Goal: Information Seeking & Learning: Learn about a topic

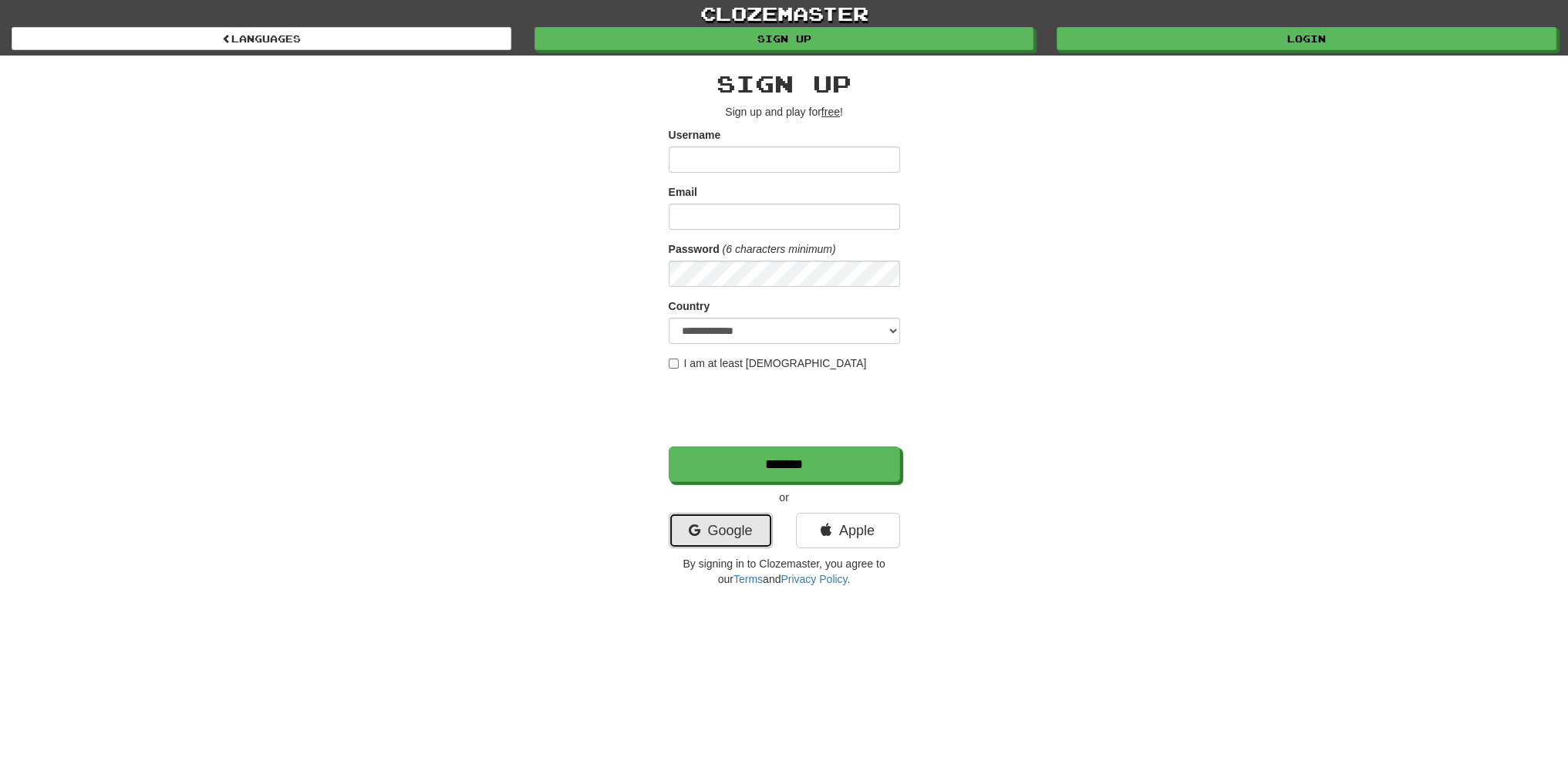
click at [712, 527] on link "Google" at bounding box center [720, 530] width 104 height 35
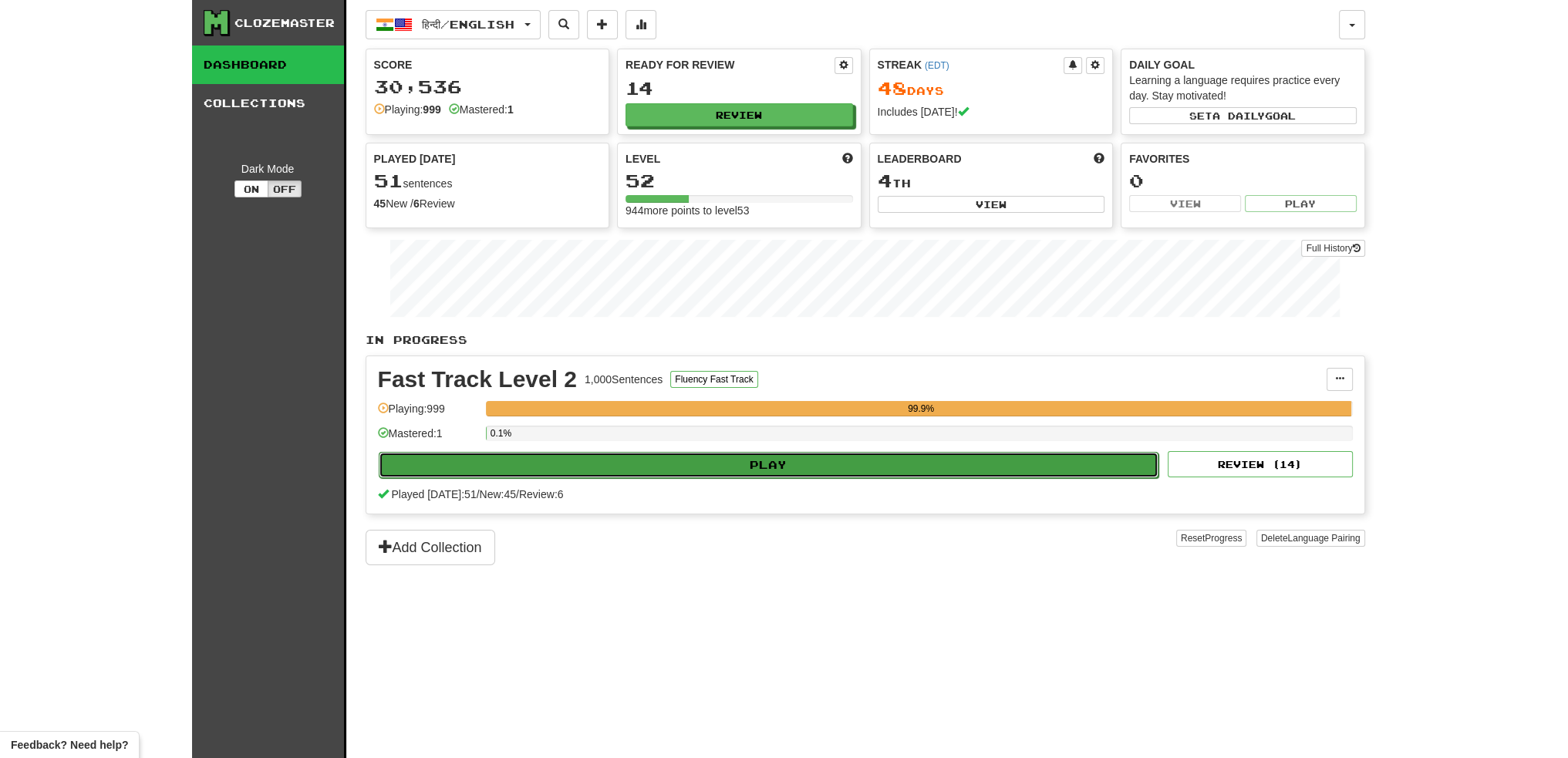
click at [810, 467] on button "Play" at bounding box center [769, 465] width 780 height 27
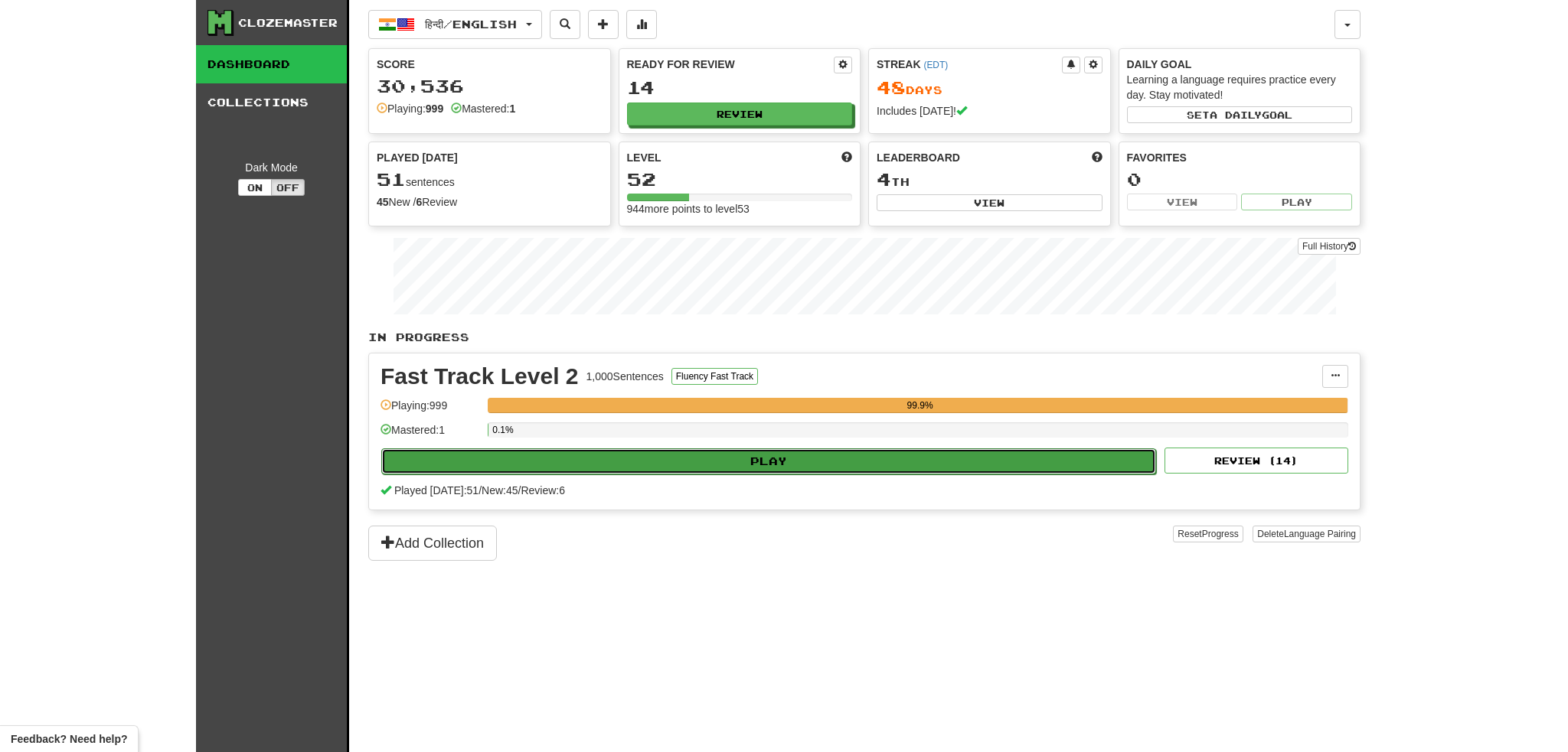
select select "**"
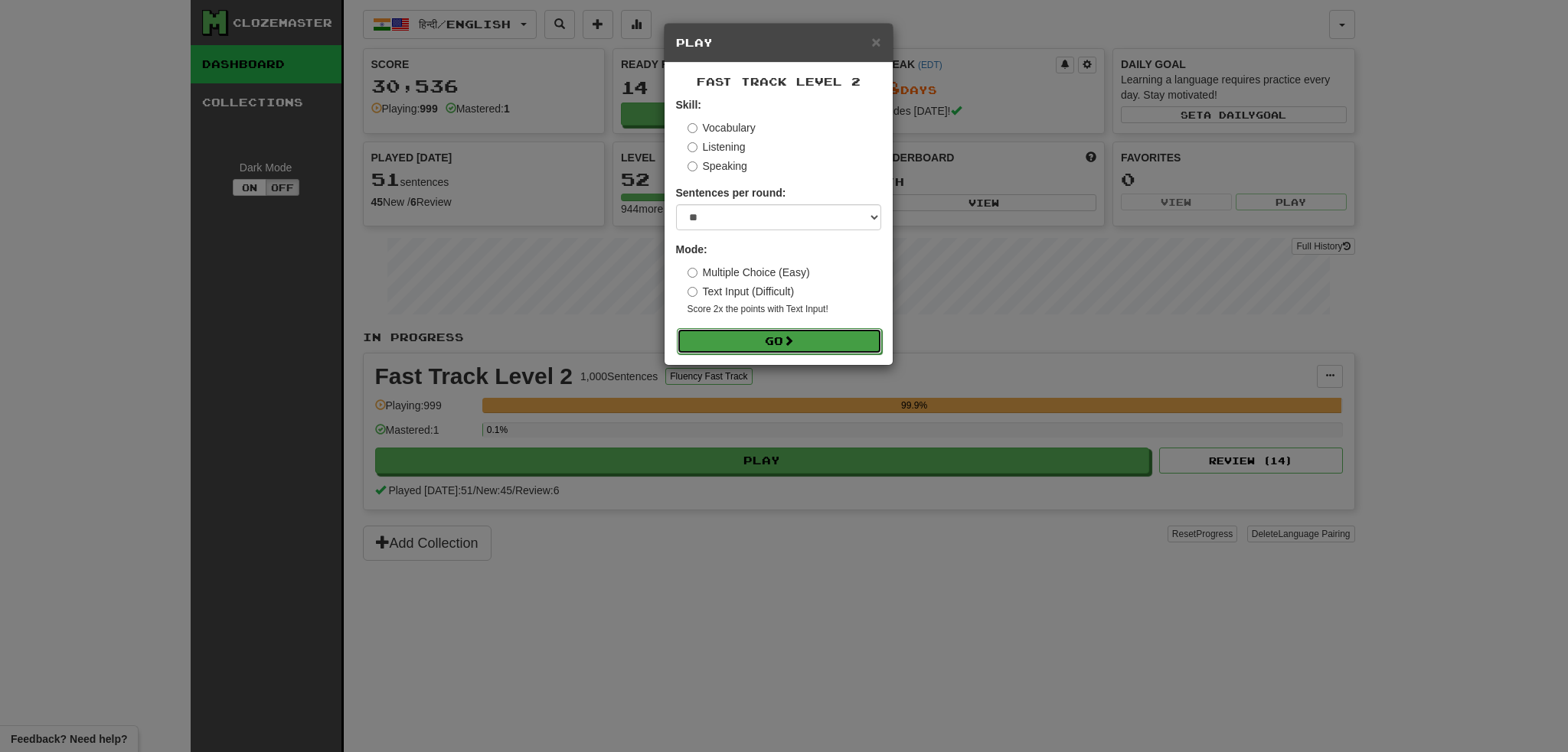
click at [781, 337] on button "Go" at bounding box center [780, 341] width 206 height 26
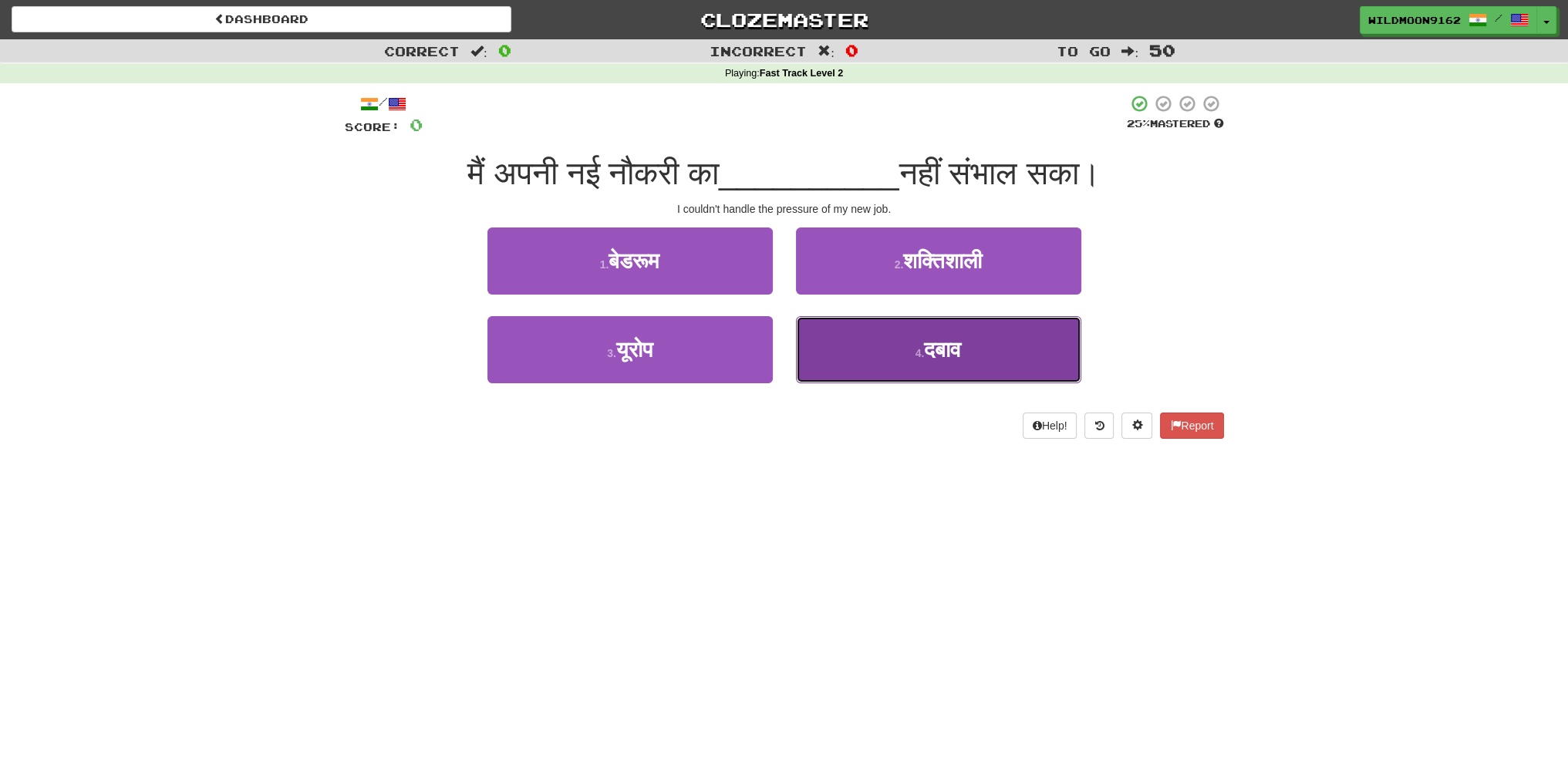
click at [931, 356] on span "दबाव" at bounding box center [942, 350] width 37 height 24
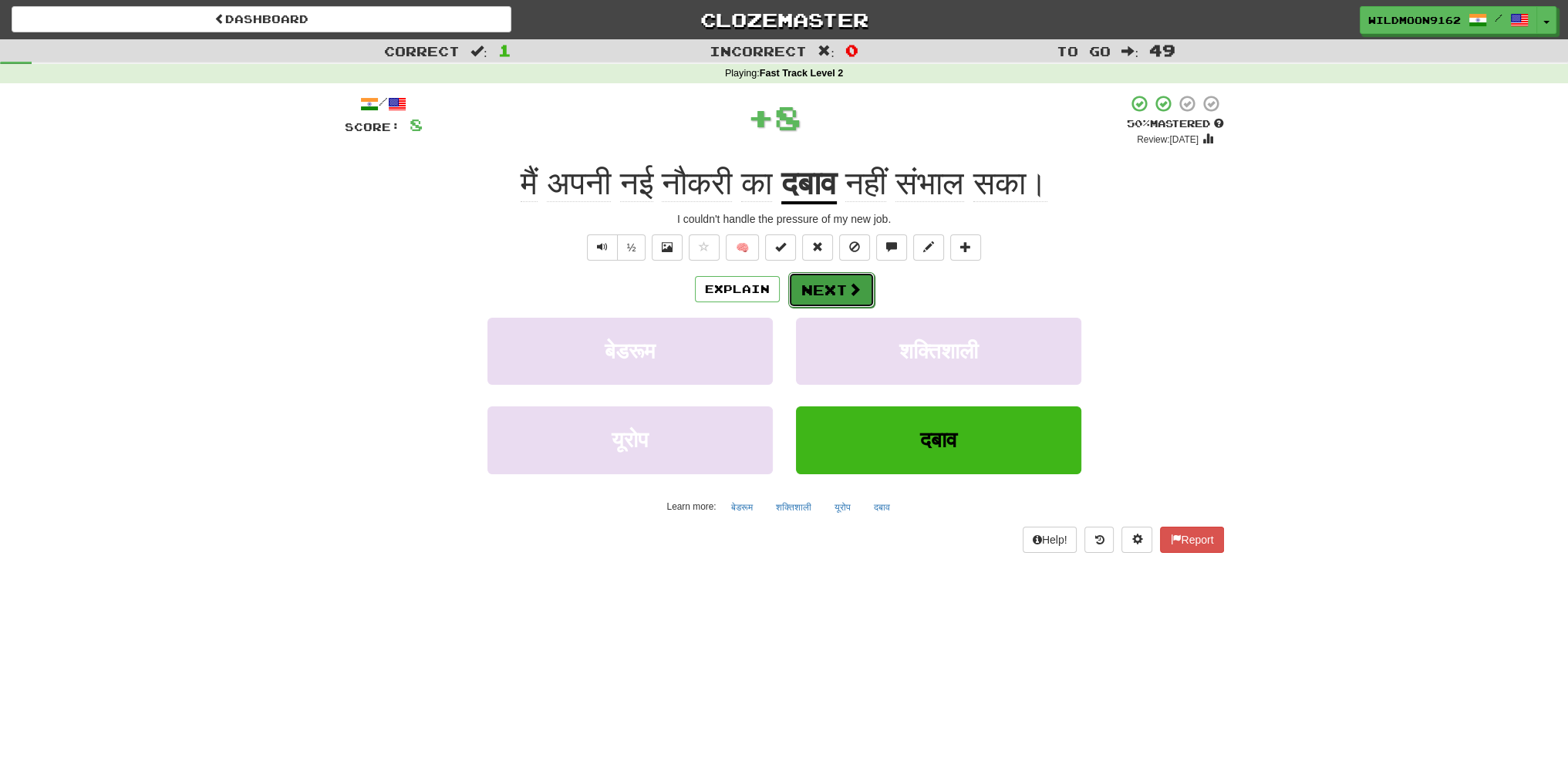
click at [816, 290] on button "Next" at bounding box center [831, 290] width 87 height 35
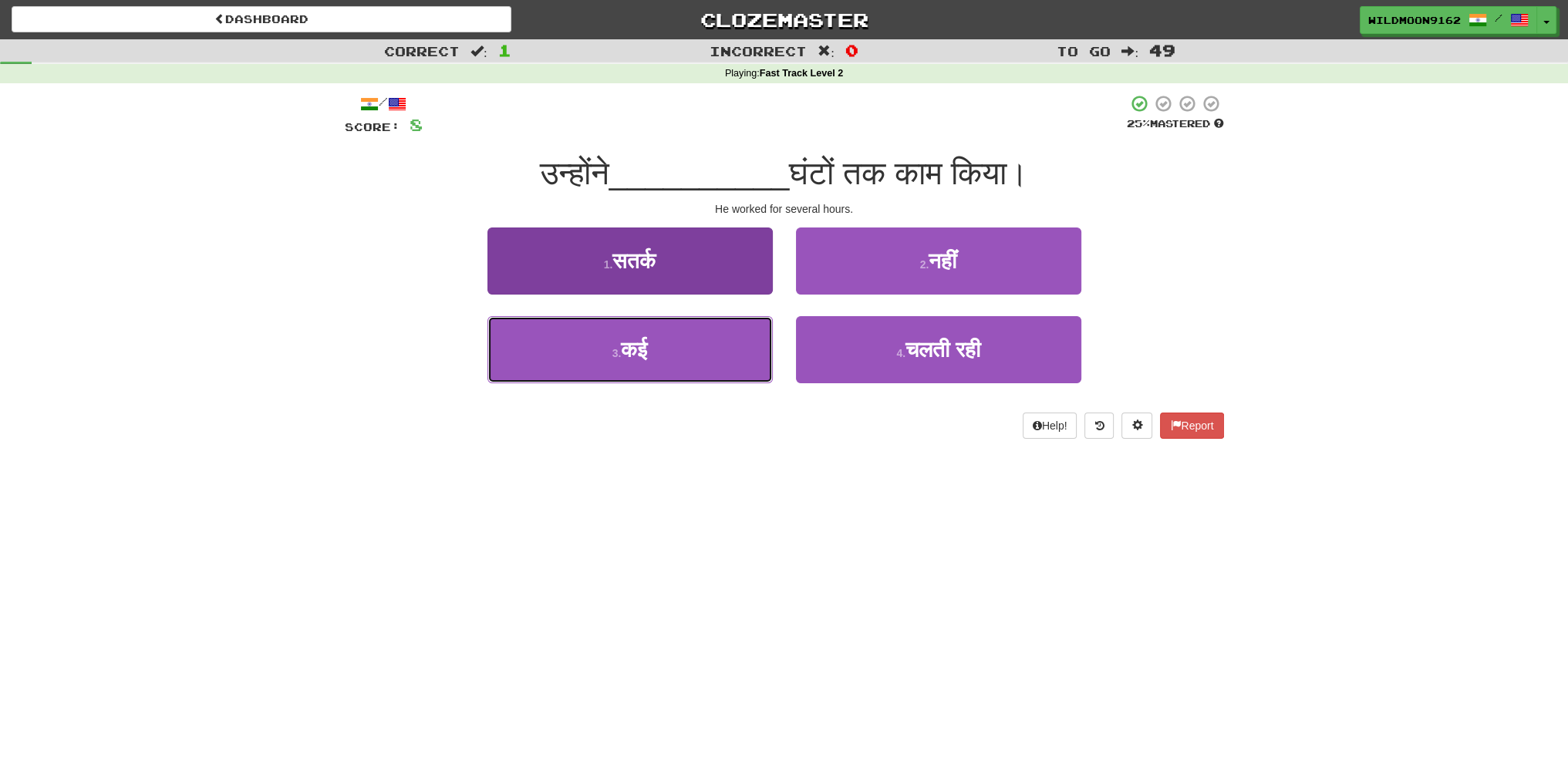
drag, startPoint x: 642, startPoint y: 345, endPoint x: 712, endPoint y: 319, distance: 74.7
click at [642, 345] on span "कई" at bounding box center [634, 350] width 27 height 24
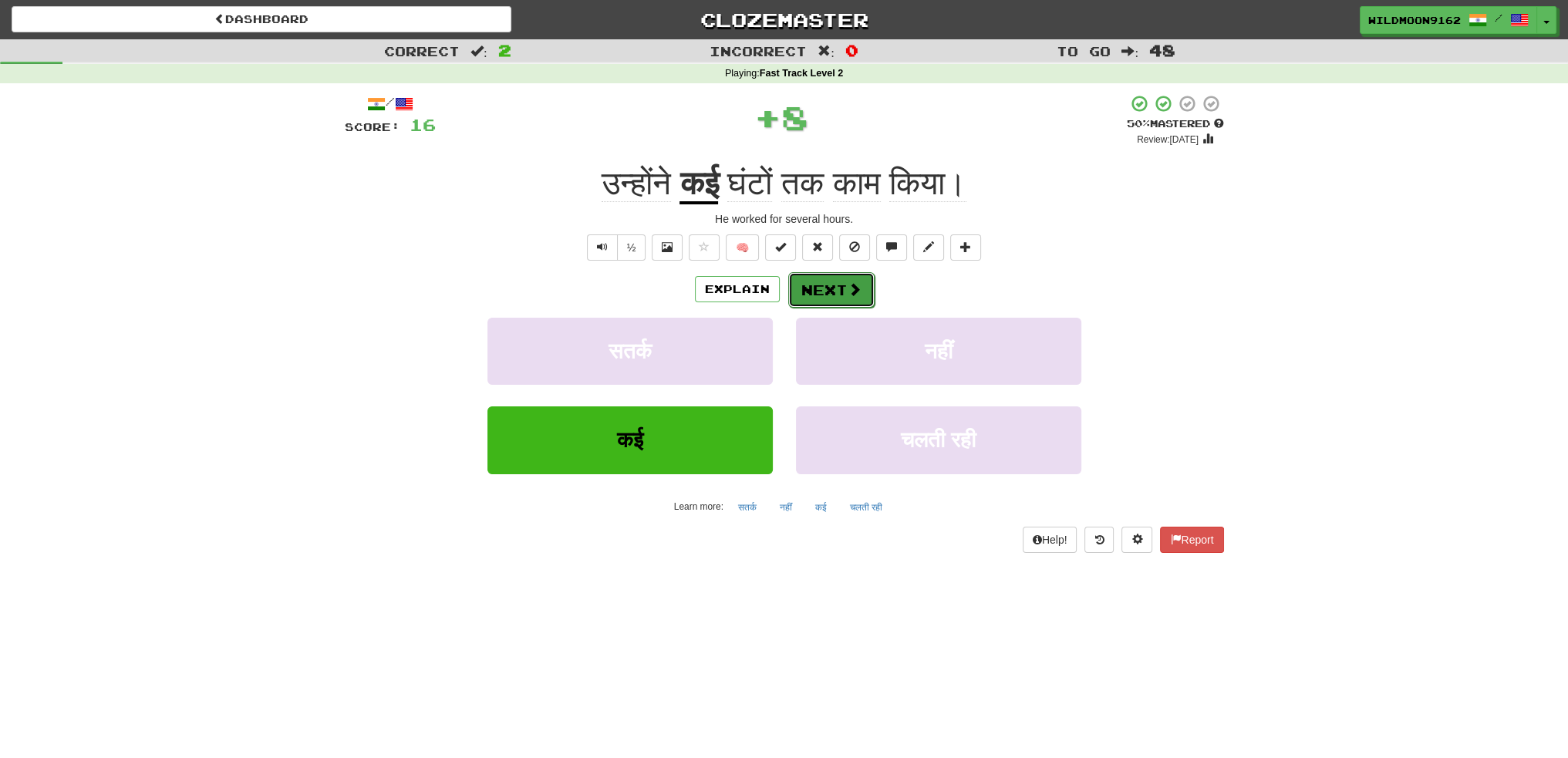
click at [819, 296] on button "Next" at bounding box center [831, 290] width 87 height 35
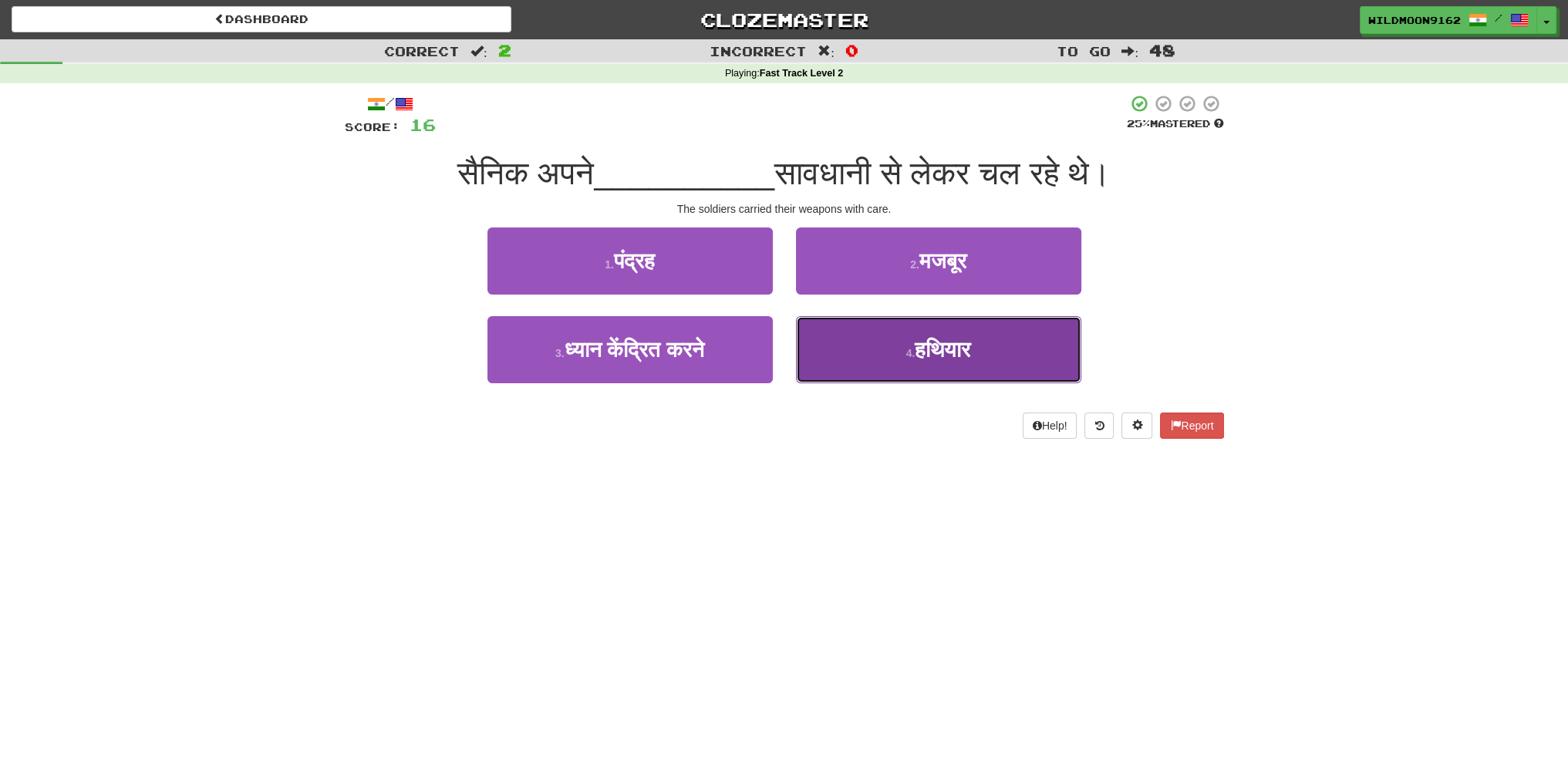
click at [957, 358] on span "हथियार" at bounding box center [943, 350] width 56 height 24
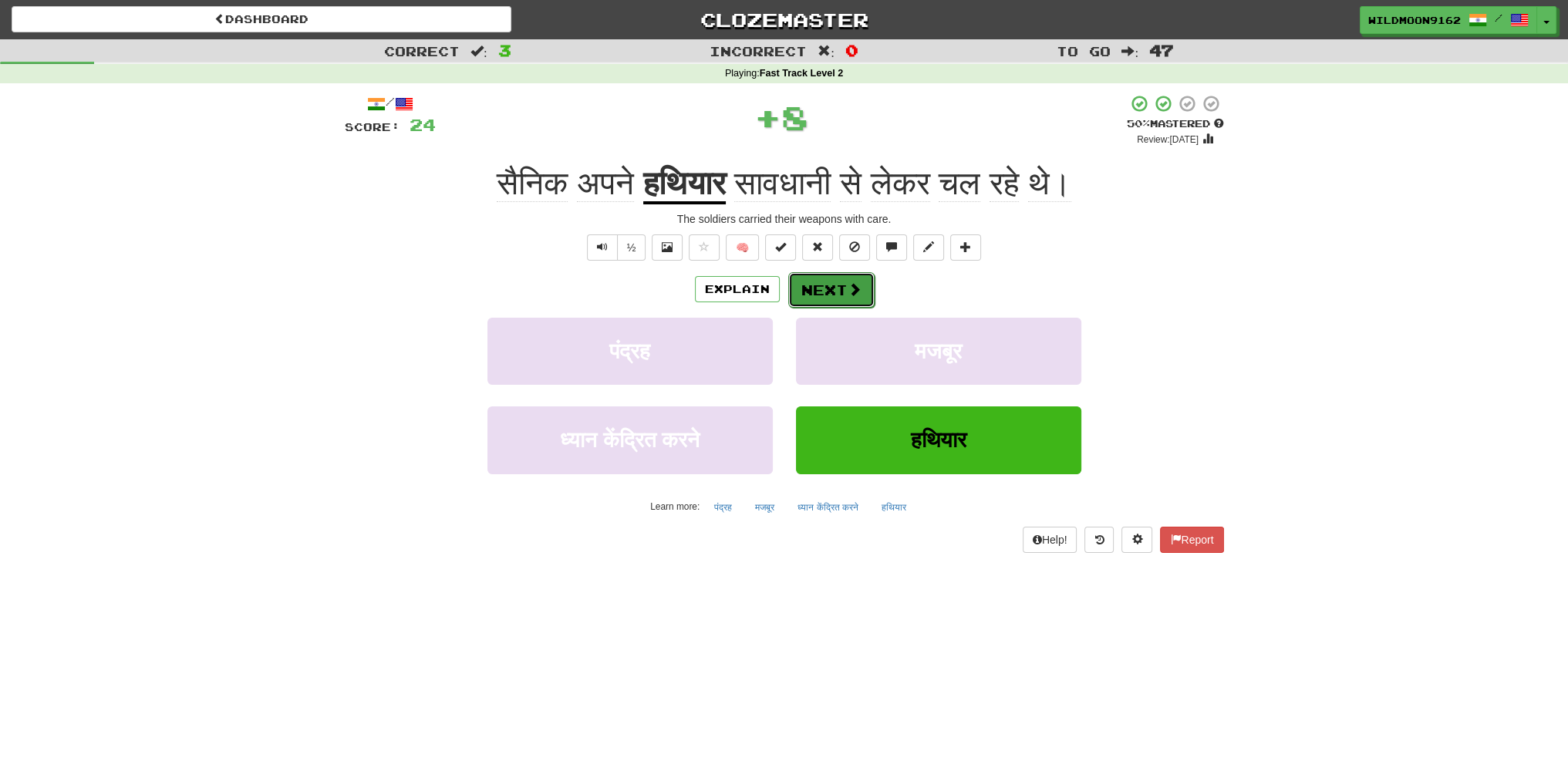
click at [845, 279] on button "Next" at bounding box center [831, 290] width 87 height 35
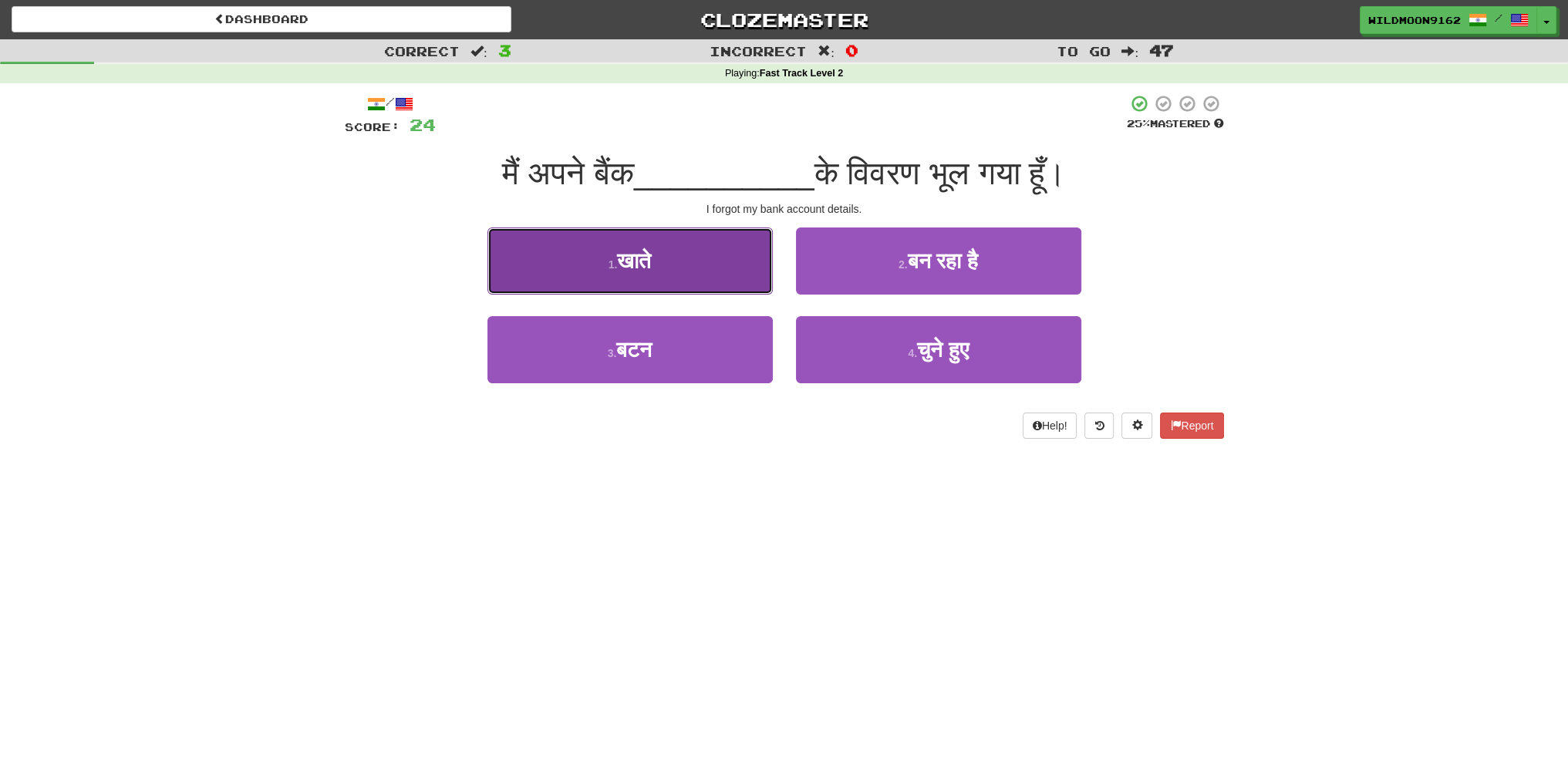
click at [667, 268] on button "1 . खाते" at bounding box center [630, 261] width 285 height 67
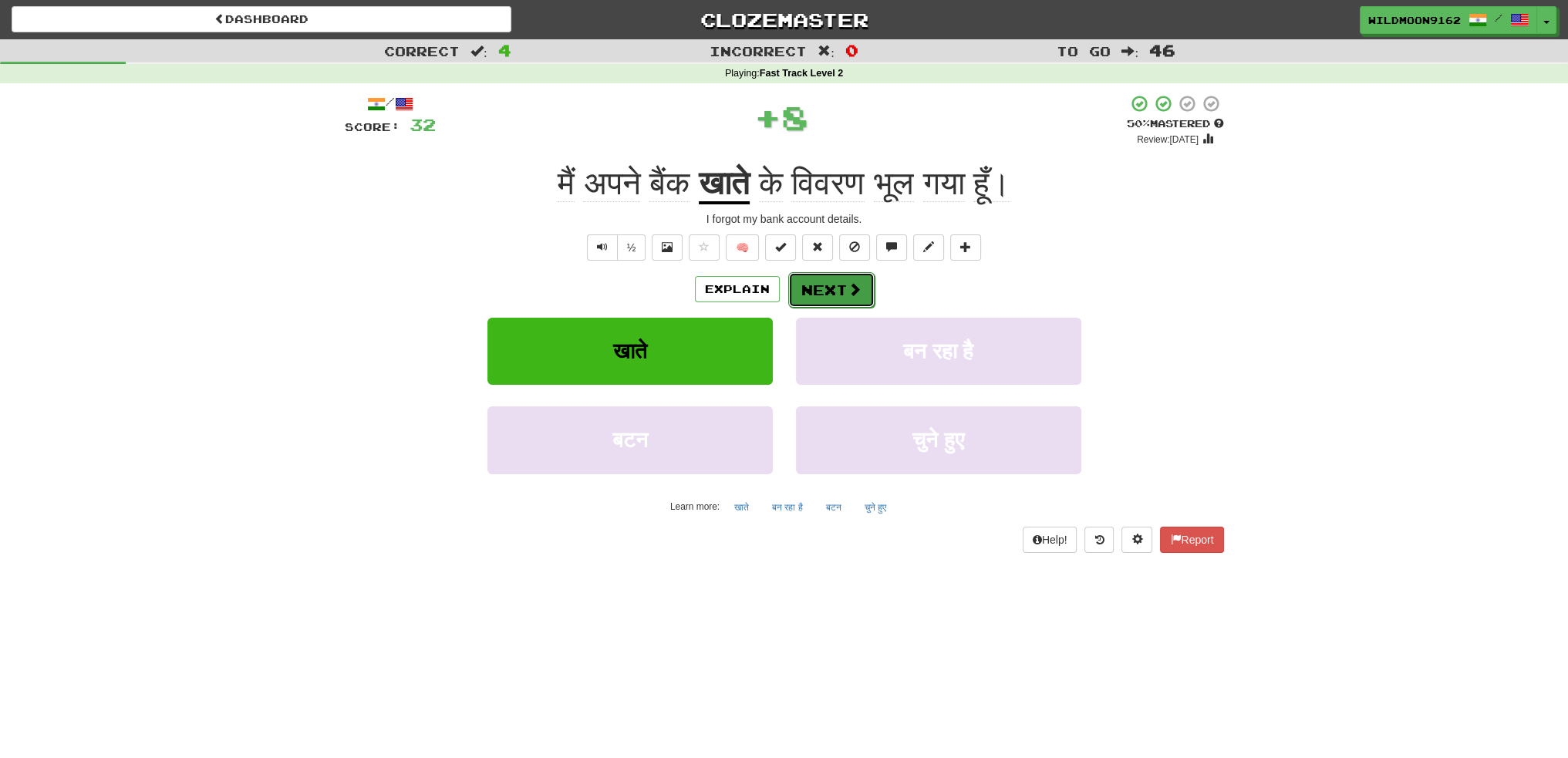
click at [817, 290] on button "Next" at bounding box center [831, 290] width 87 height 35
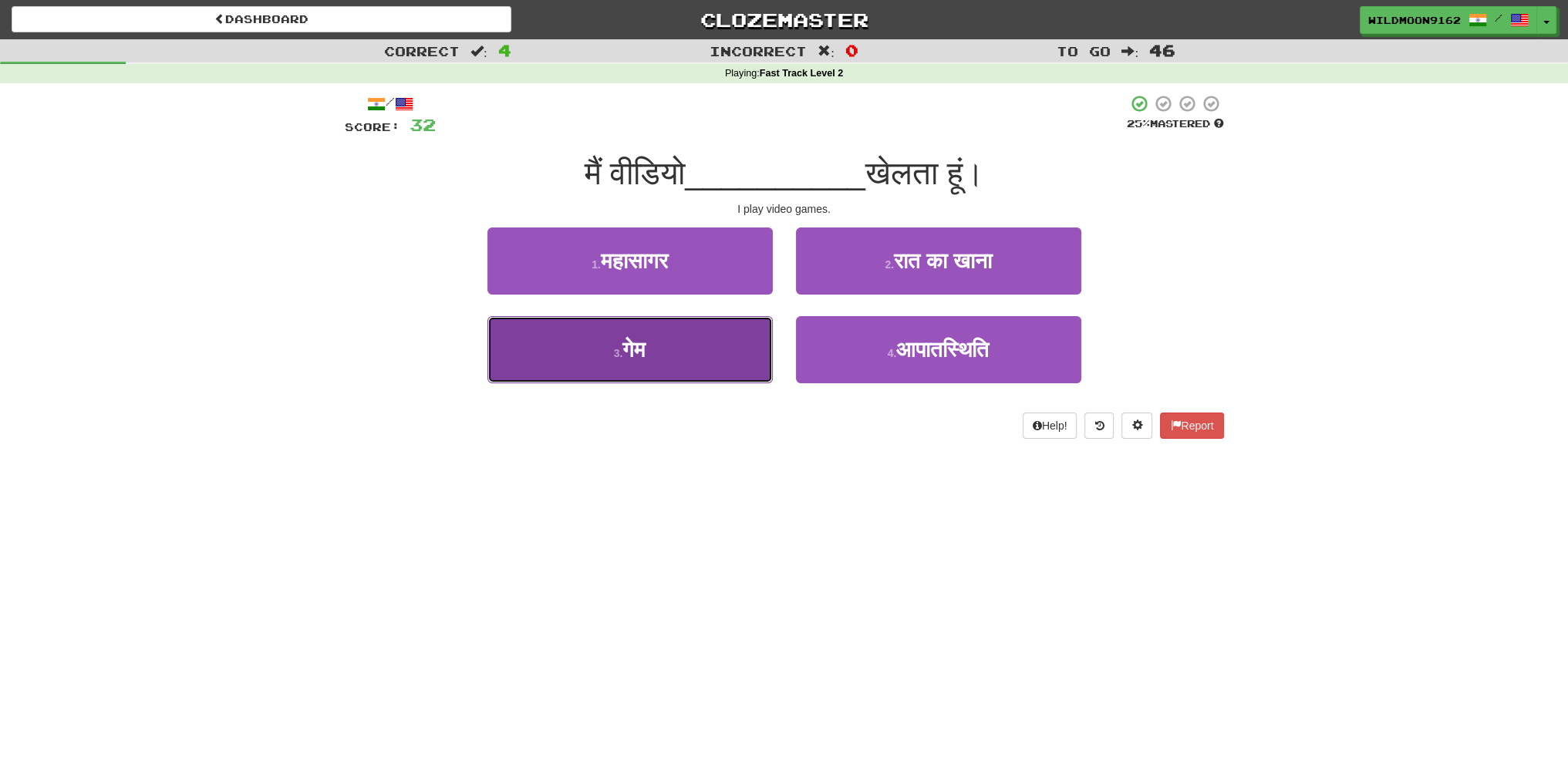
click at [669, 339] on button "3 . गेम" at bounding box center [630, 350] width 285 height 67
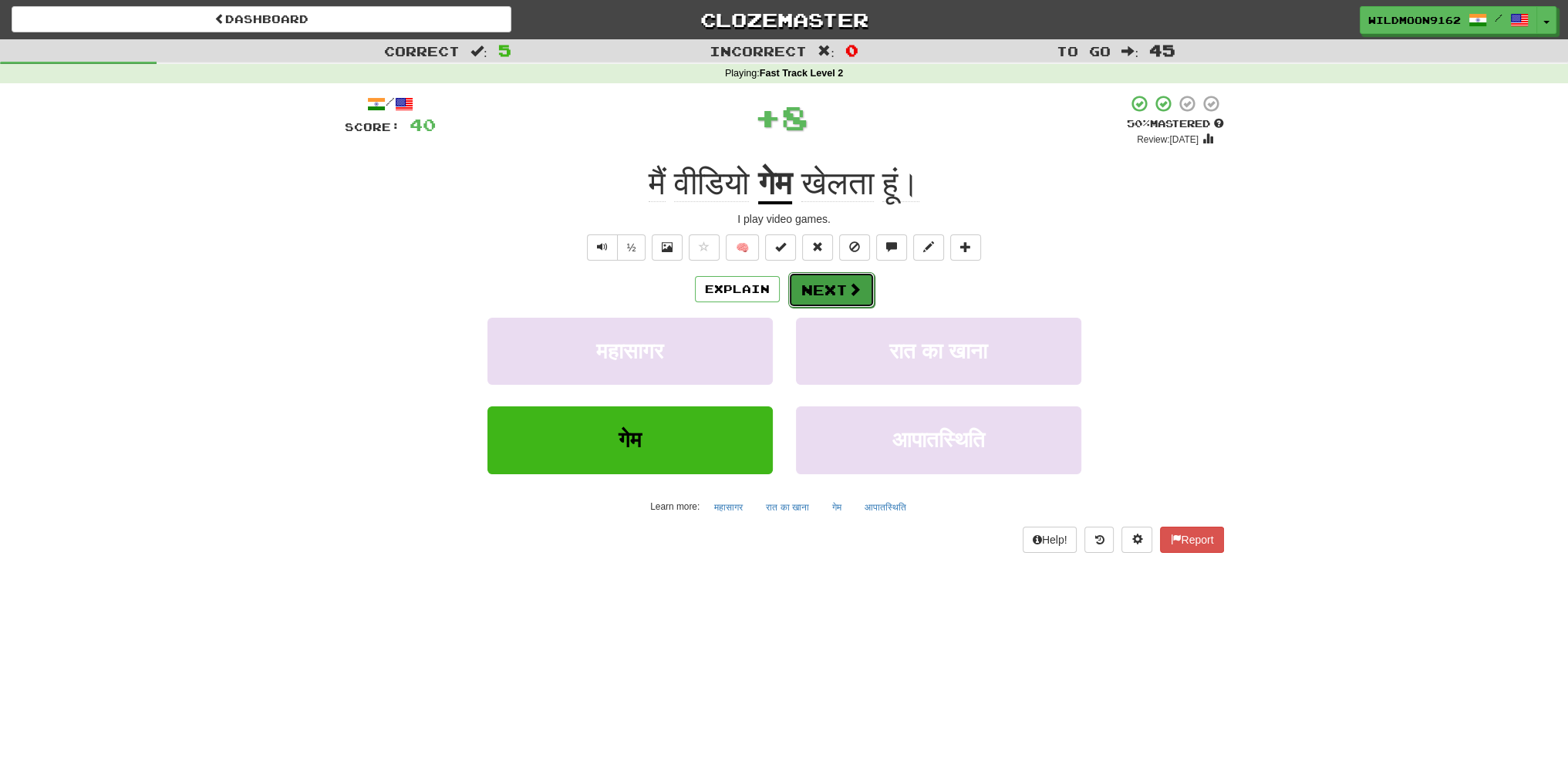
click at [844, 286] on button "Next" at bounding box center [831, 290] width 87 height 35
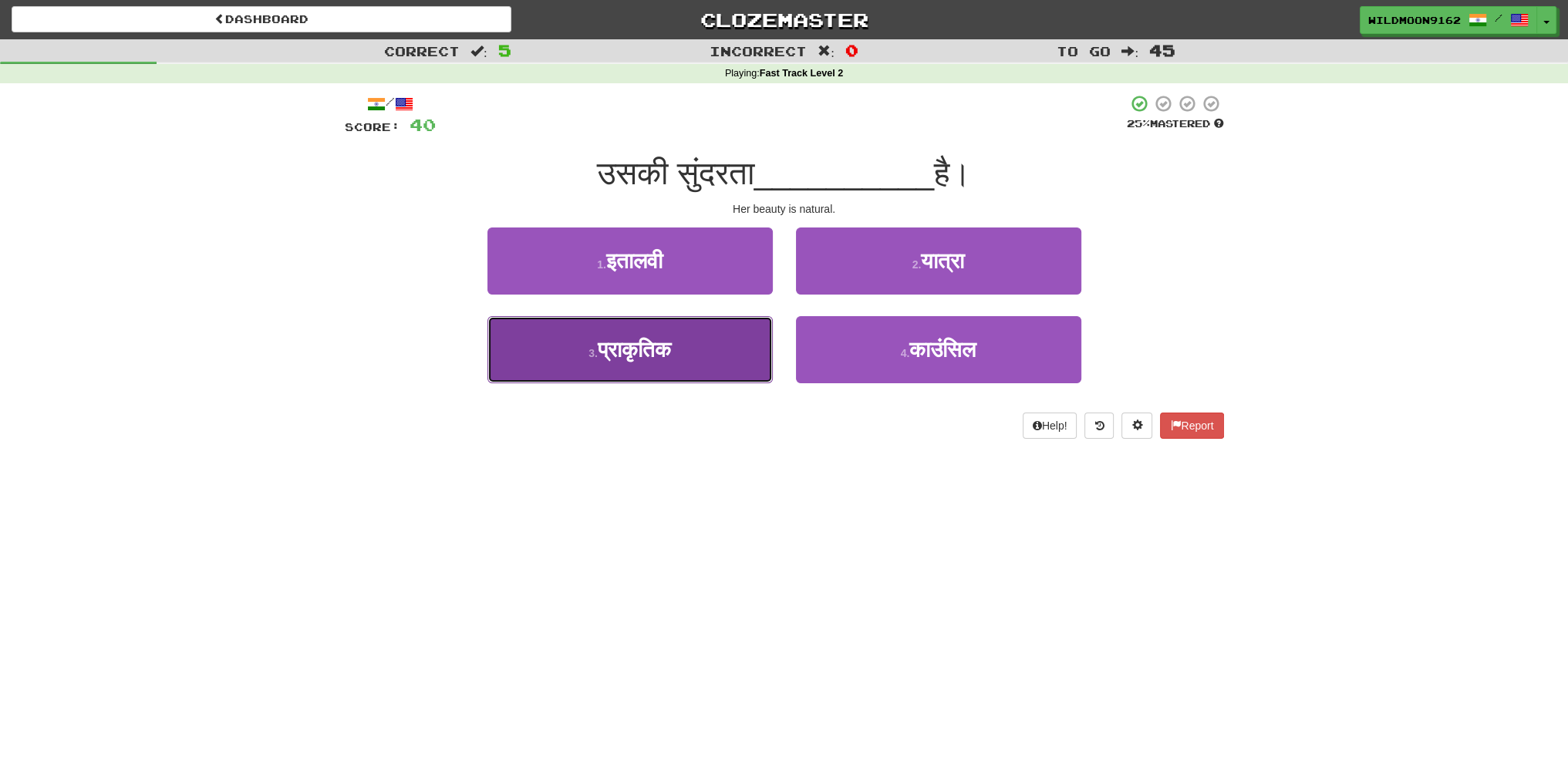
click at [661, 357] on span "प्राकृतिक" at bounding box center [634, 350] width 73 height 24
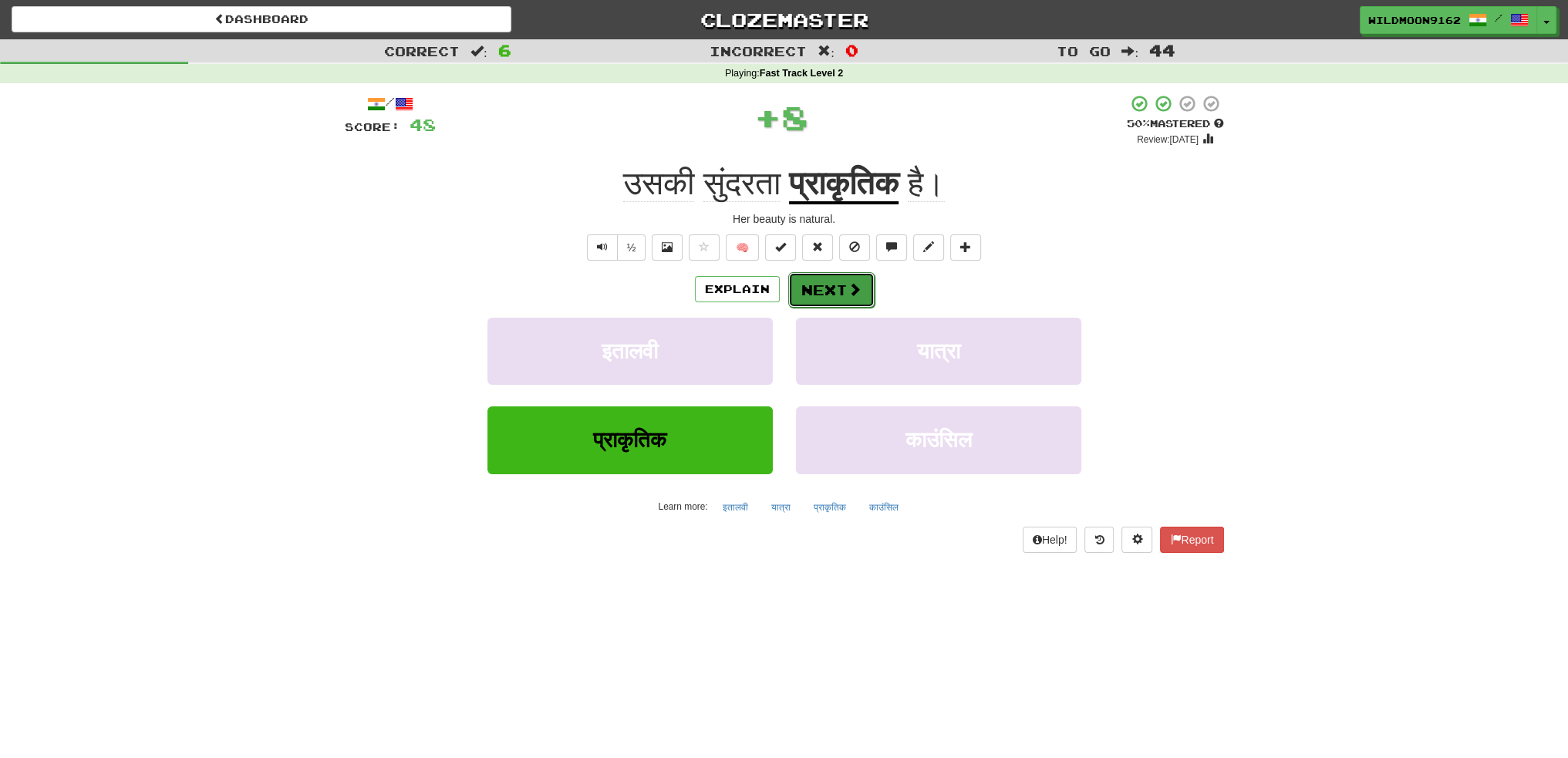
click at [831, 291] on button "Next" at bounding box center [831, 290] width 87 height 35
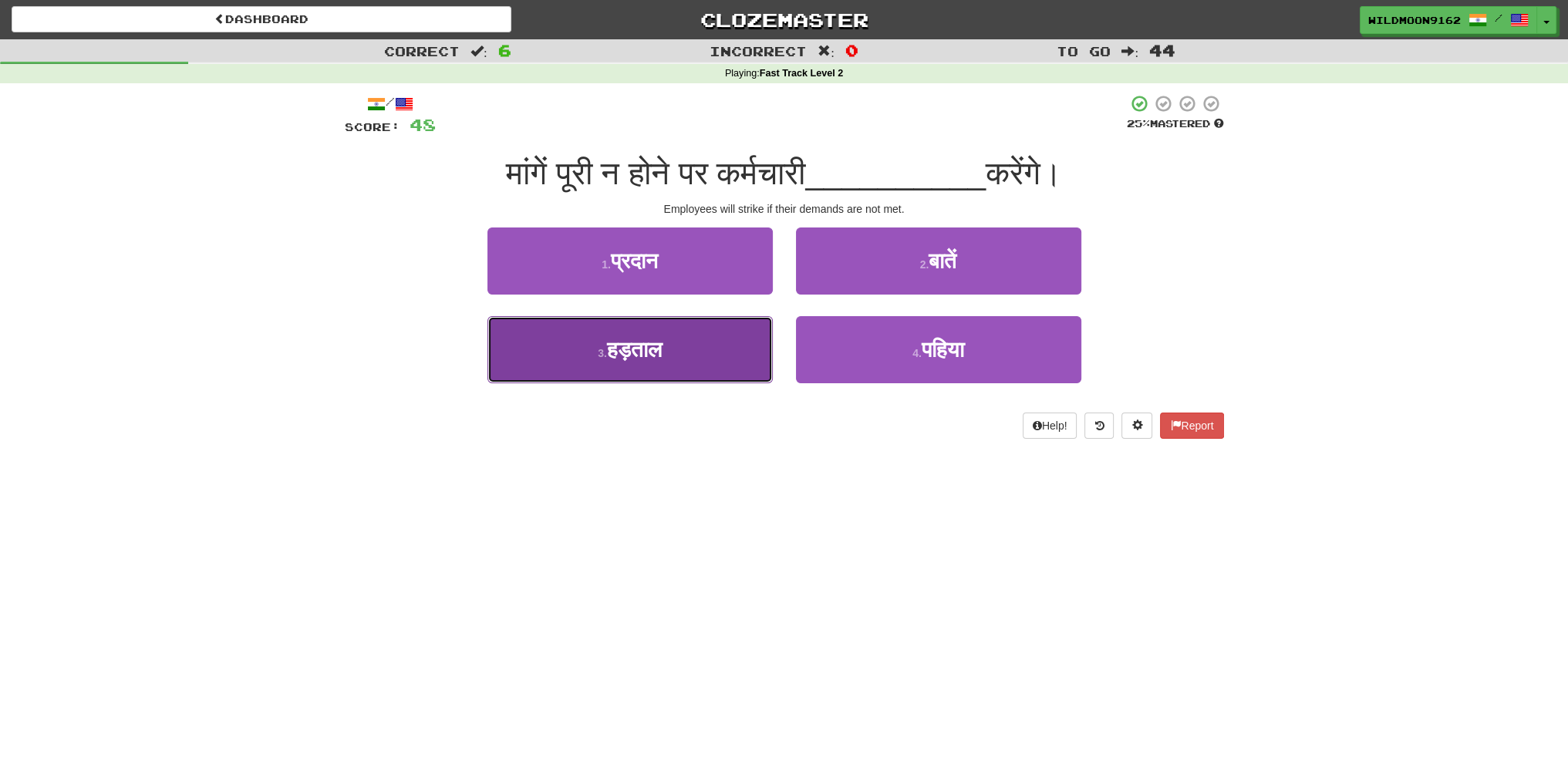
click at [685, 345] on button "3 . [GEOGRAPHIC_DATA]" at bounding box center [630, 350] width 285 height 67
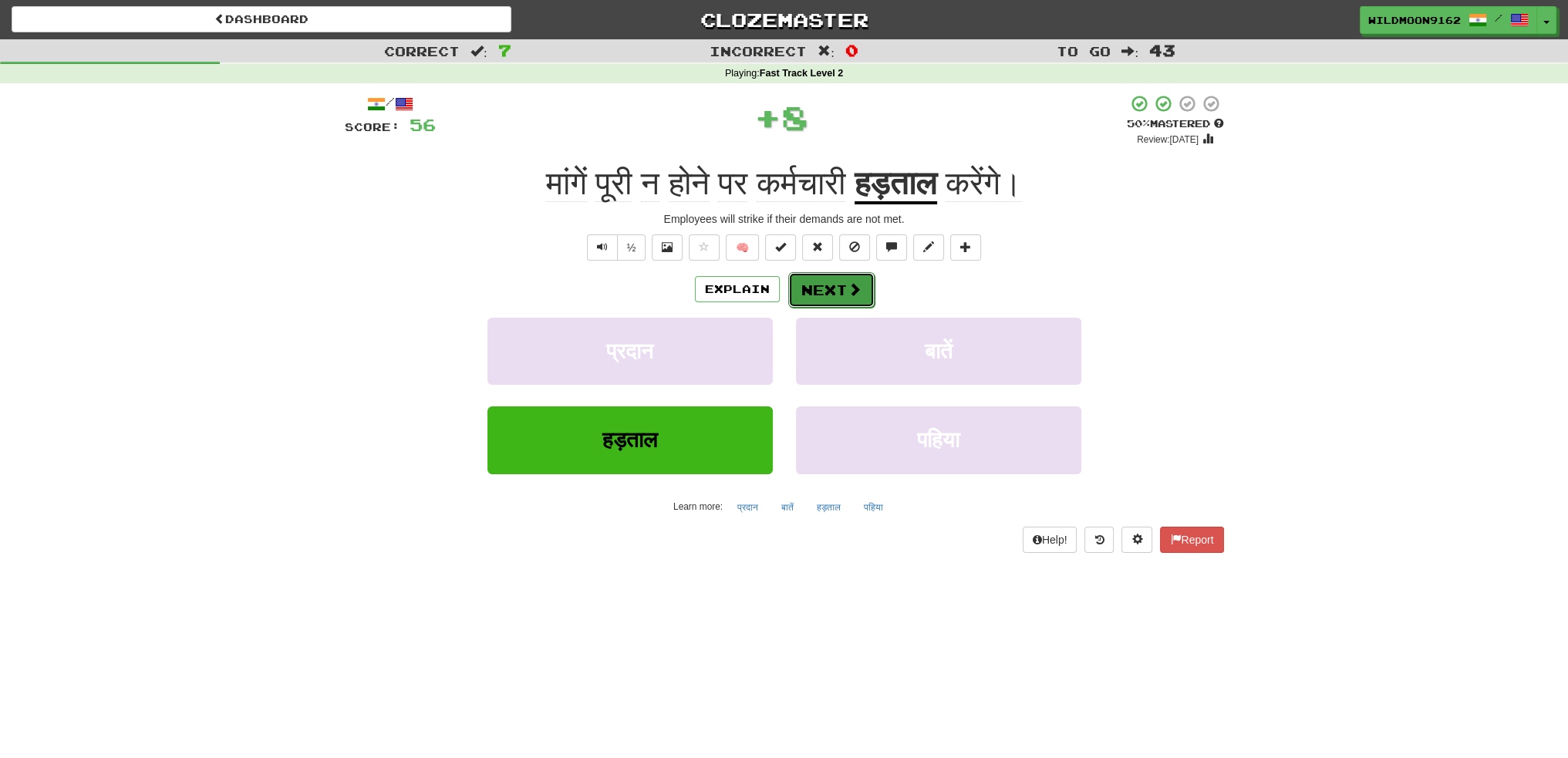
click at [818, 290] on button "Next" at bounding box center [831, 290] width 87 height 35
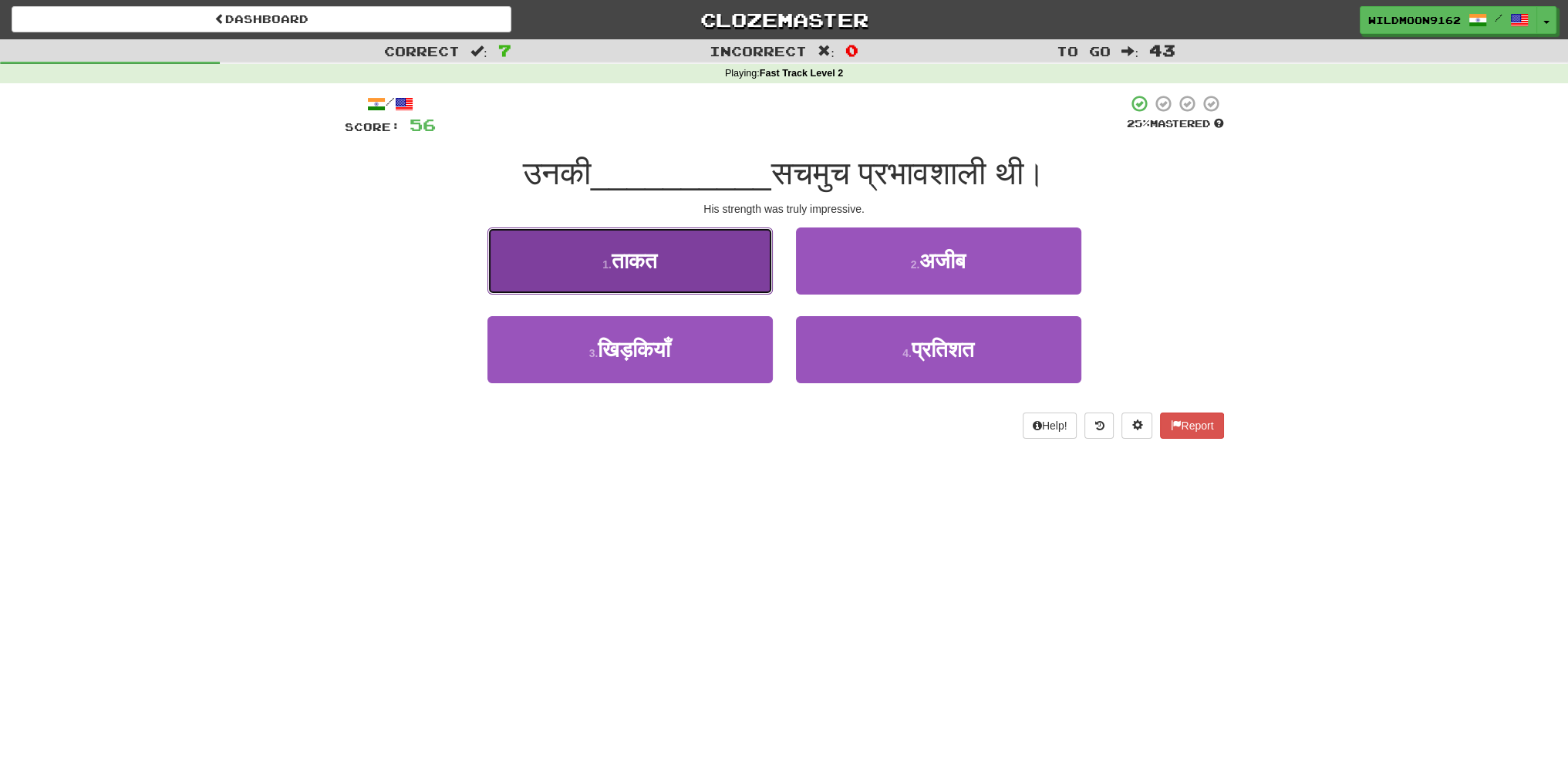
click at [717, 267] on button "1 . ताकत" at bounding box center [630, 261] width 285 height 67
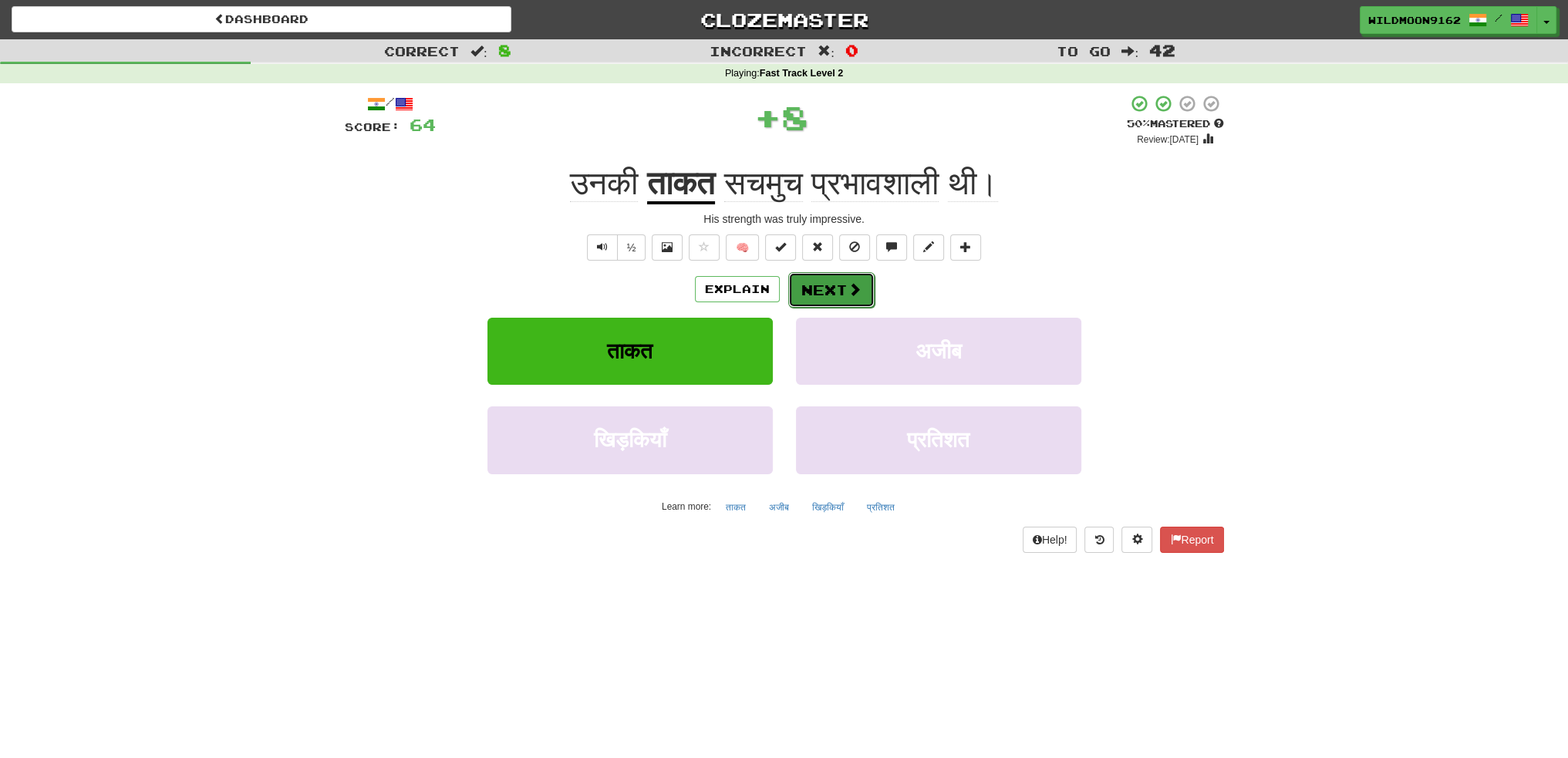
click at [839, 284] on button "Next" at bounding box center [831, 290] width 87 height 35
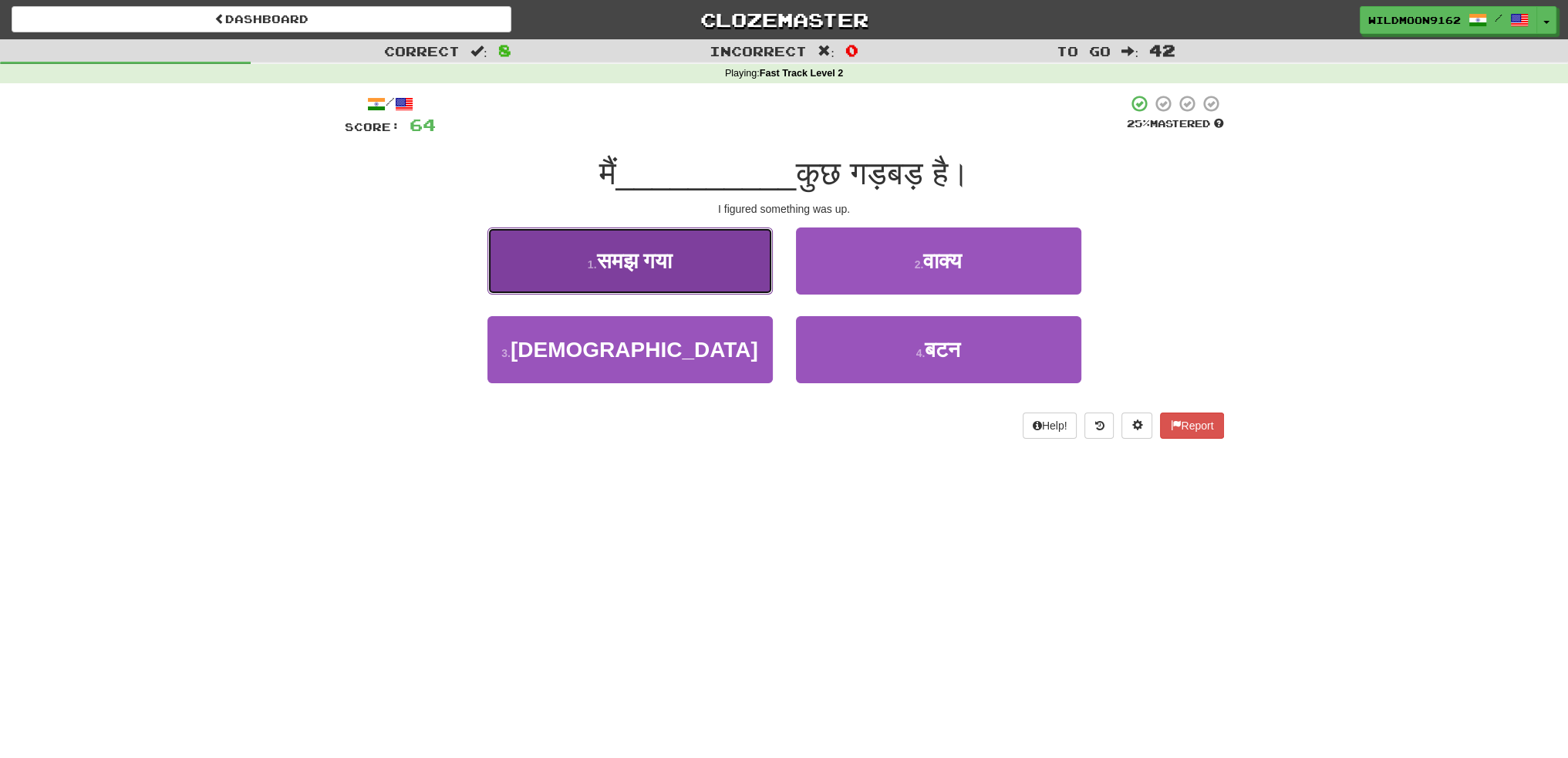
click at [669, 256] on span "समझ गया" at bounding box center [634, 261] width 76 height 24
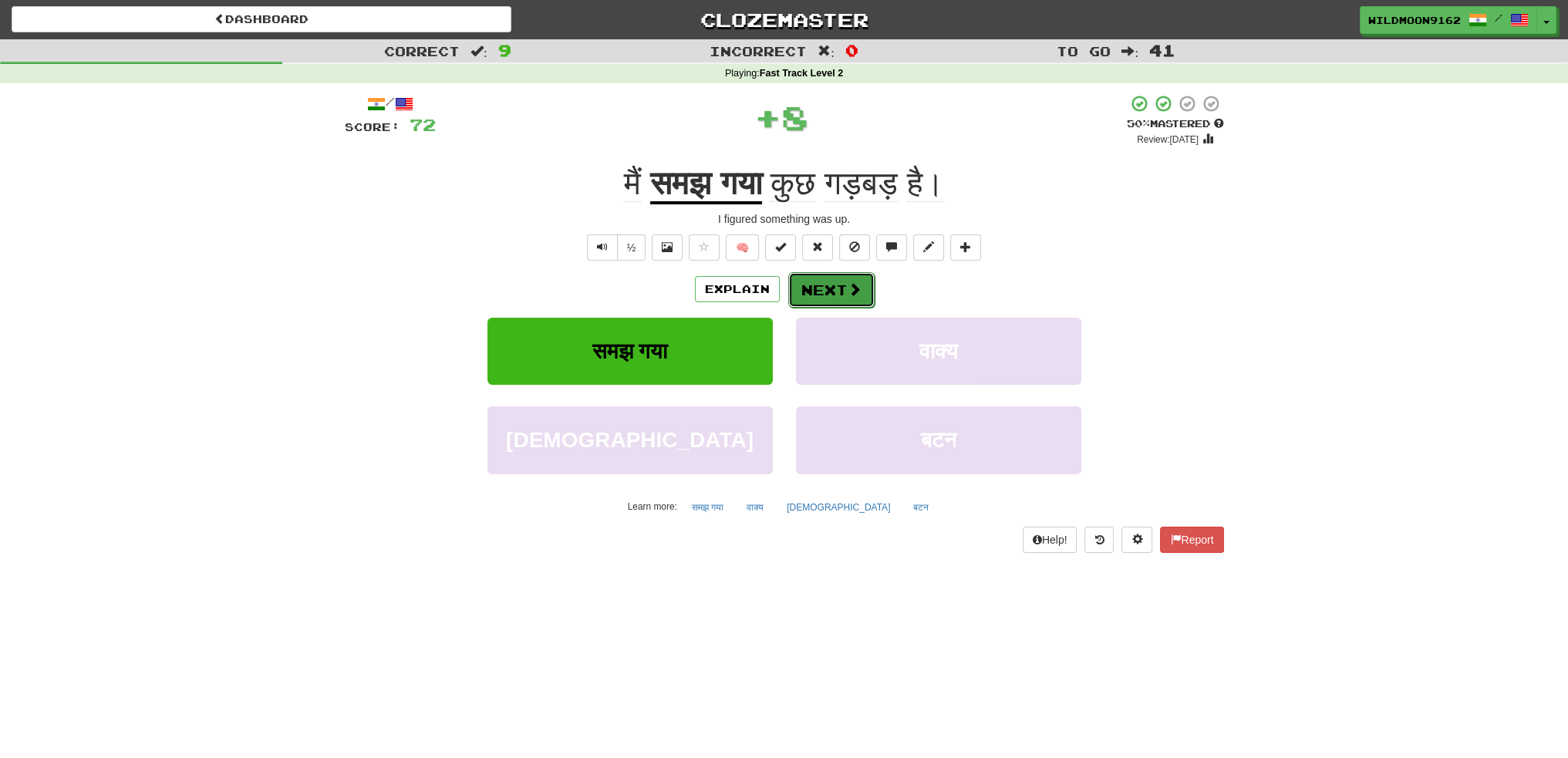
click at [829, 296] on button "Next" at bounding box center [831, 290] width 87 height 35
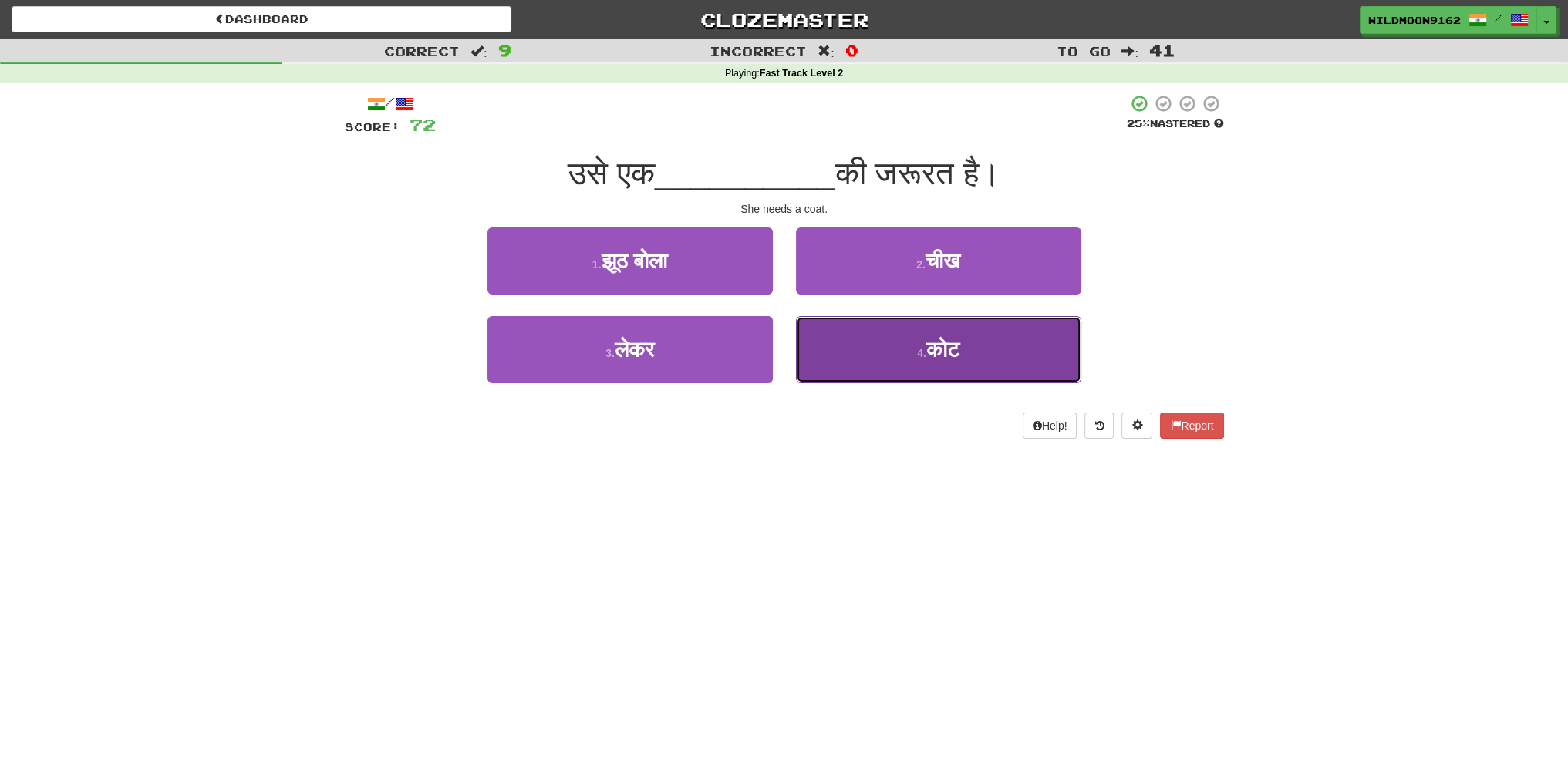
click at [926, 351] on span "कोट" at bounding box center [943, 350] width 34 height 24
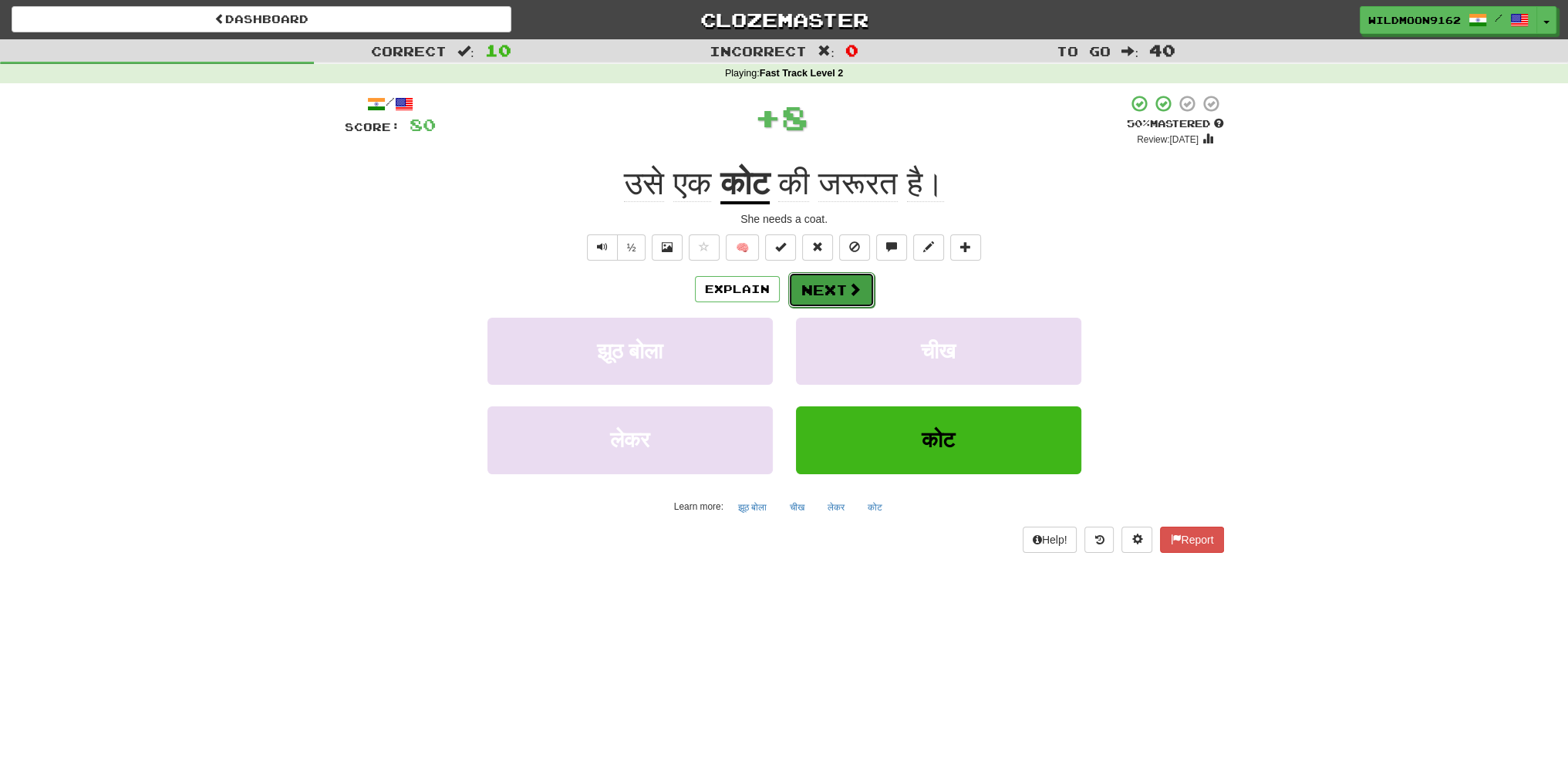
click at [810, 293] on button "Next" at bounding box center [831, 290] width 87 height 35
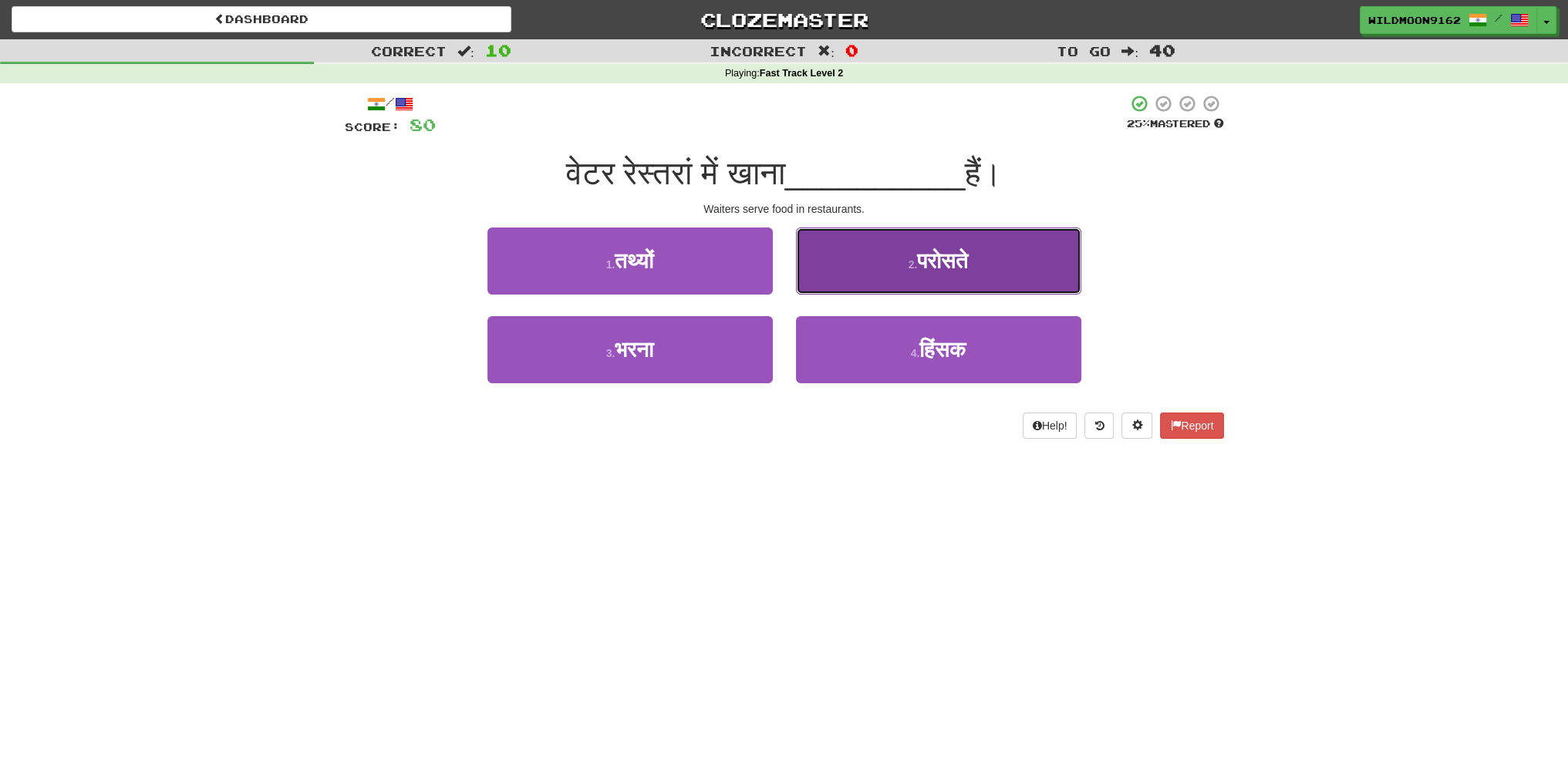
click at [908, 264] on small "2 ." at bounding box center [912, 265] width 9 height 12
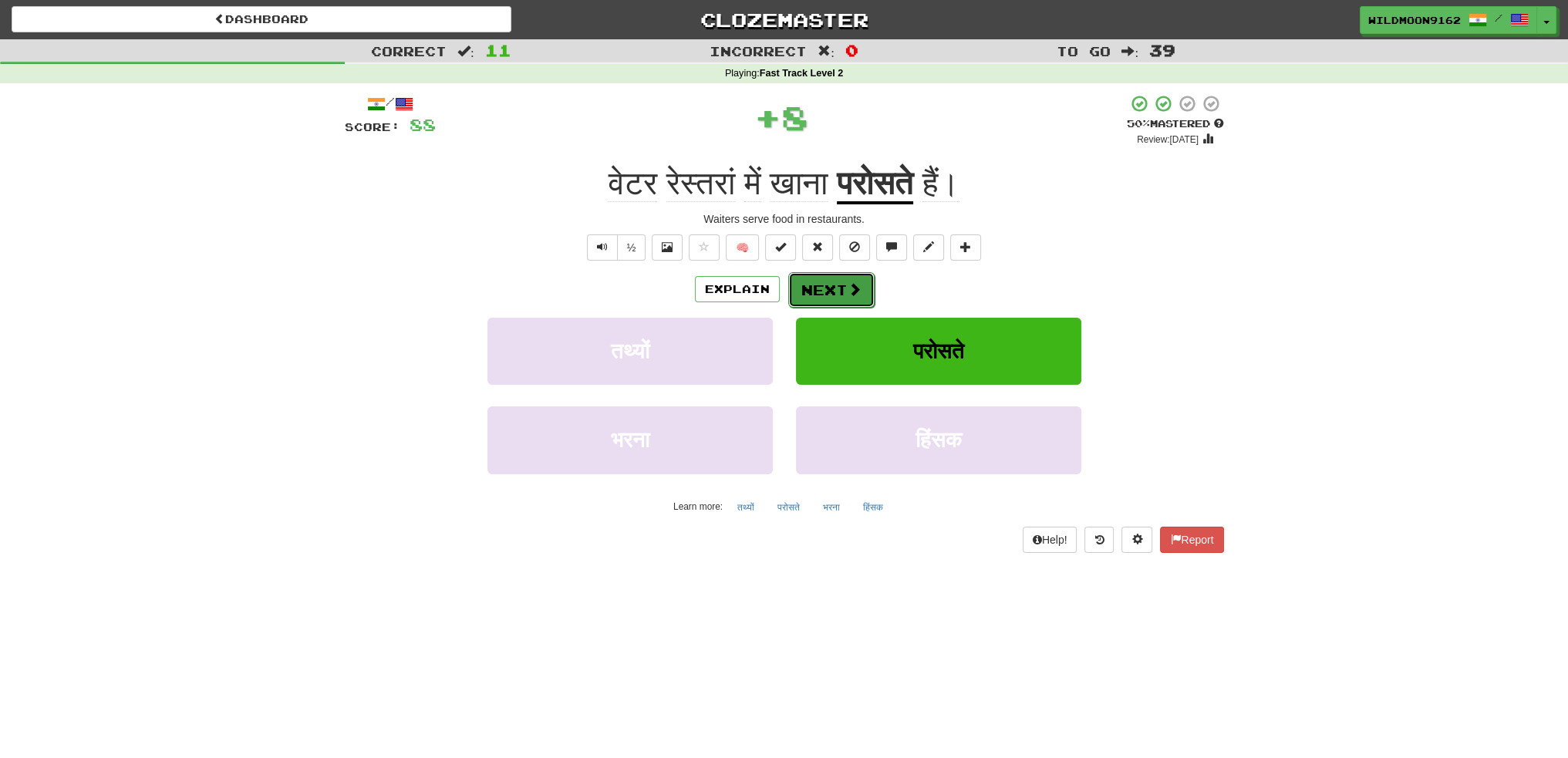
click at [818, 290] on button "Next" at bounding box center [831, 290] width 87 height 35
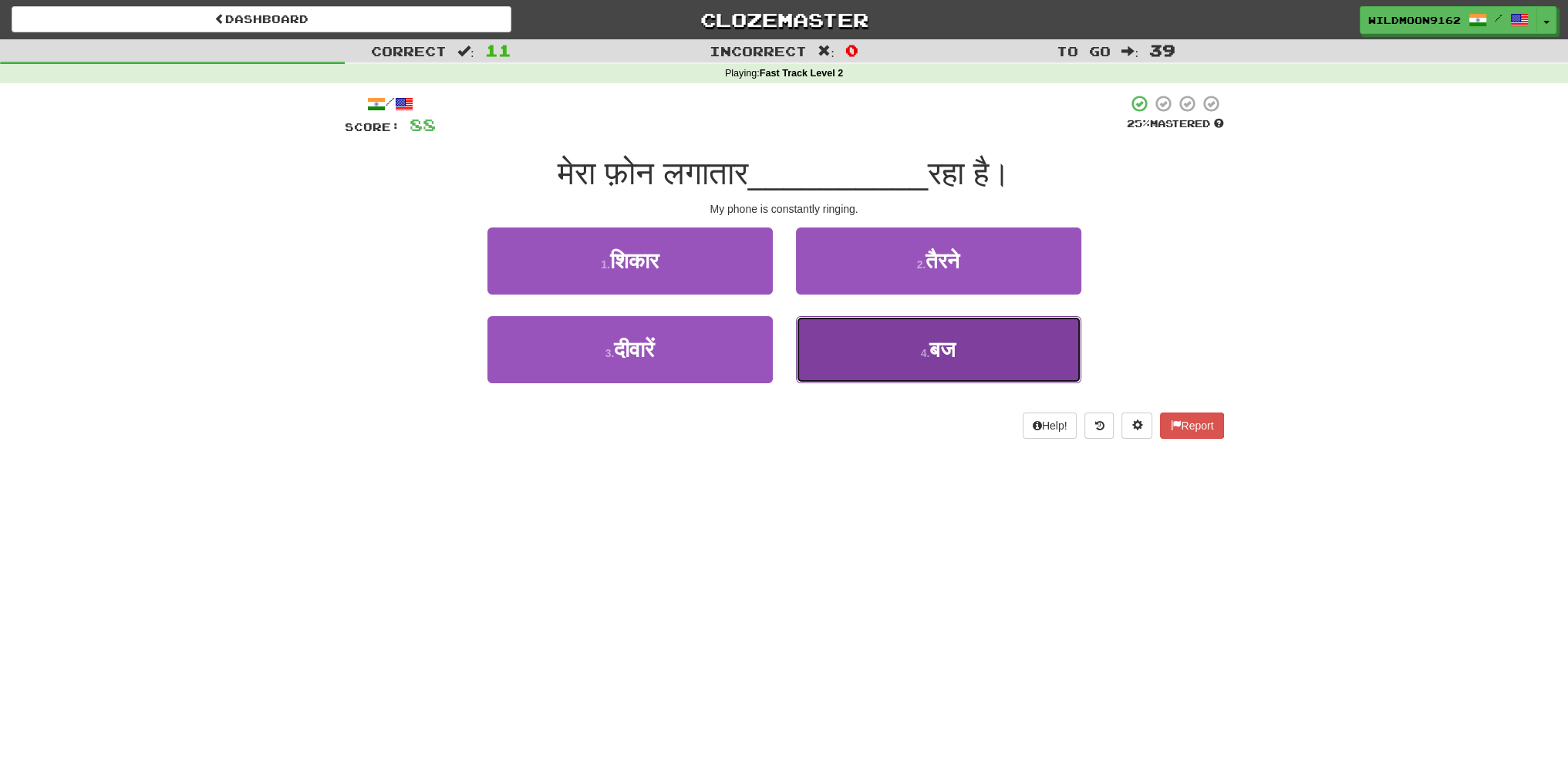
click at [939, 372] on button "4 . बज" at bounding box center [938, 350] width 285 height 67
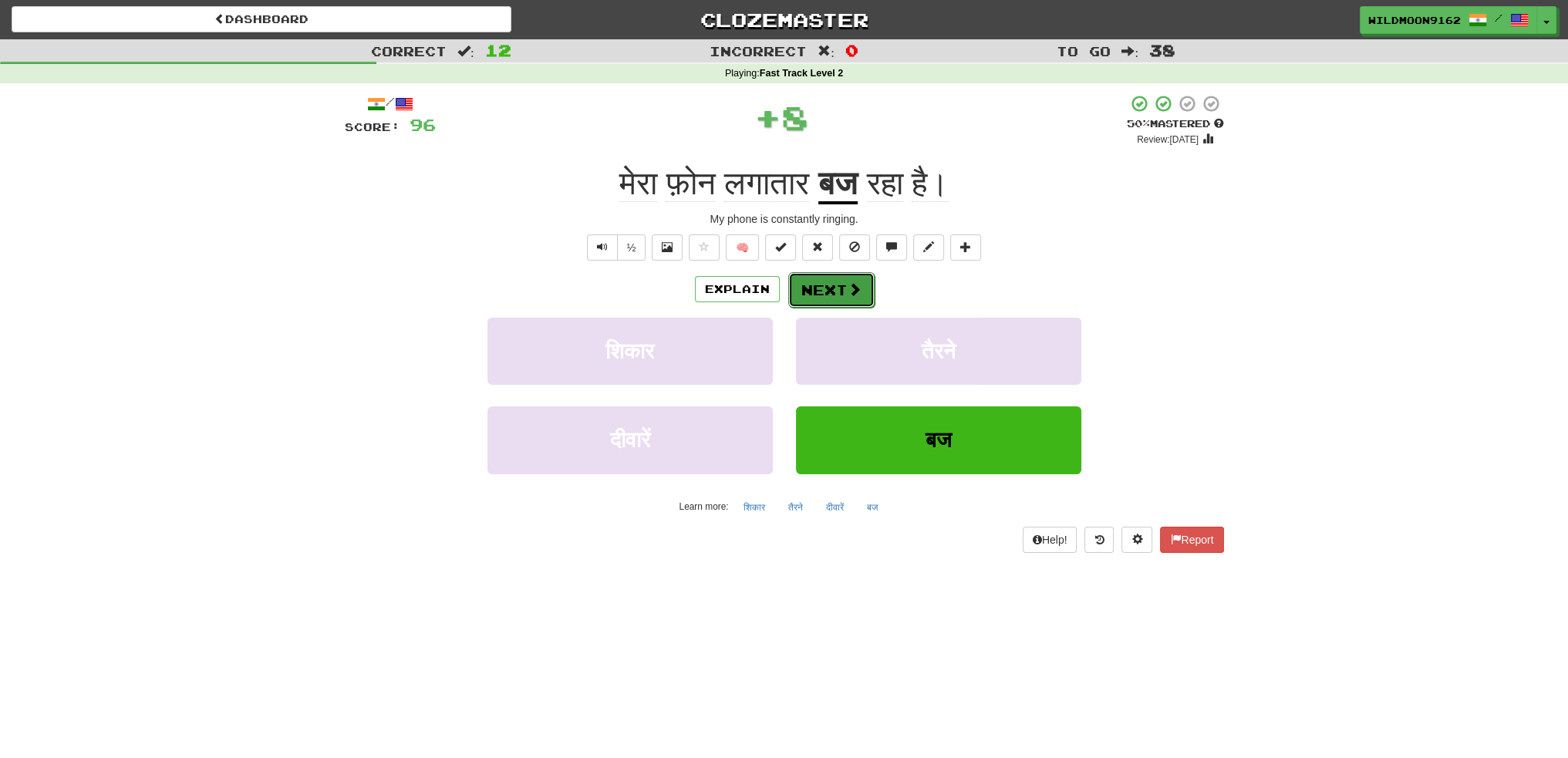
click at [827, 291] on button "Next" at bounding box center [831, 290] width 87 height 35
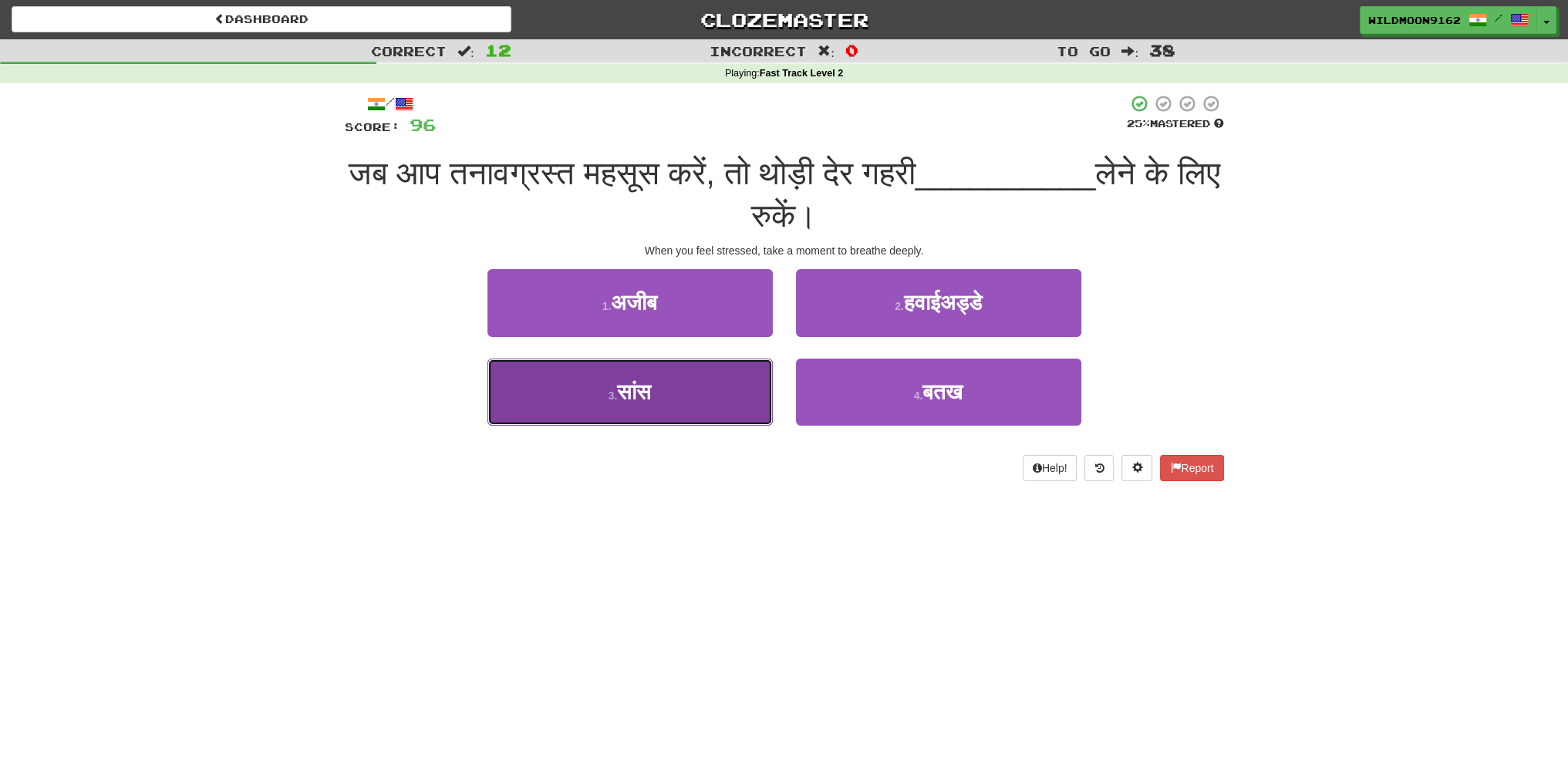
click at [651, 397] on span "सांस" at bounding box center [633, 393] width 34 height 24
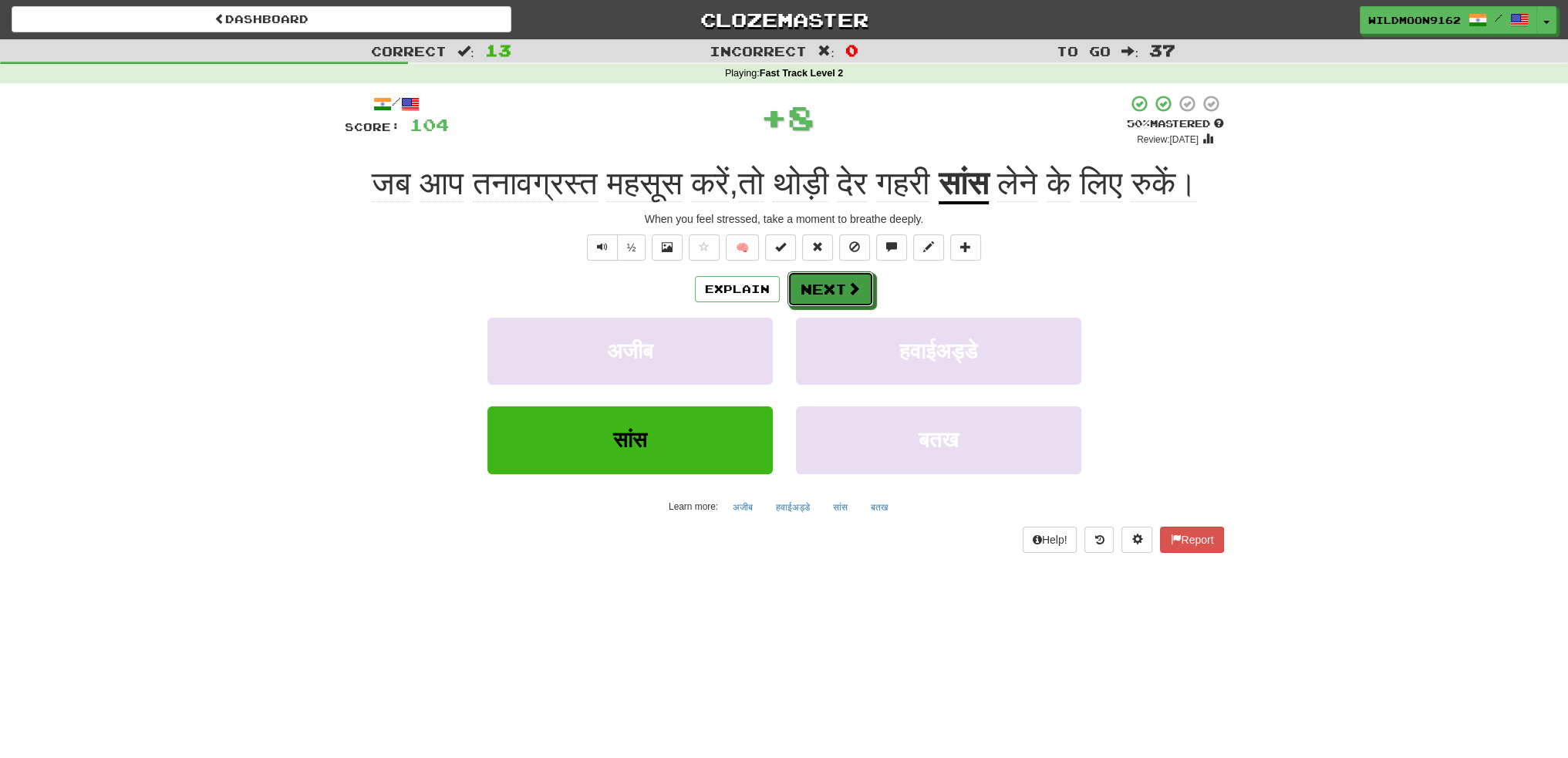
drag, startPoint x: 837, startPoint y: 327, endPoint x: 829, endPoint y: 453, distance: 126.3
click at [837, 307] on button "Next" at bounding box center [830, 289] width 87 height 35
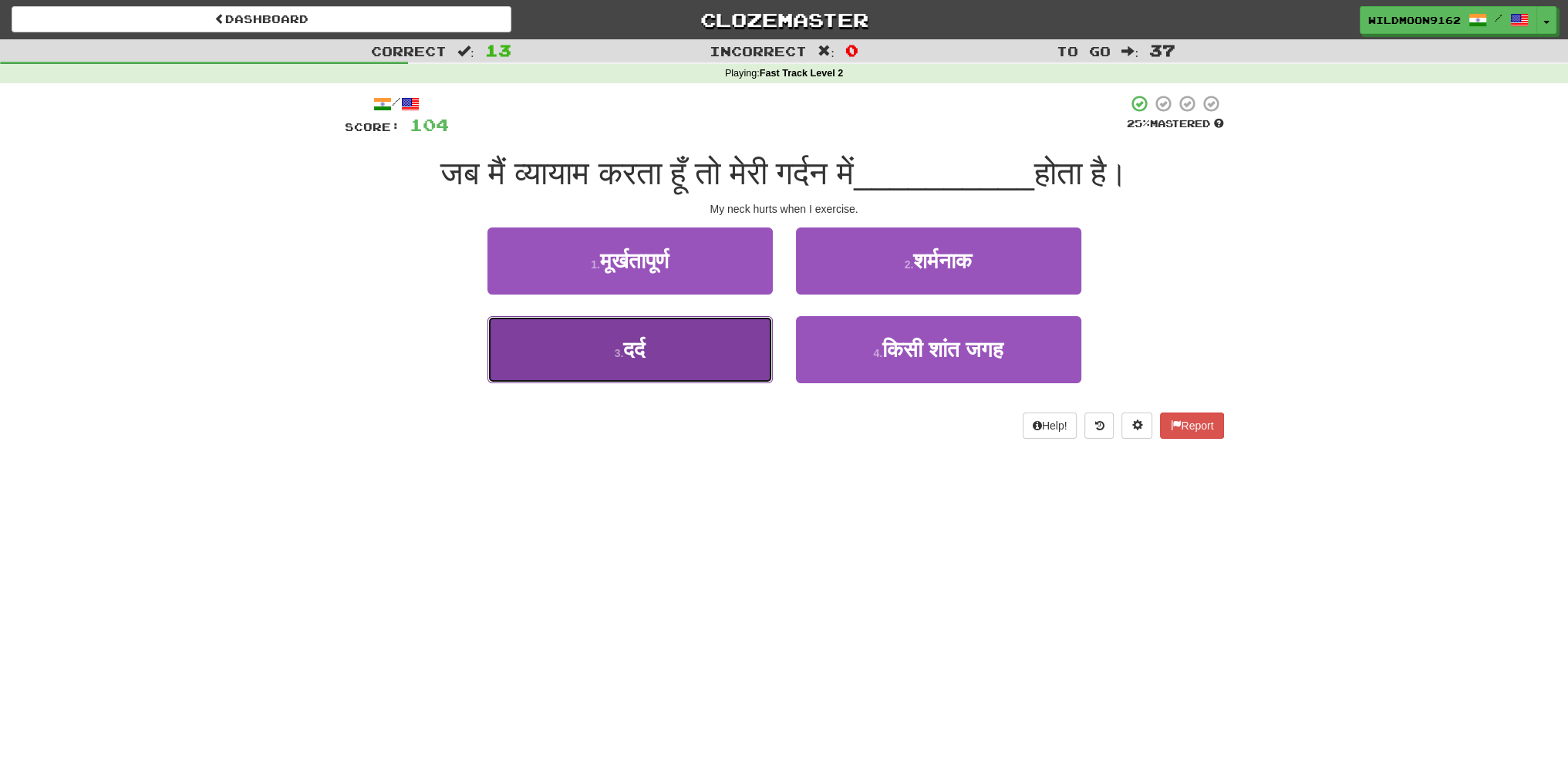
click at [686, 360] on button "3 . दर्द" at bounding box center [630, 350] width 285 height 67
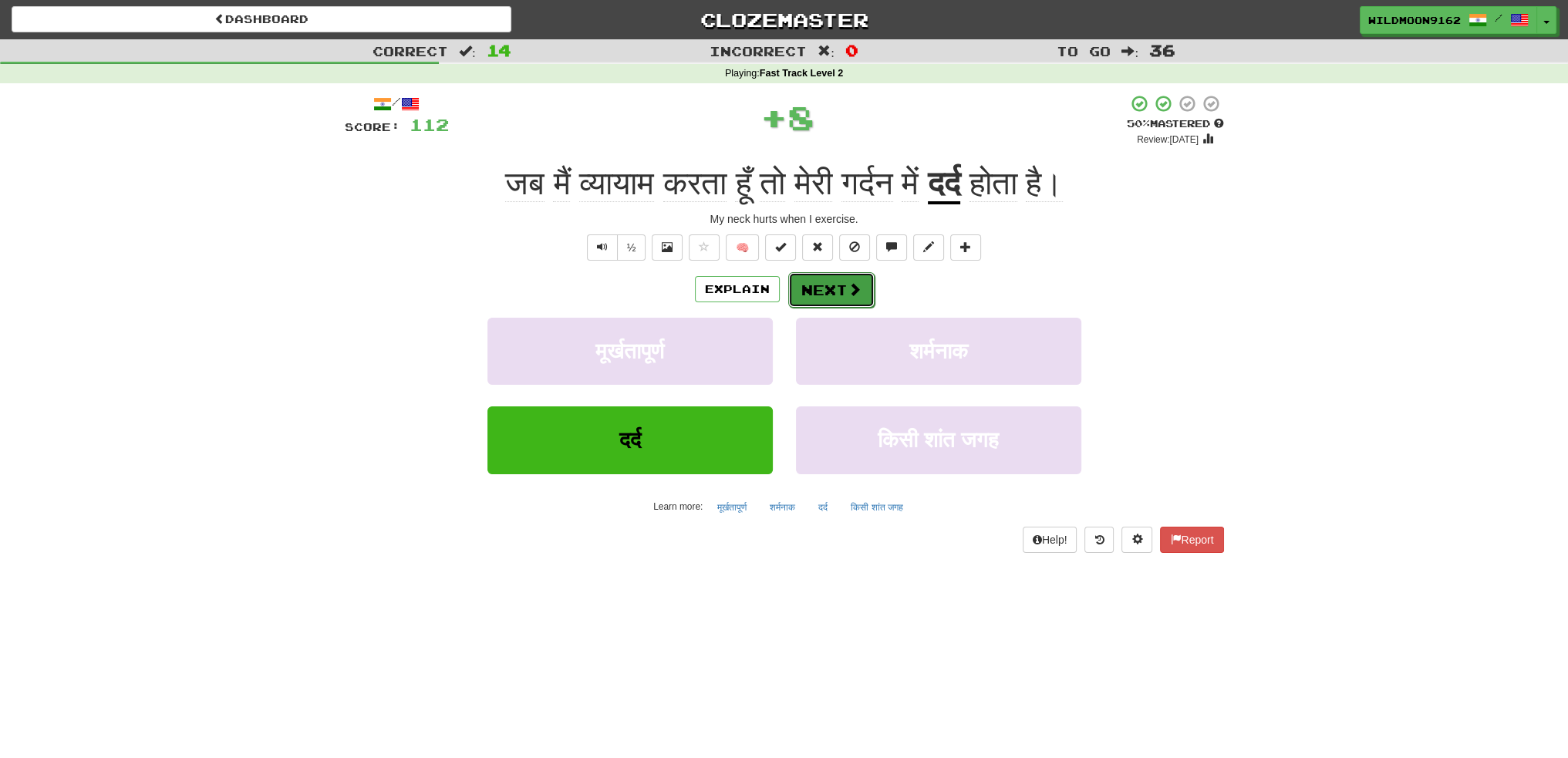
click at [821, 292] on button "Next" at bounding box center [831, 290] width 87 height 35
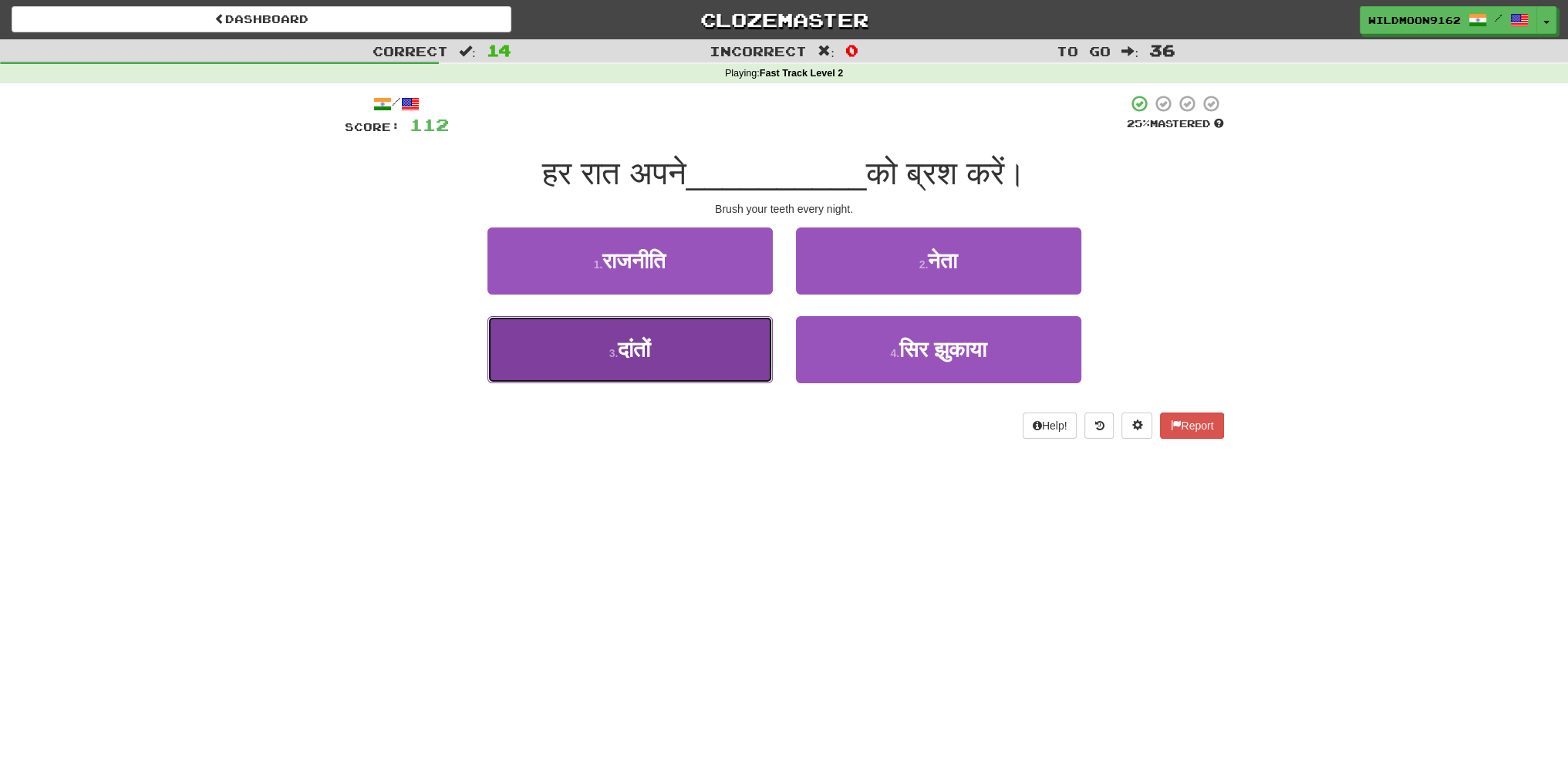
click at [688, 349] on button "3 . दांतों" at bounding box center [630, 350] width 285 height 67
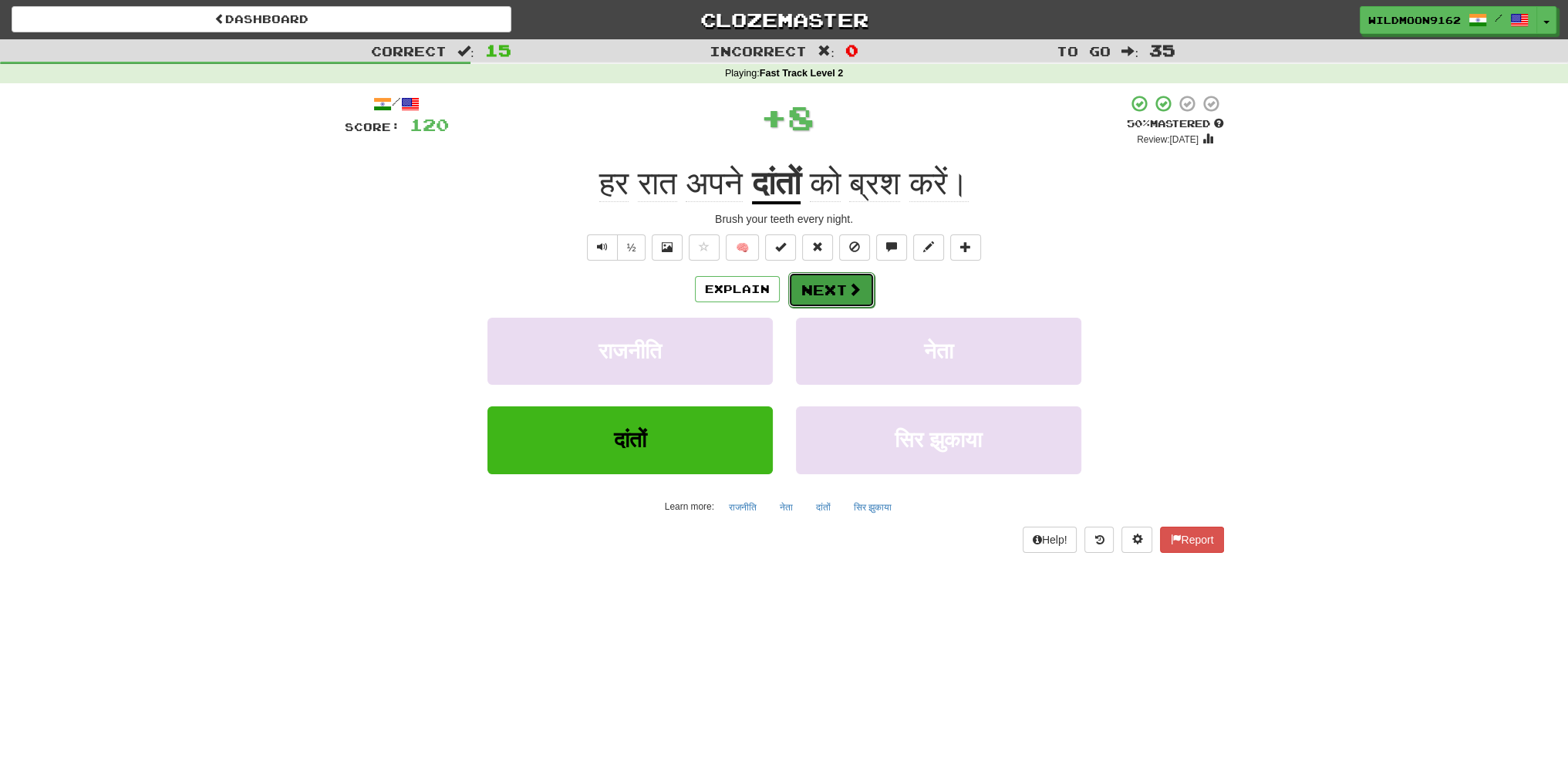
click at [818, 296] on button "Next" at bounding box center [831, 290] width 87 height 35
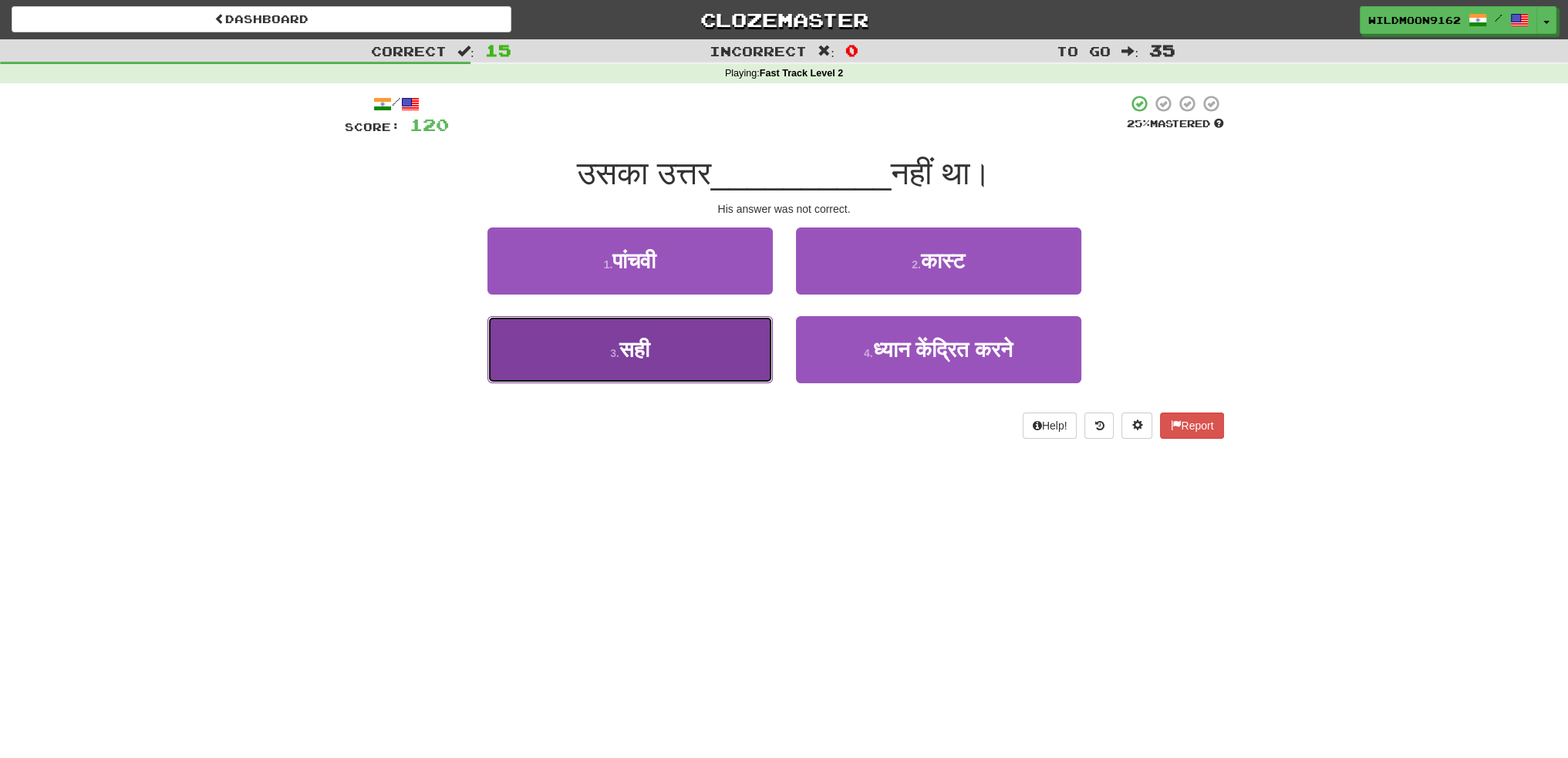
click at [698, 354] on button "3 . सही" at bounding box center [630, 350] width 285 height 67
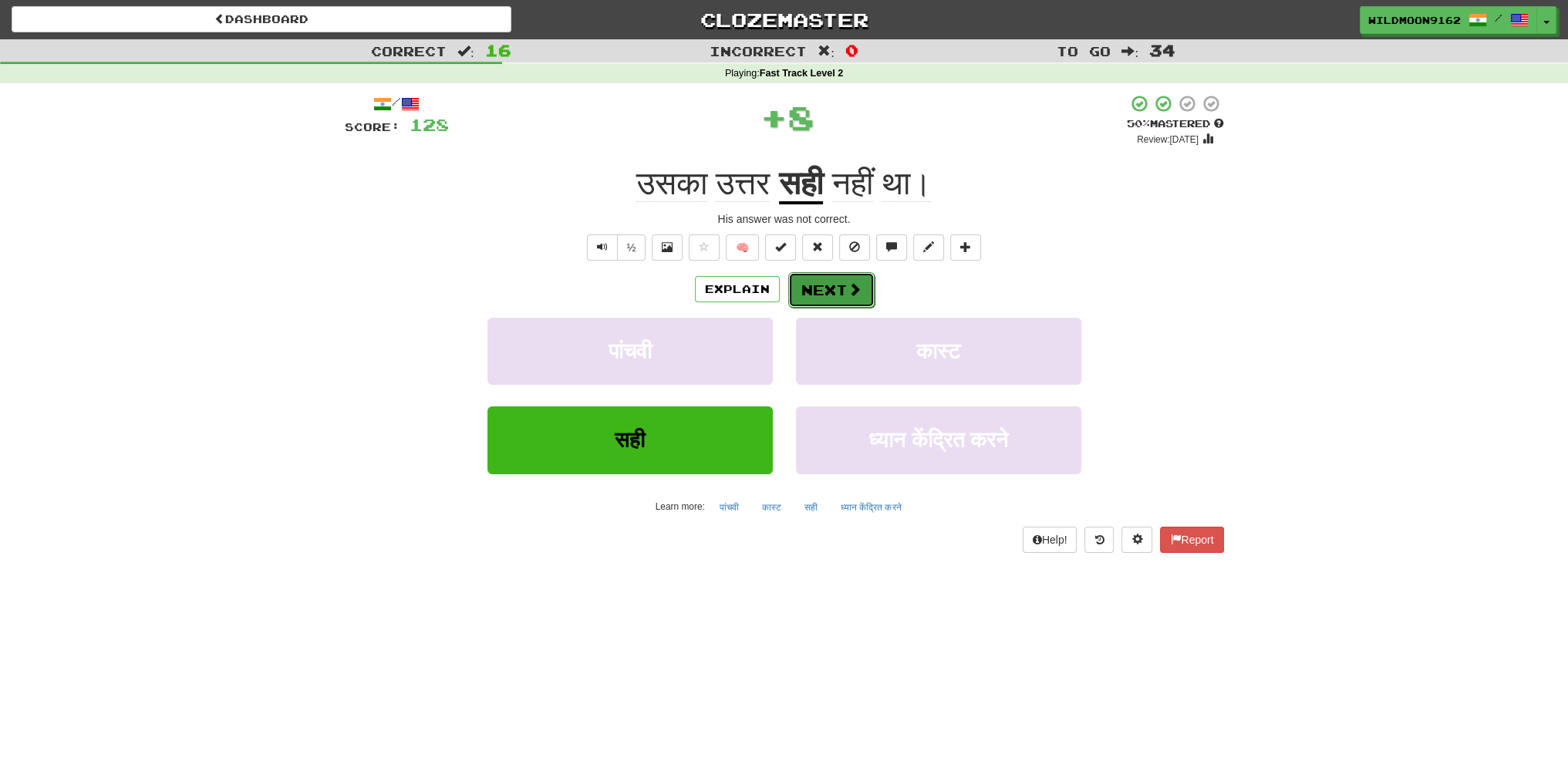
click at [809, 295] on button "Next" at bounding box center [831, 290] width 87 height 35
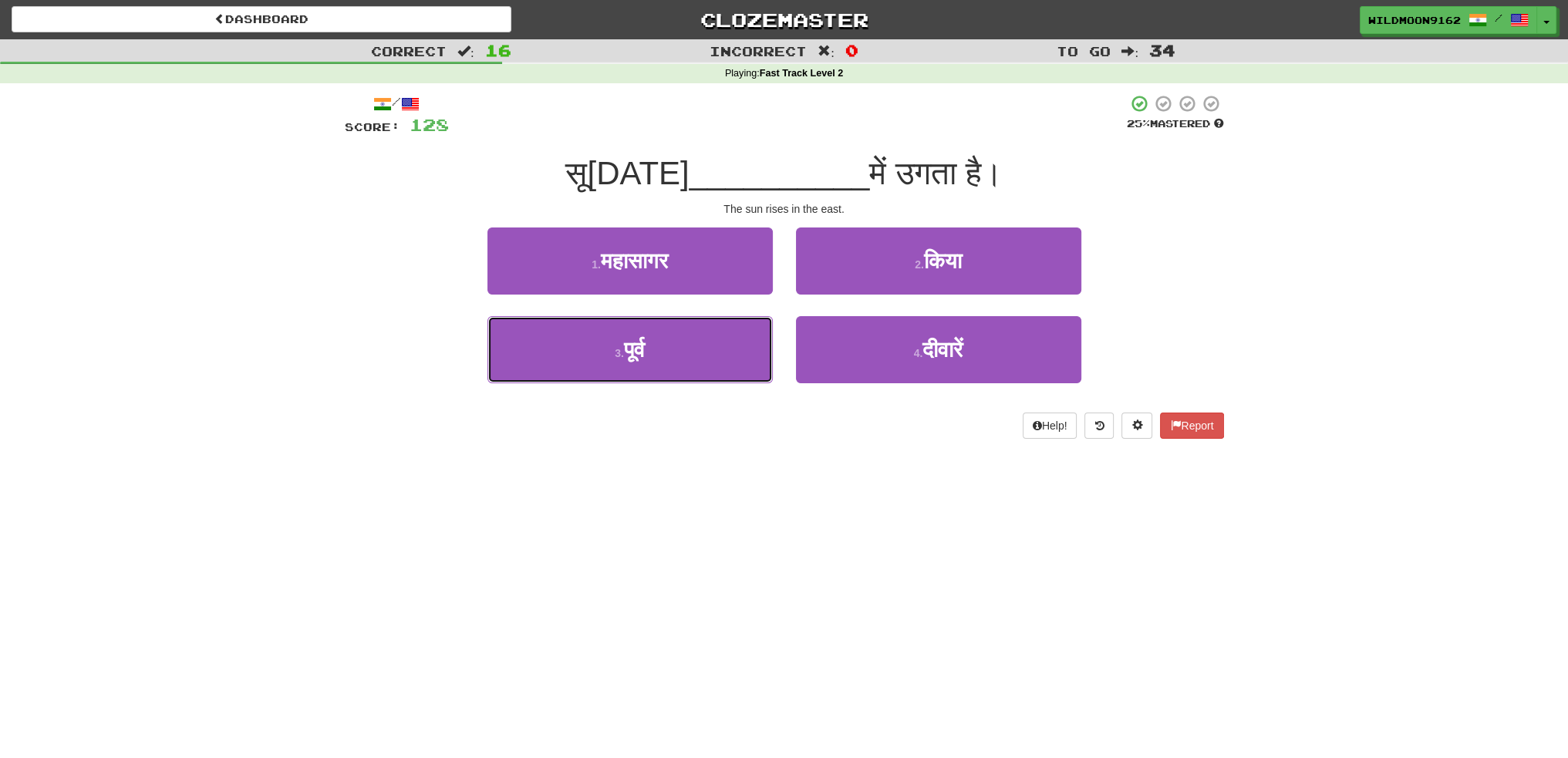
drag, startPoint x: 713, startPoint y: 360, endPoint x: 778, endPoint y: 321, distance: 75.8
click at [714, 360] on button "3 . पूर्व" at bounding box center [630, 350] width 285 height 67
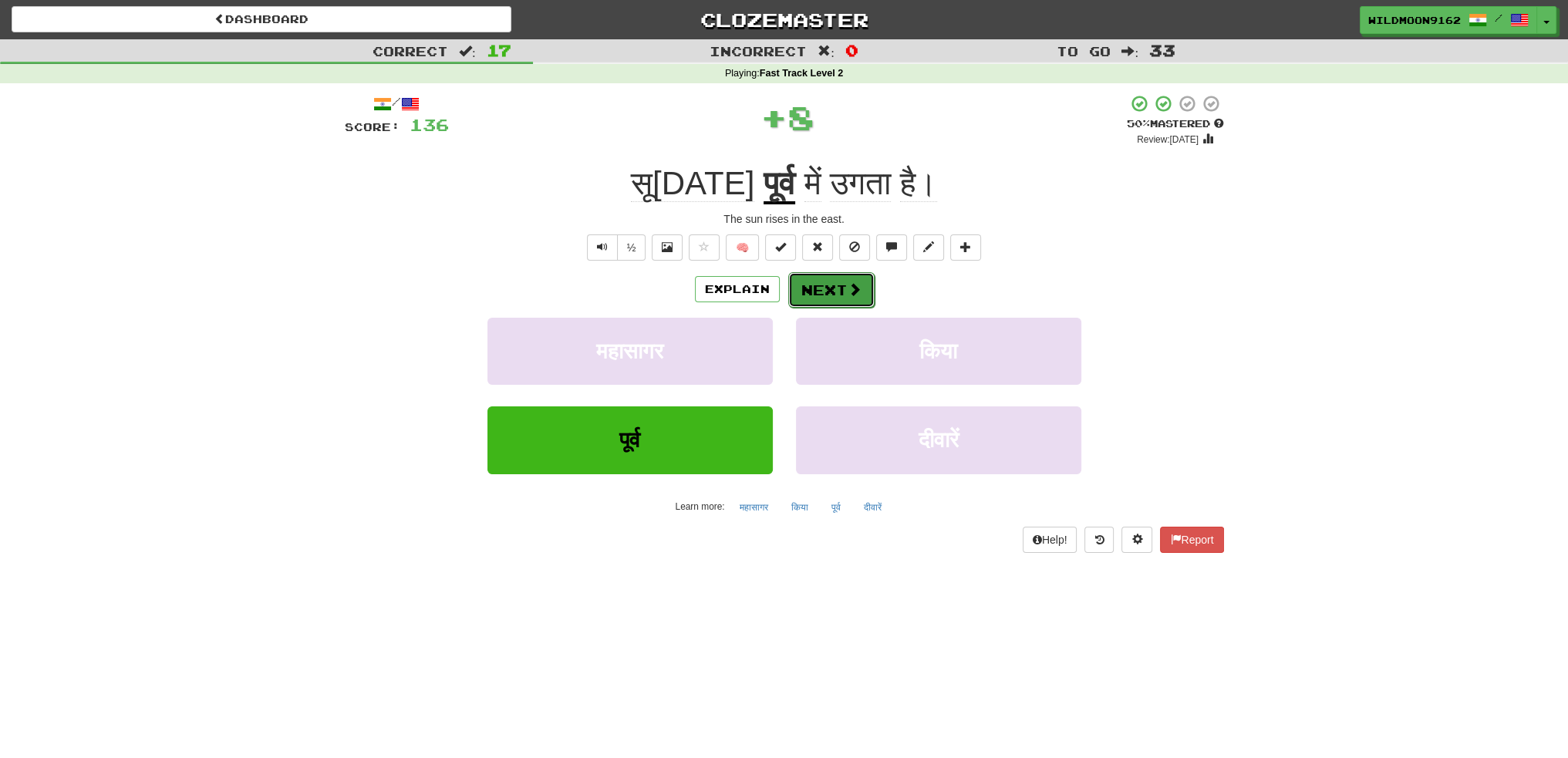
click at [828, 294] on button "Next" at bounding box center [831, 290] width 87 height 35
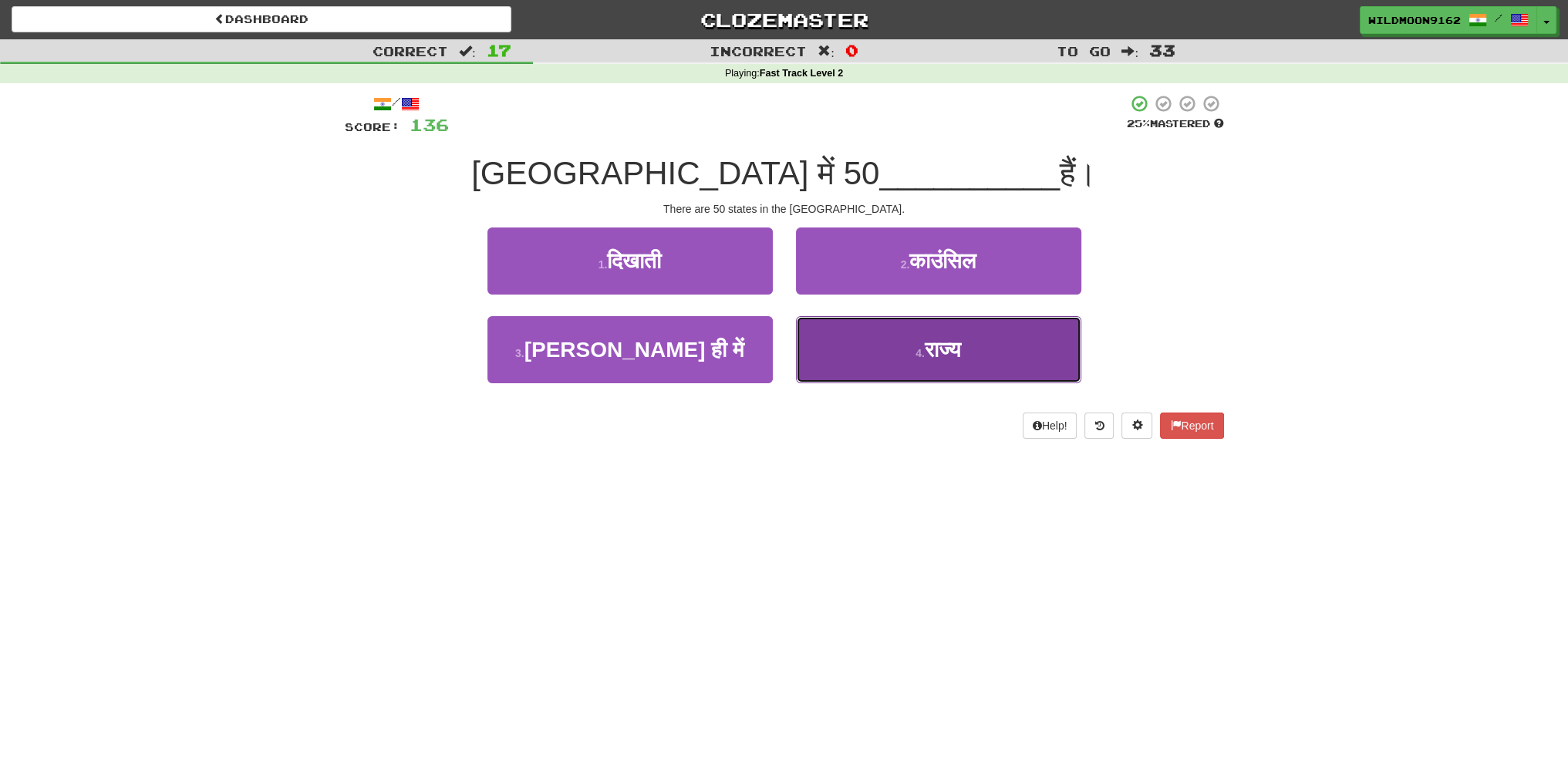
click at [902, 355] on button "4 . राज्य" at bounding box center [938, 350] width 285 height 67
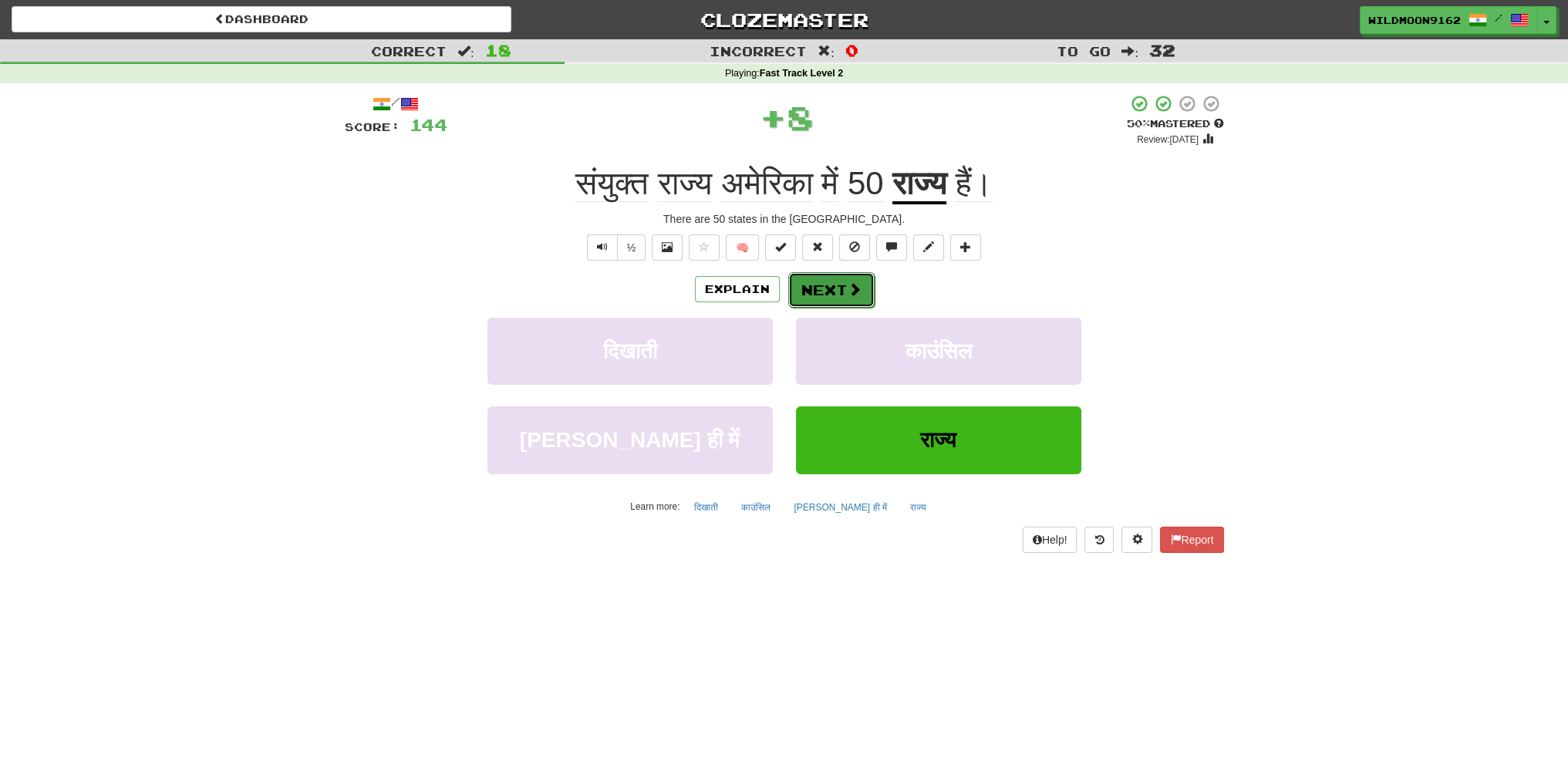
click at [821, 282] on button "Next" at bounding box center [831, 290] width 87 height 35
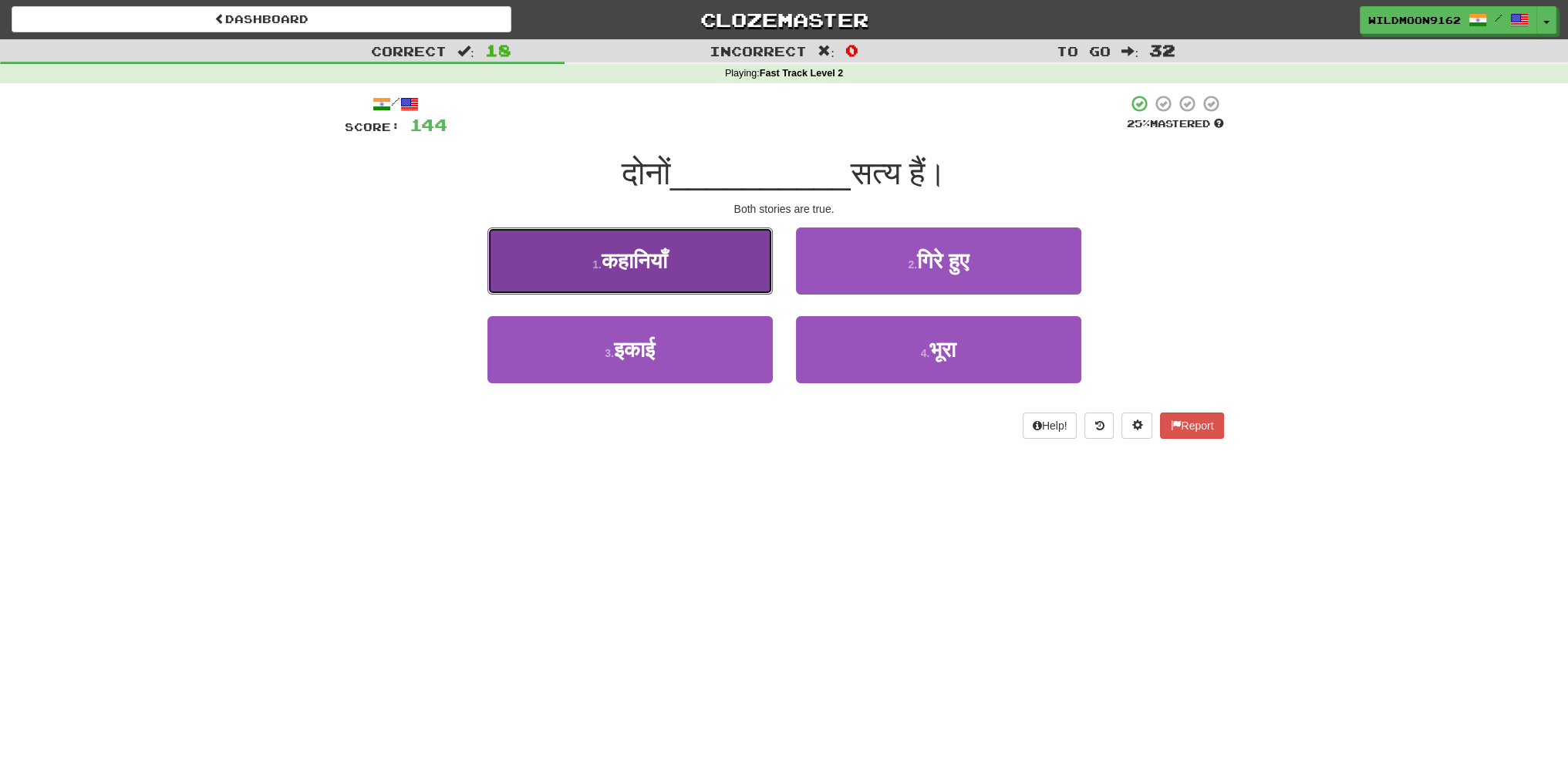
click at [699, 263] on button "1 . कहानियाँ" at bounding box center [630, 261] width 285 height 67
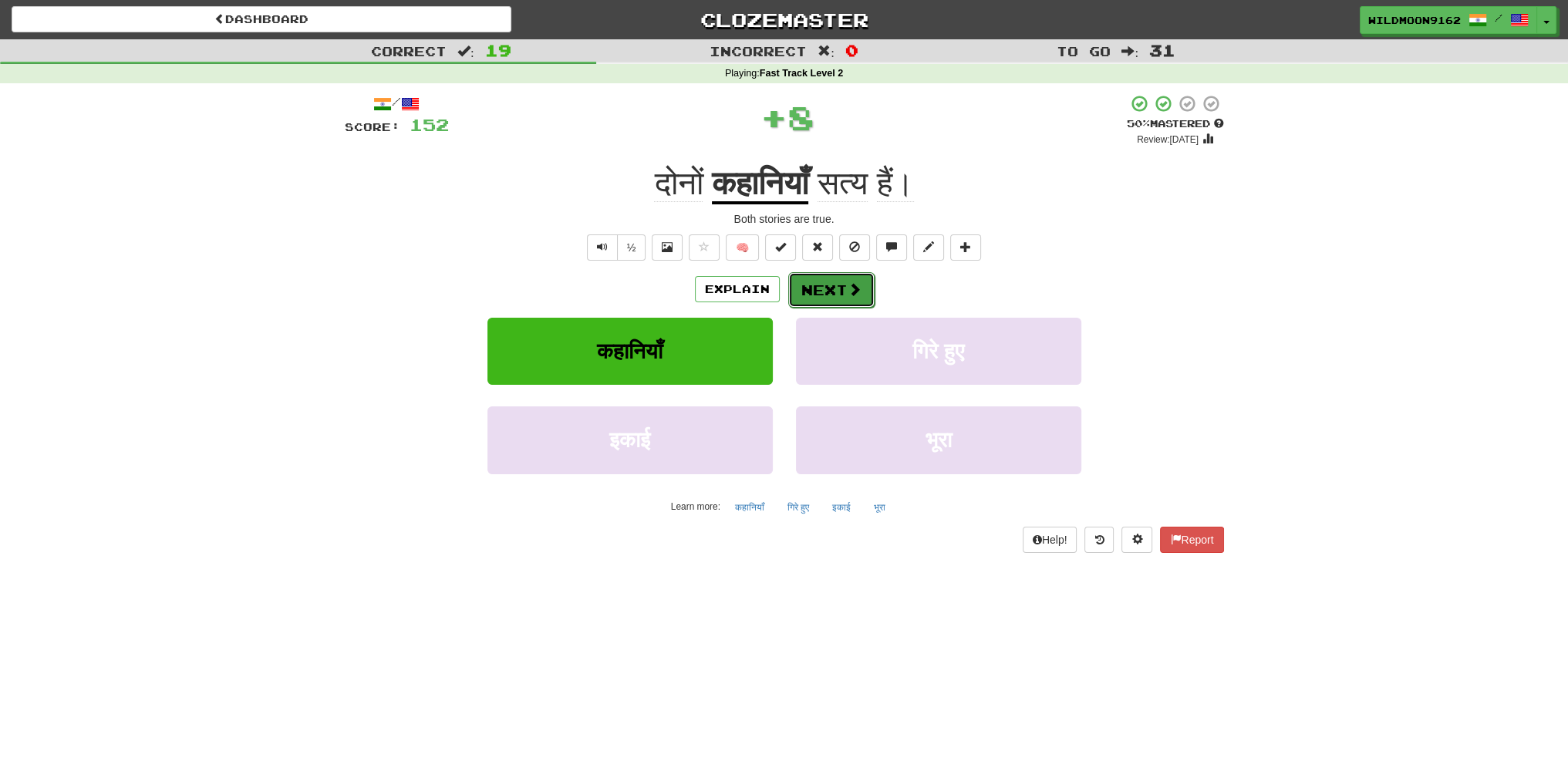
click at [848, 283] on span at bounding box center [855, 290] width 14 height 14
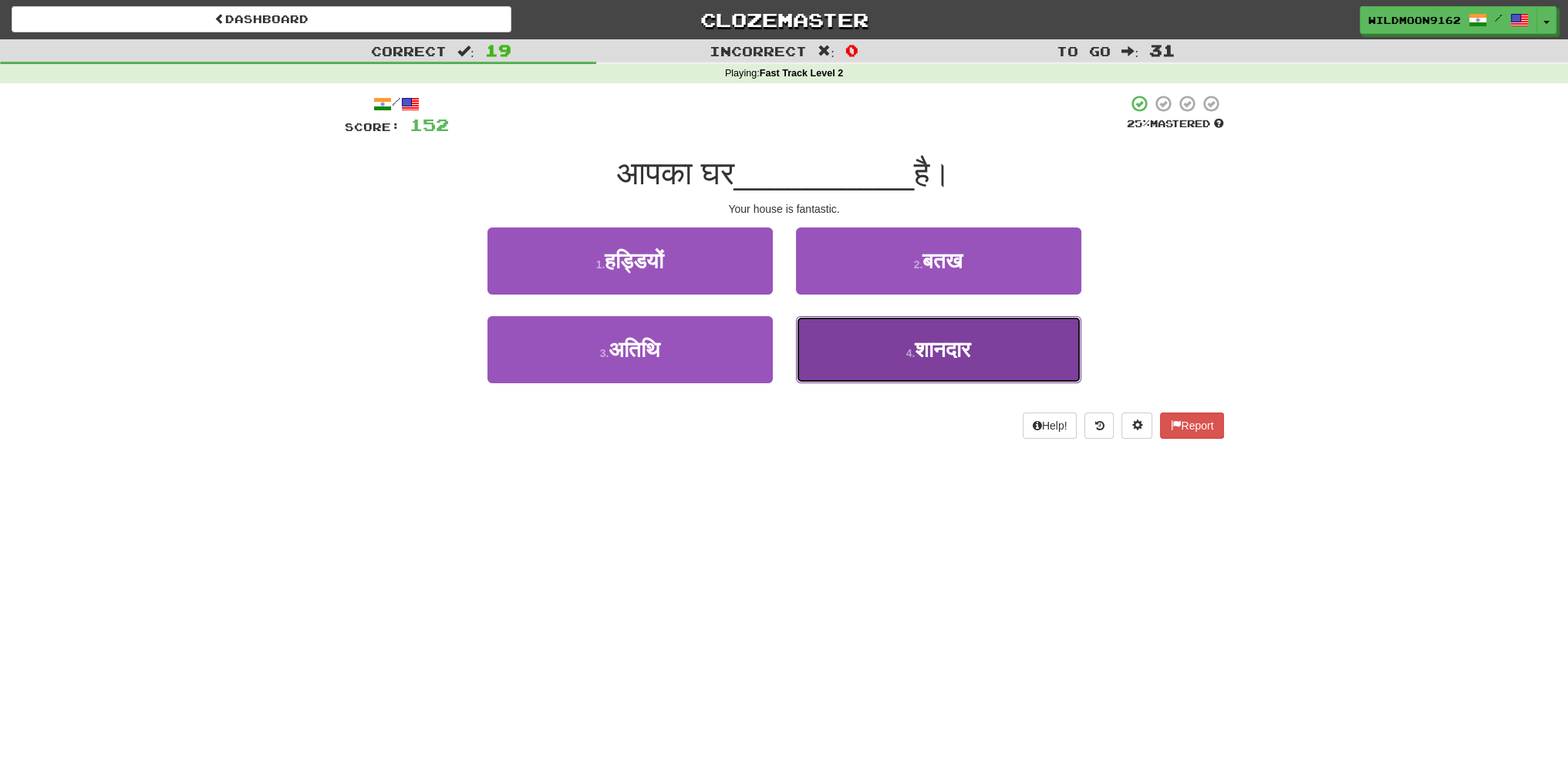
click at [930, 358] on span "शानदार" at bounding box center [943, 350] width 56 height 24
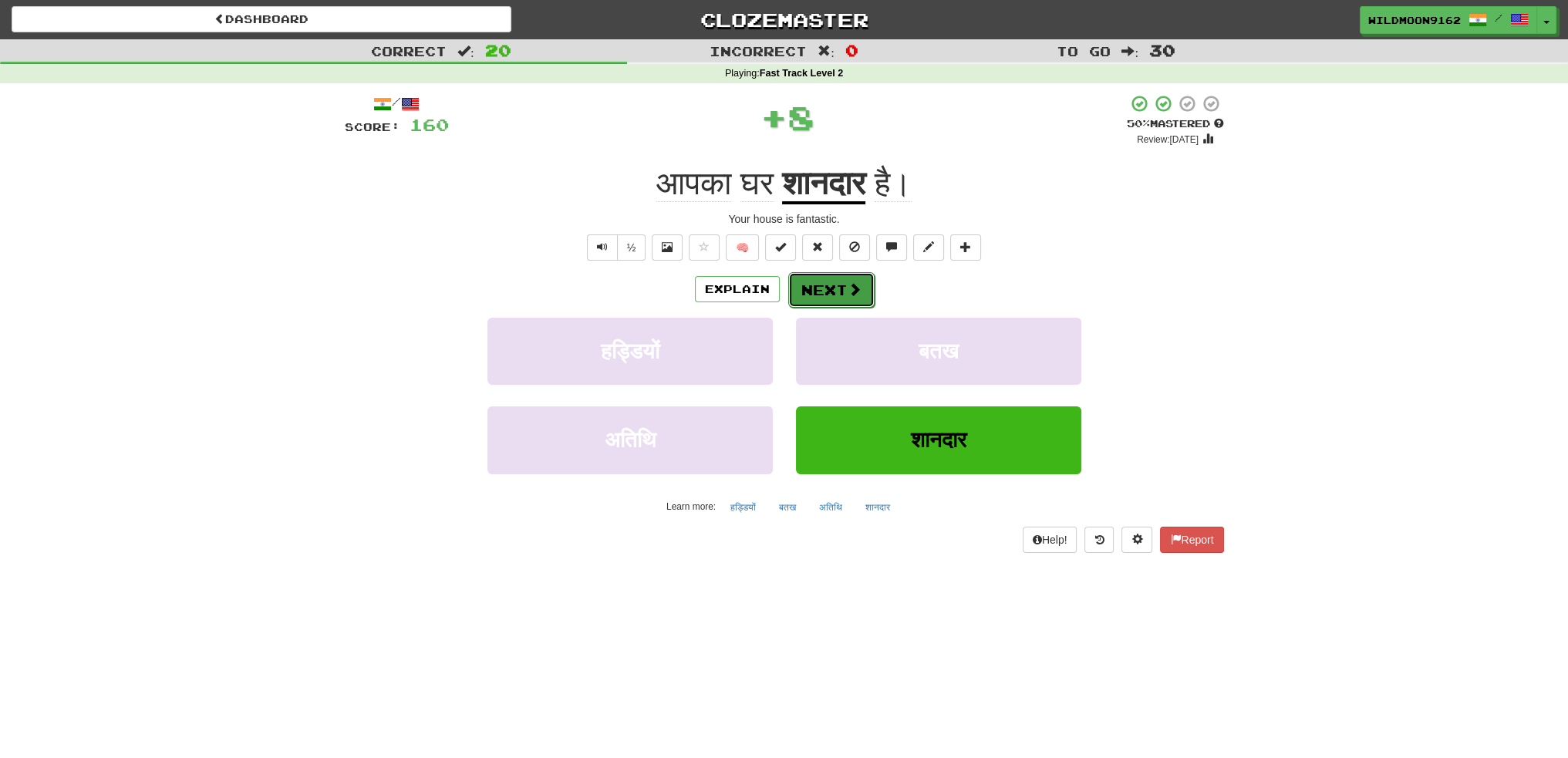
click at [827, 297] on button "Next" at bounding box center [831, 290] width 87 height 35
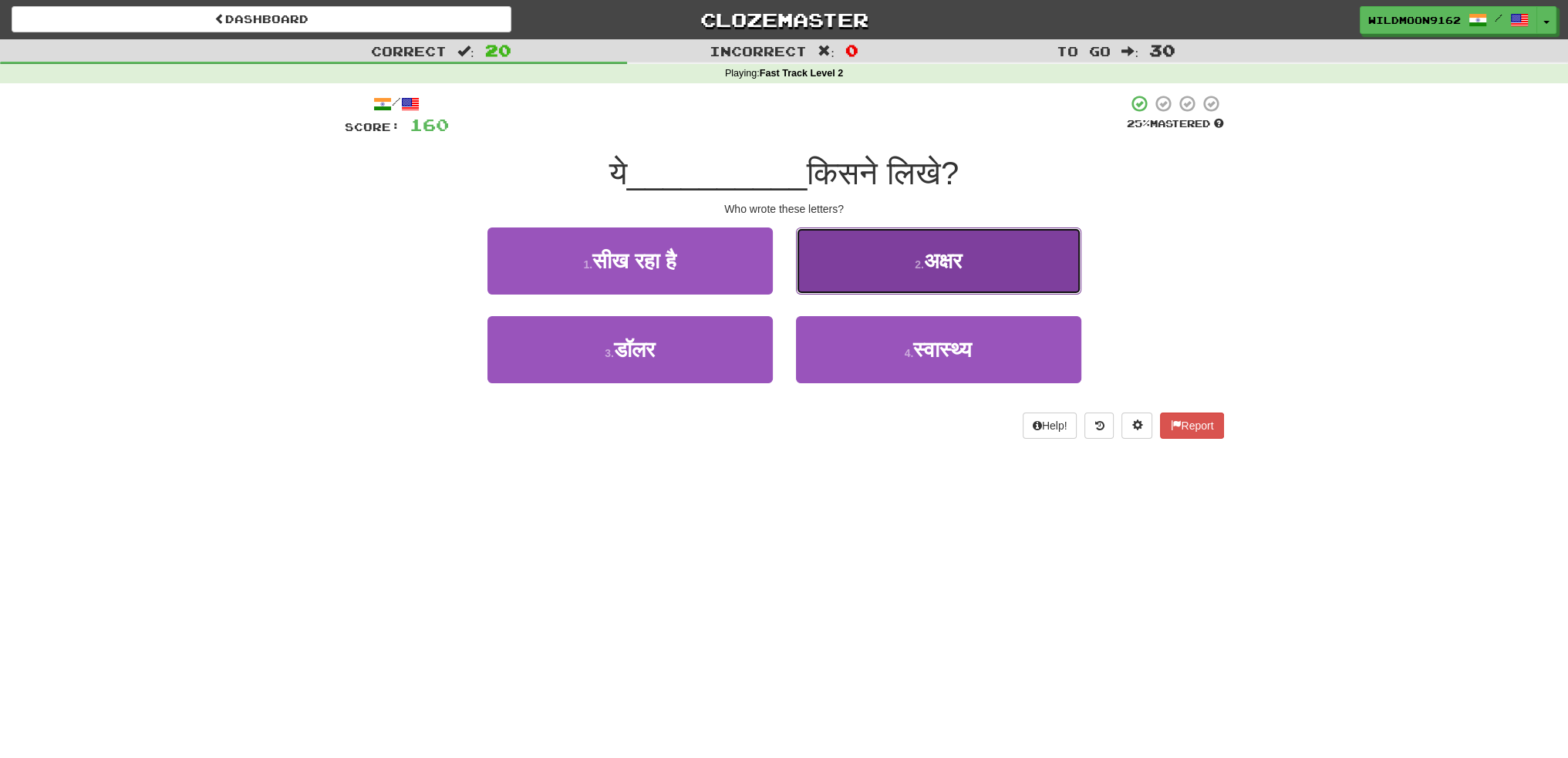
click at [938, 272] on span "अक्षर" at bounding box center [943, 261] width 38 height 24
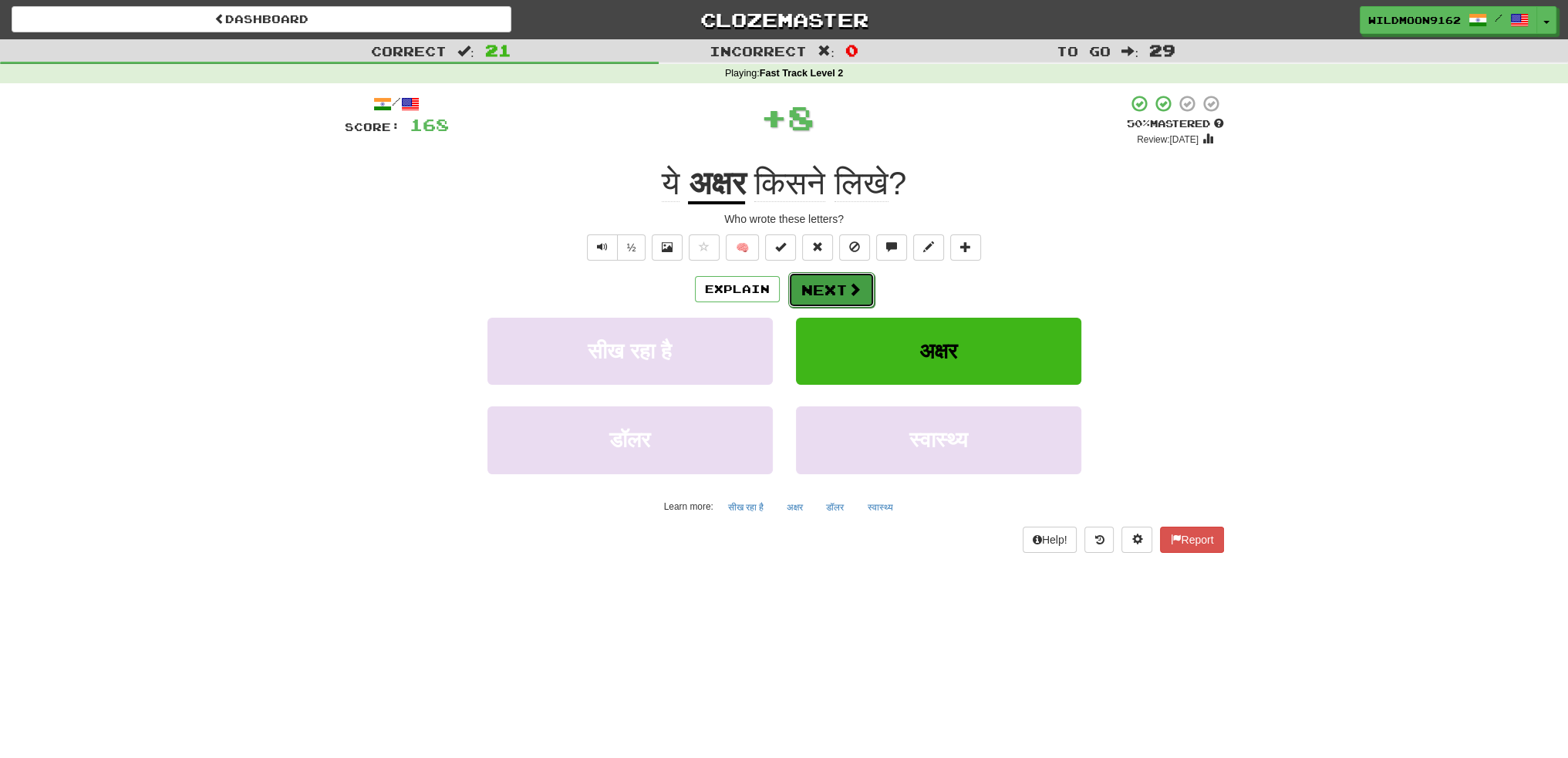
click at [839, 298] on button "Next" at bounding box center [831, 290] width 87 height 35
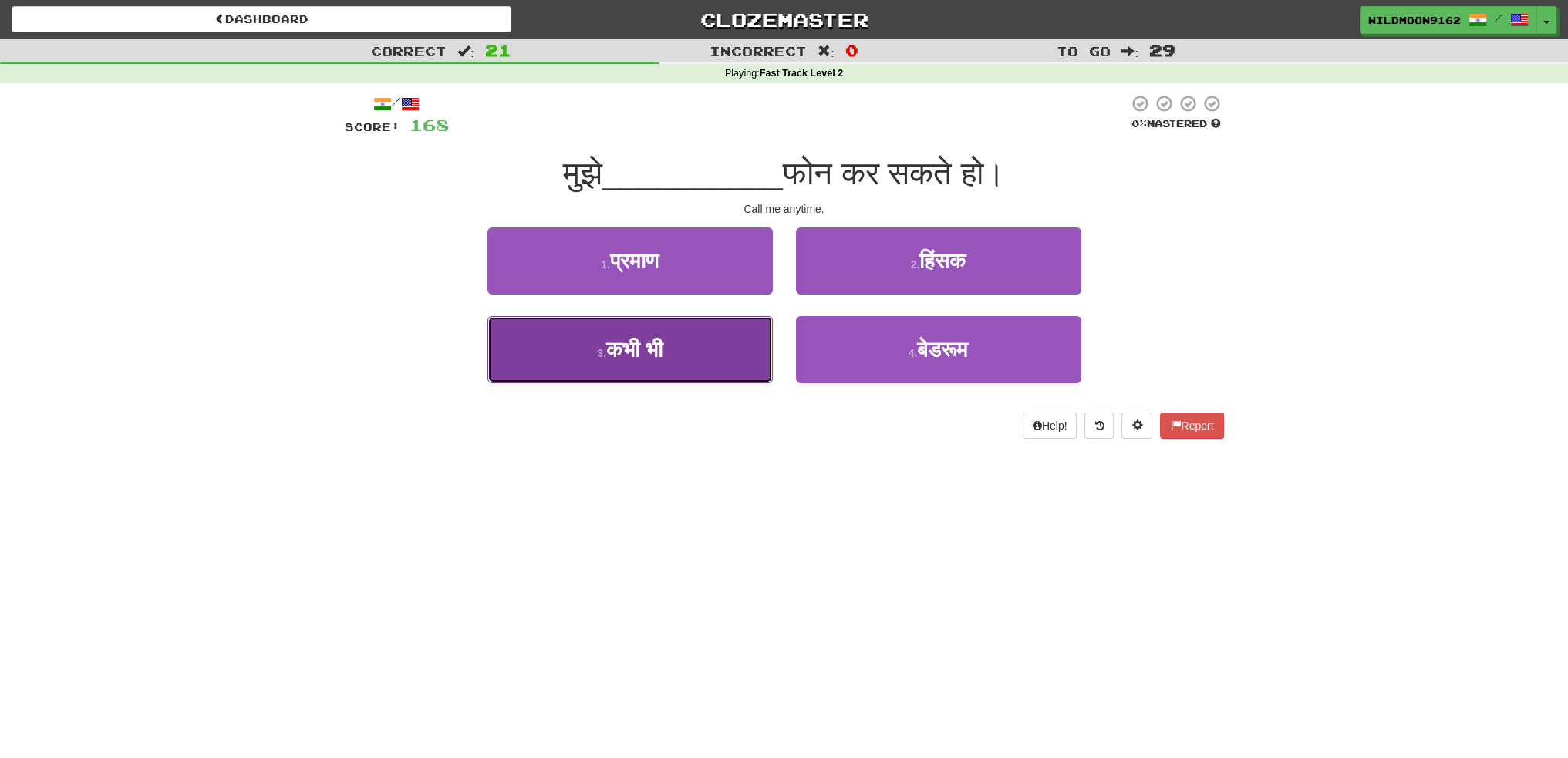
click at [720, 343] on button "3 . कभी भी" at bounding box center [630, 350] width 285 height 67
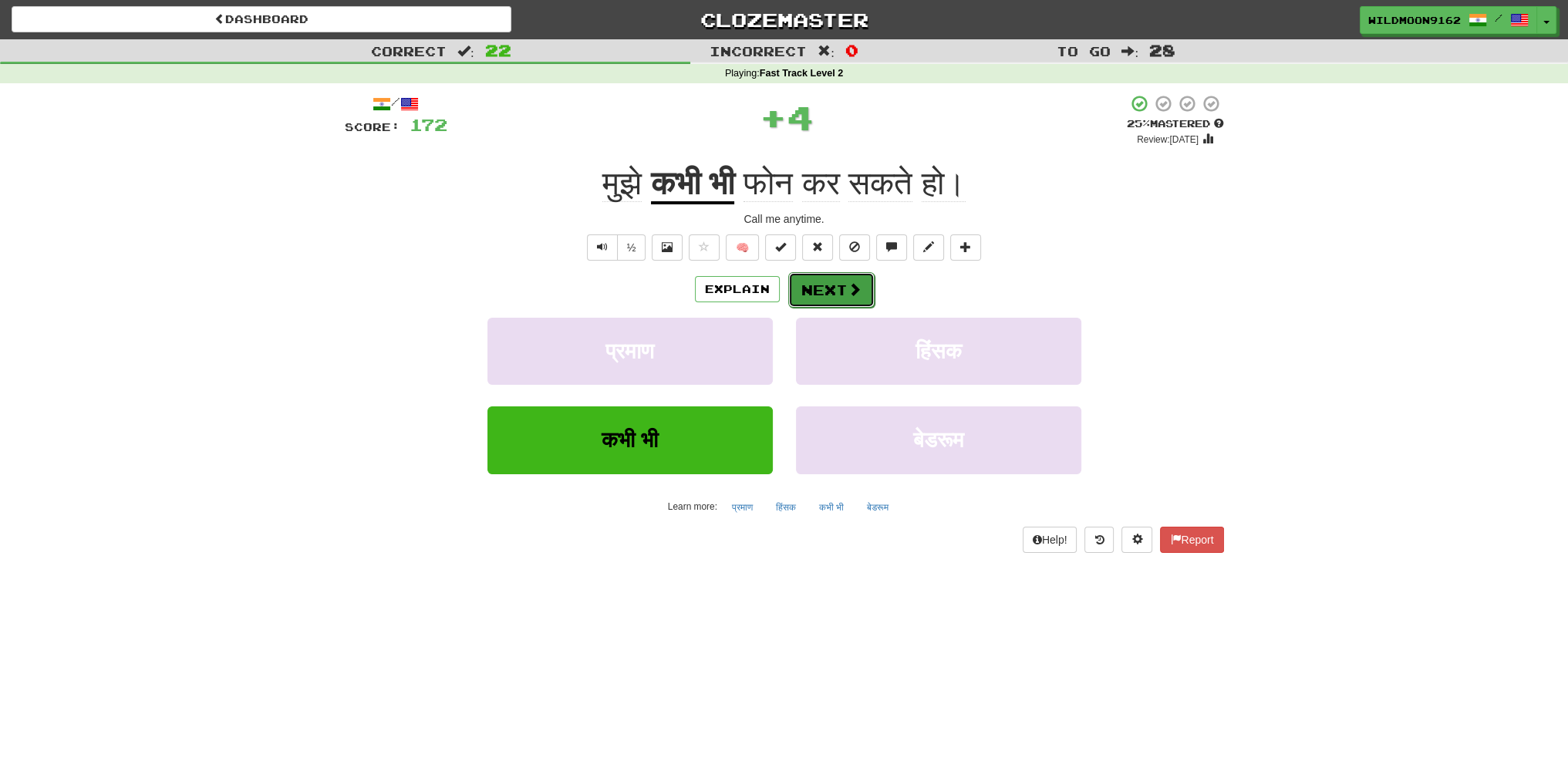
click at [849, 290] on span at bounding box center [855, 290] width 14 height 14
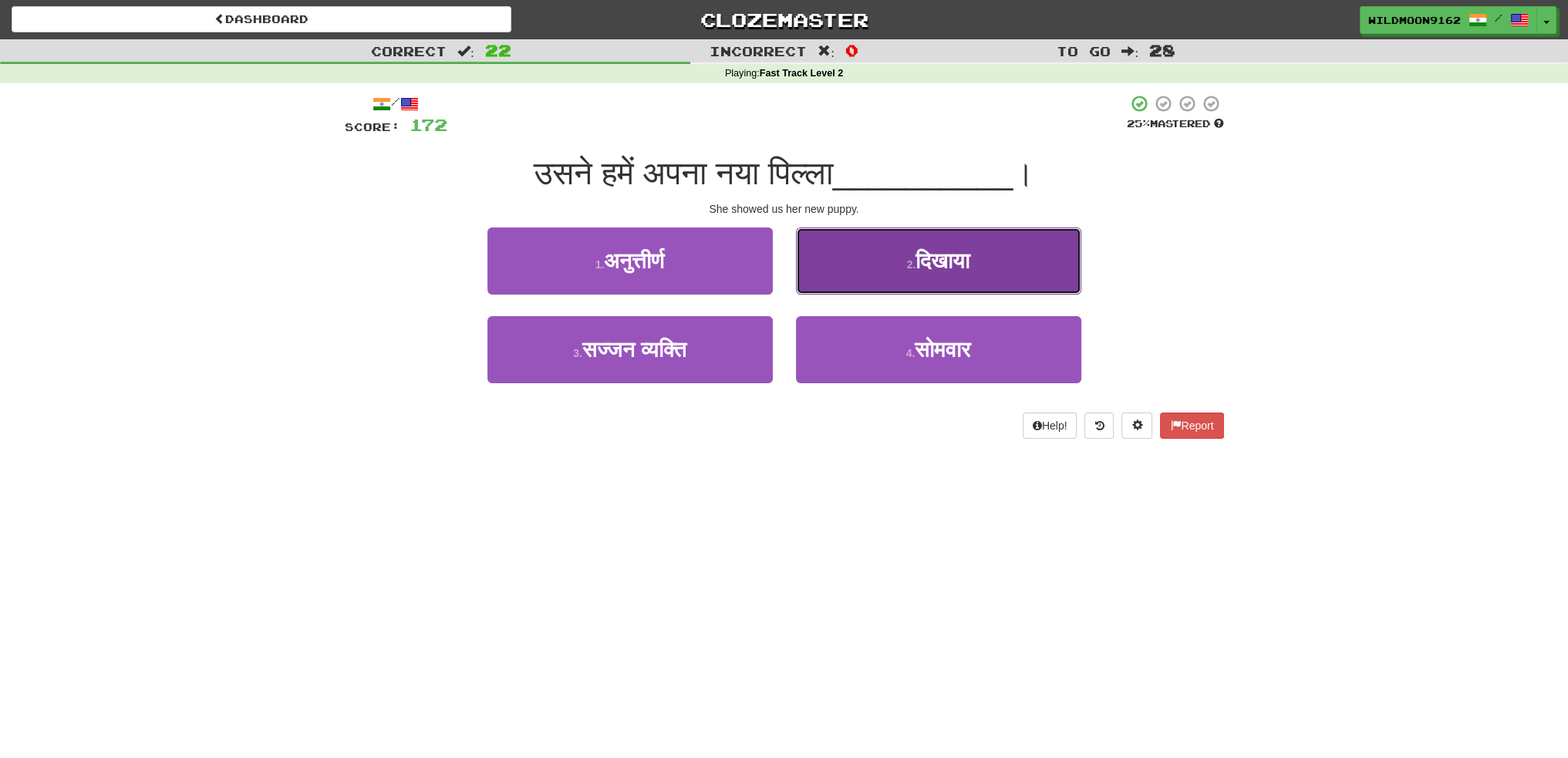
click at [936, 268] on span "दिखाया" at bounding box center [943, 261] width 54 height 24
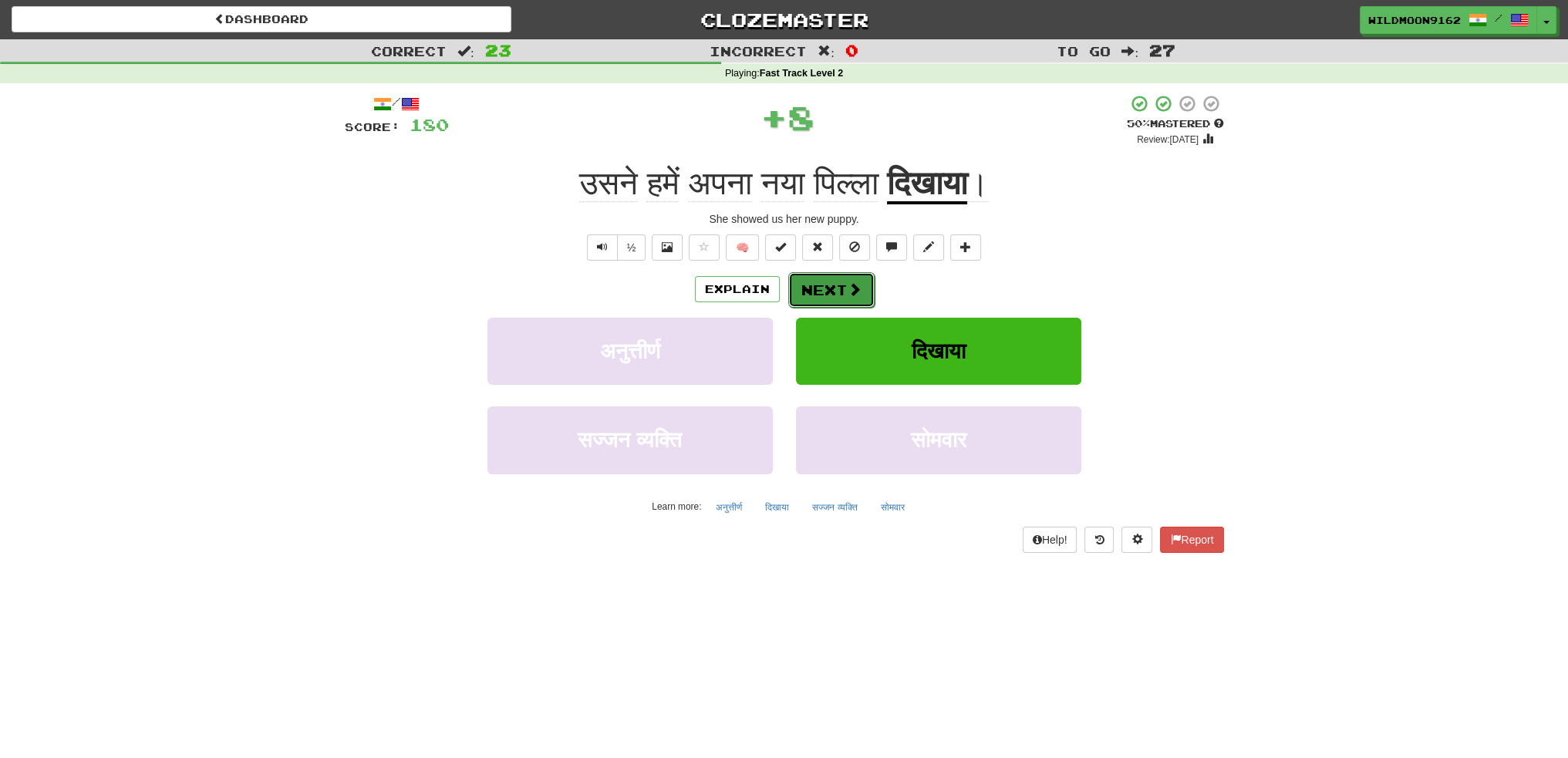
click at [836, 286] on button "Next" at bounding box center [831, 290] width 87 height 35
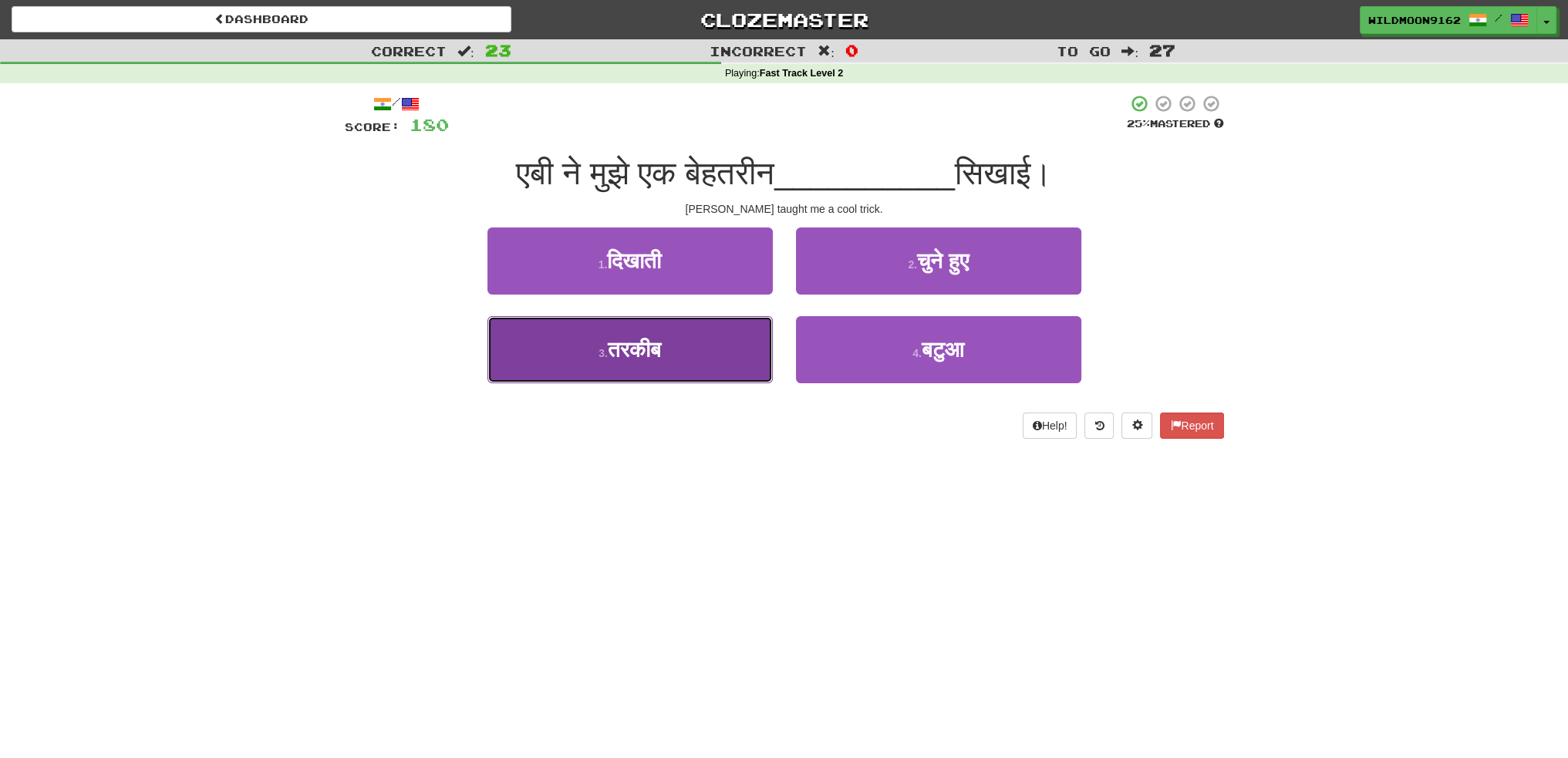
click at [688, 342] on button "3 . तरकीब" at bounding box center [630, 350] width 285 height 67
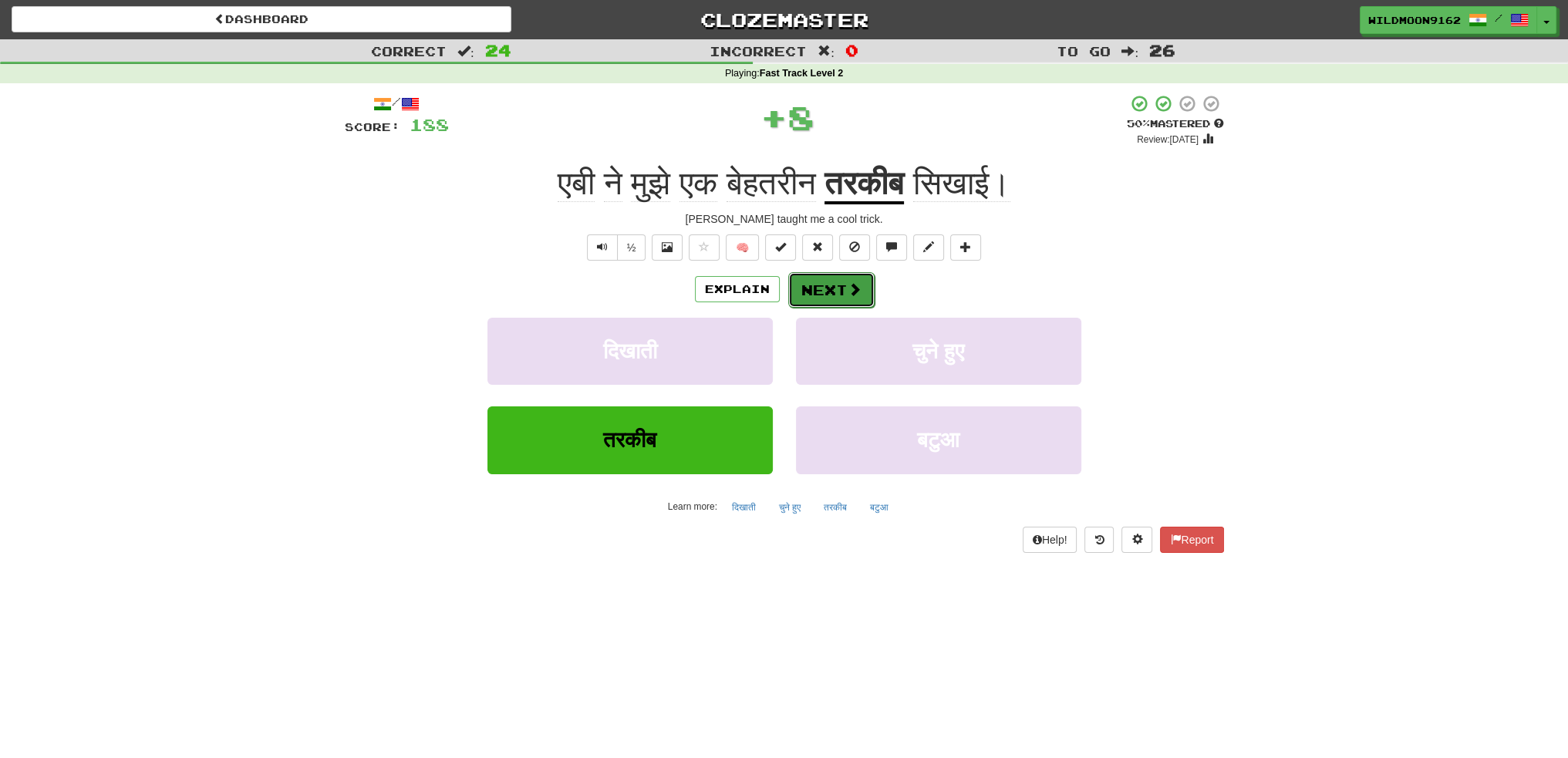
click at [833, 290] on button "Next" at bounding box center [831, 290] width 87 height 35
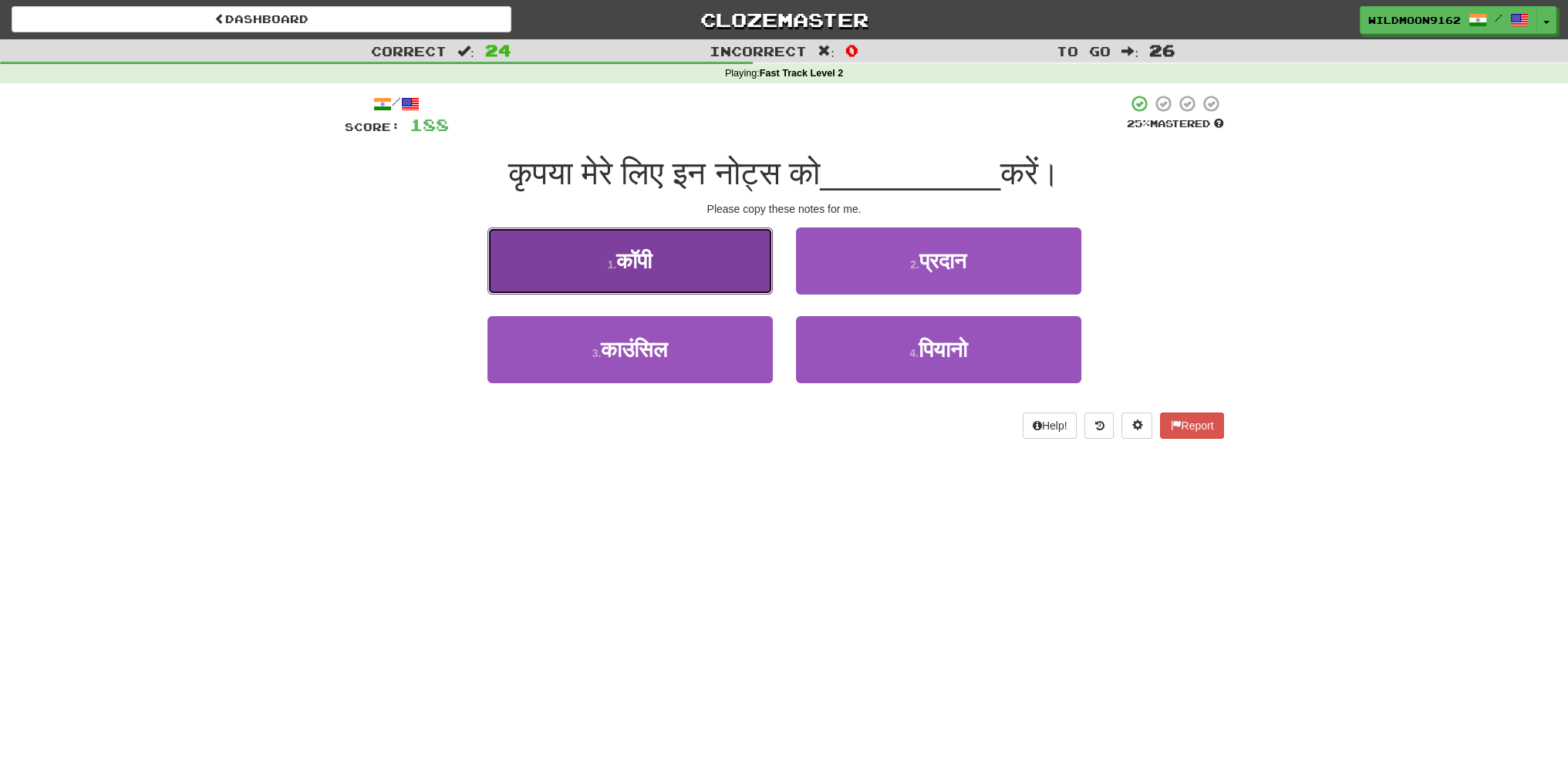
click at [629, 275] on button "1 . कॉपी" at bounding box center [630, 261] width 285 height 67
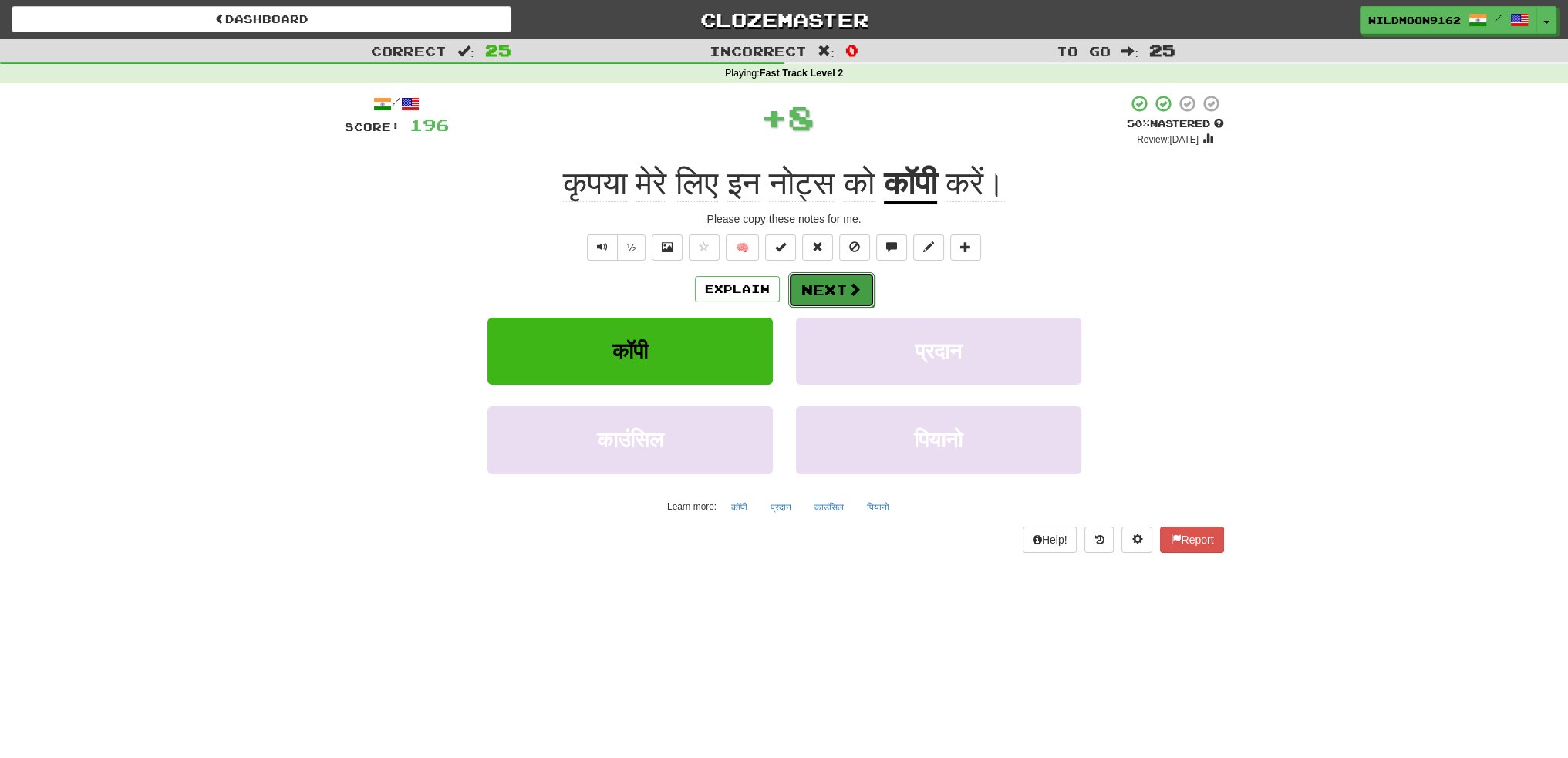
click at [824, 293] on button "Next" at bounding box center [831, 290] width 87 height 35
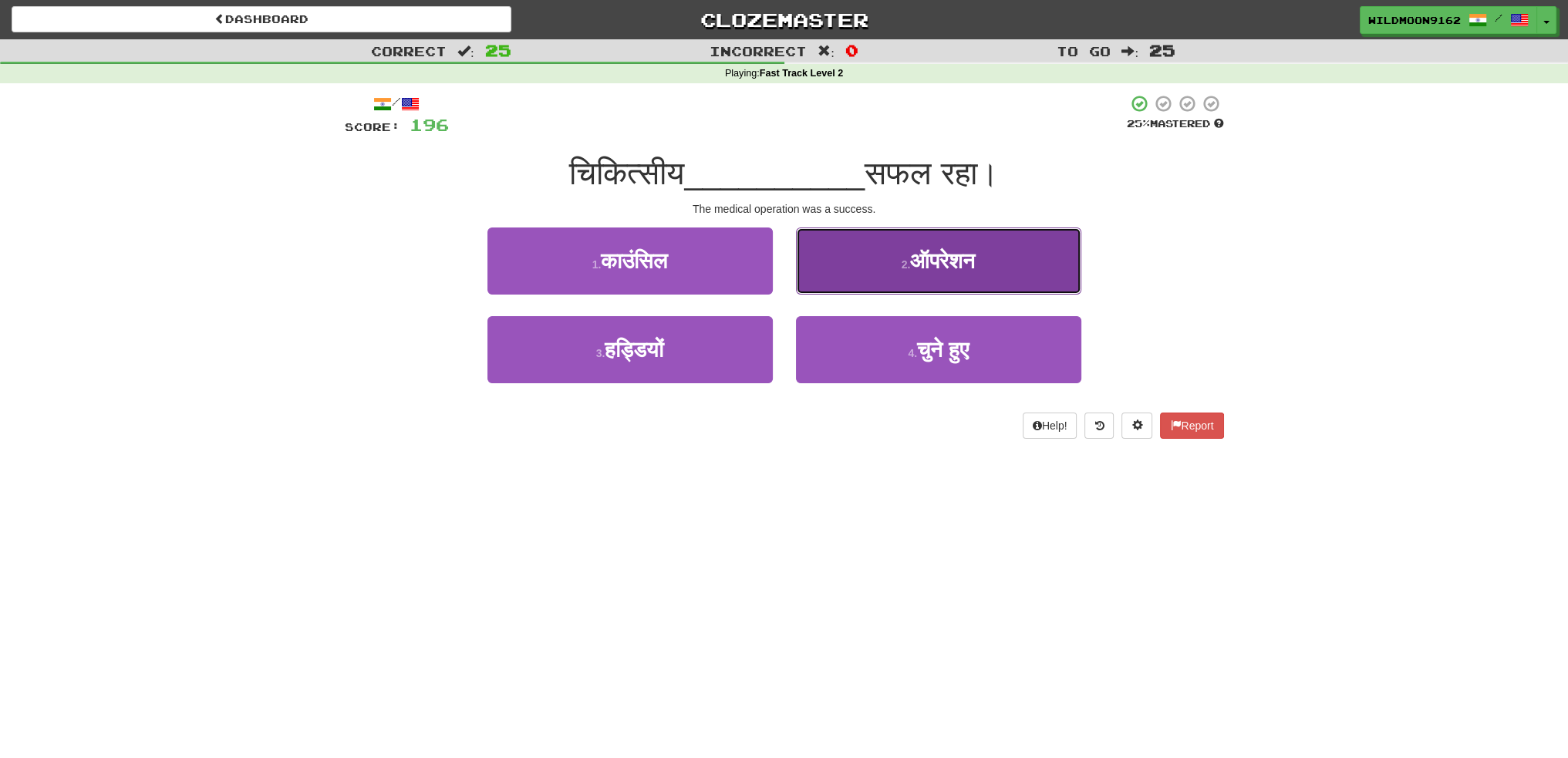
click at [944, 266] on span "ऑपरेशन" at bounding box center [942, 261] width 64 height 24
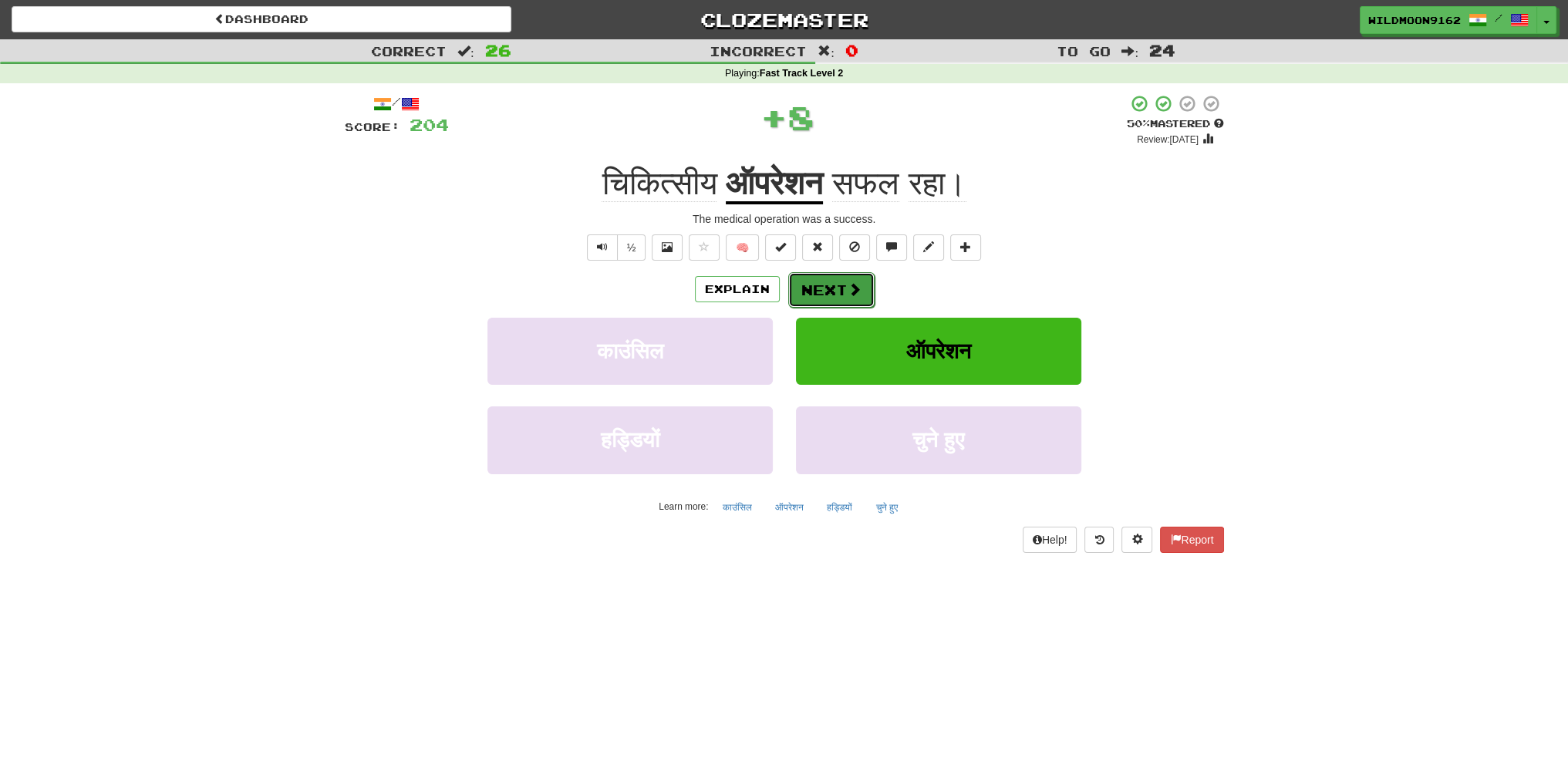
click at [833, 289] on button "Next" at bounding box center [831, 290] width 87 height 35
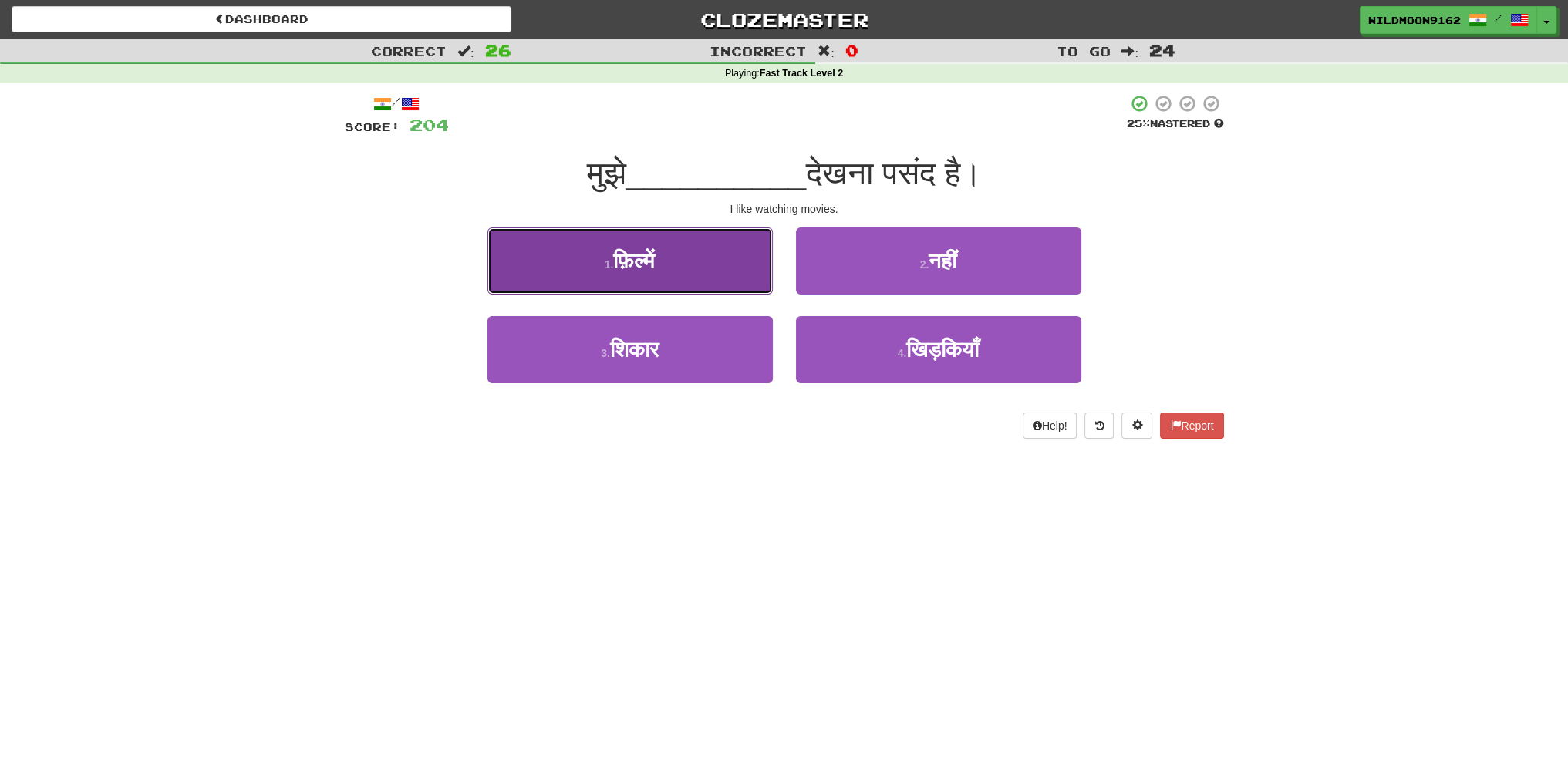
click at [675, 269] on button "1 . फ़िल्में" at bounding box center [630, 261] width 285 height 67
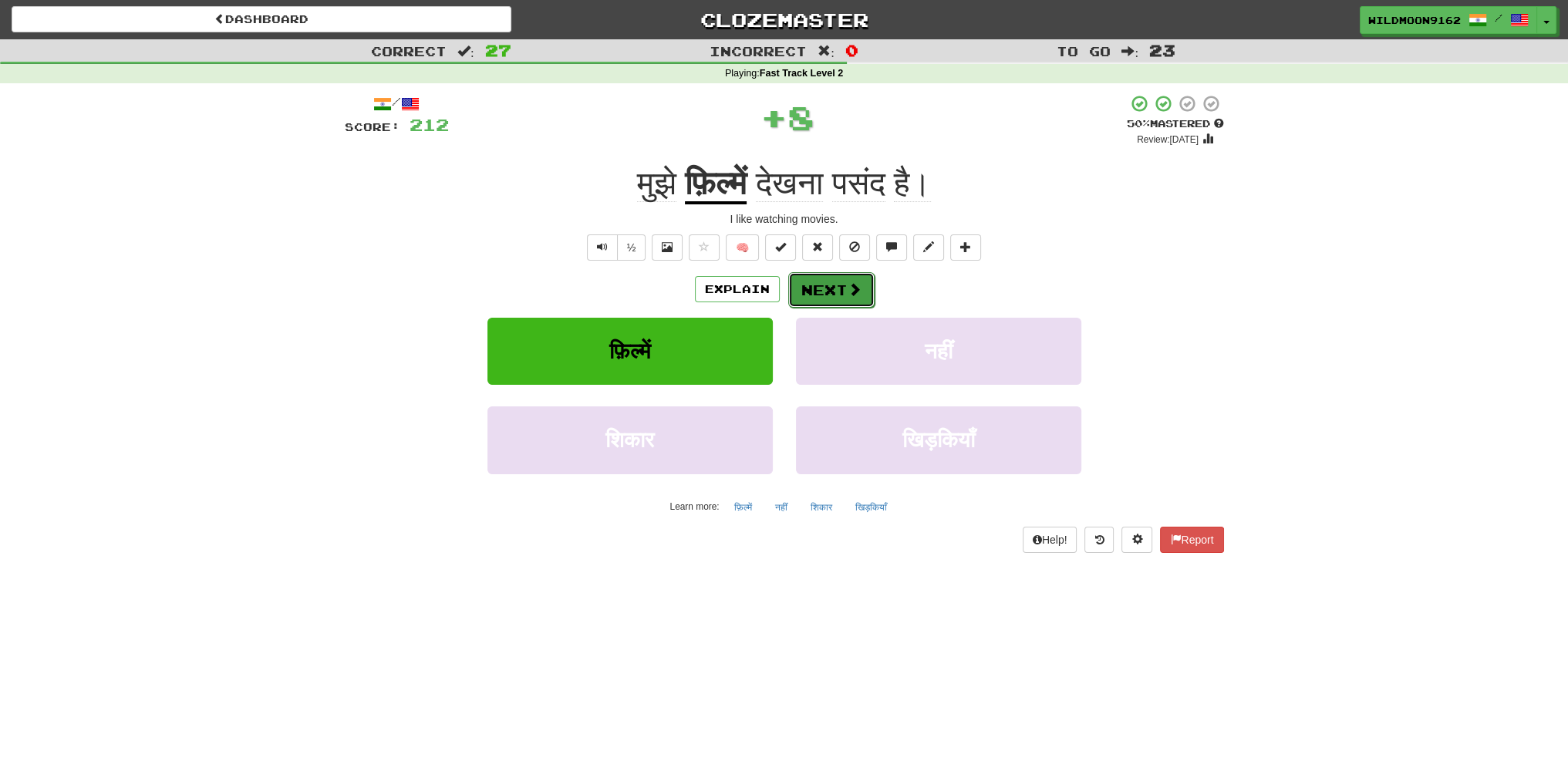
click at [840, 288] on button "Next" at bounding box center [831, 290] width 87 height 35
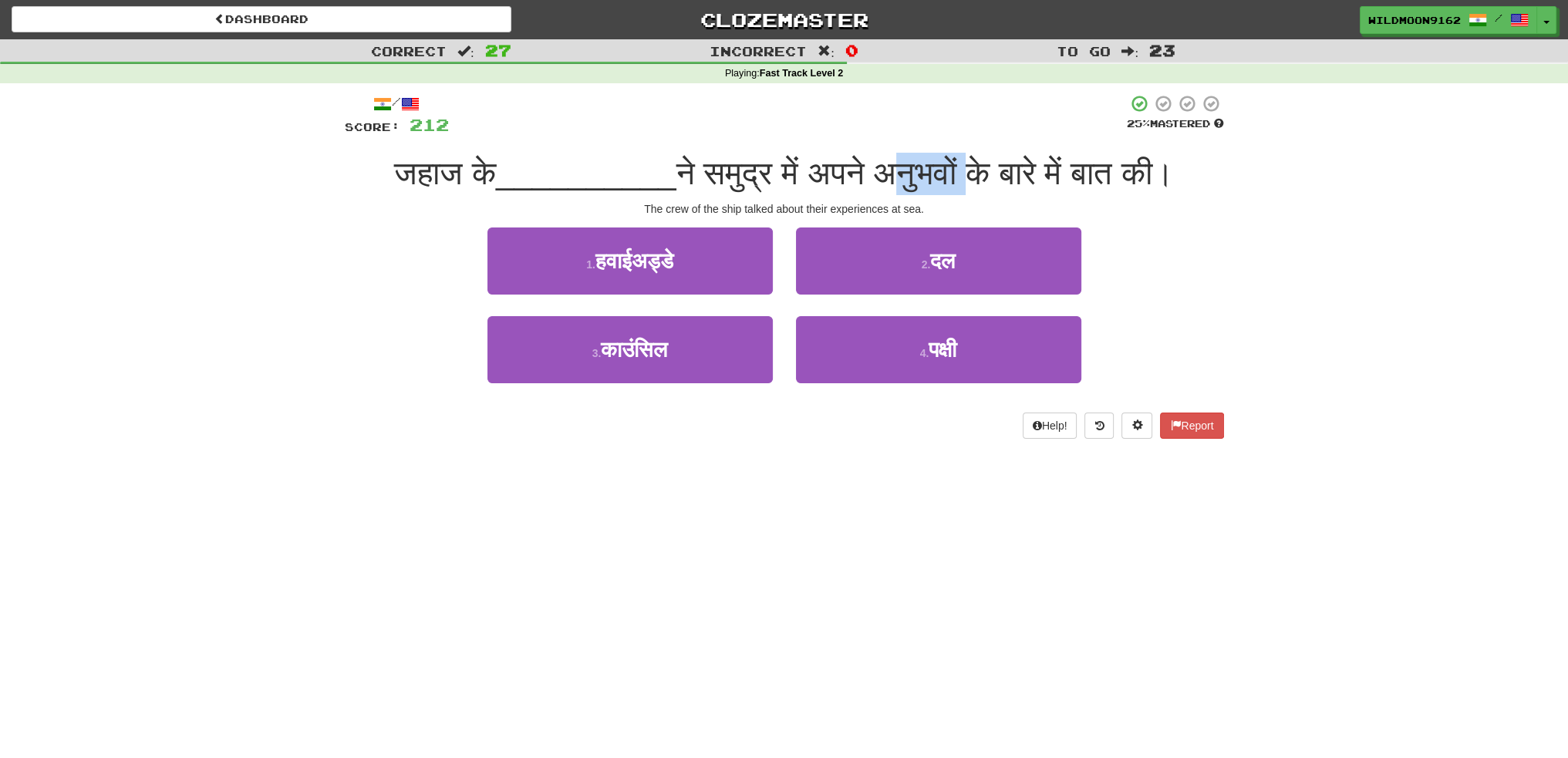
drag, startPoint x: 975, startPoint y: 169, endPoint x: 885, endPoint y: 169, distance: 90.0
click at [885, 169] on span "ने समुद्र में अपने अनुभवों के बारे में बात की।" at bounding box center [924, 173] width 497 height 36
copy span "अनुभवों"
click at [931, 178] on span "ने समुद्र में अपने अनुभवों के बारे में बात की।" at bounding box center [924, 173] width 497 height 36
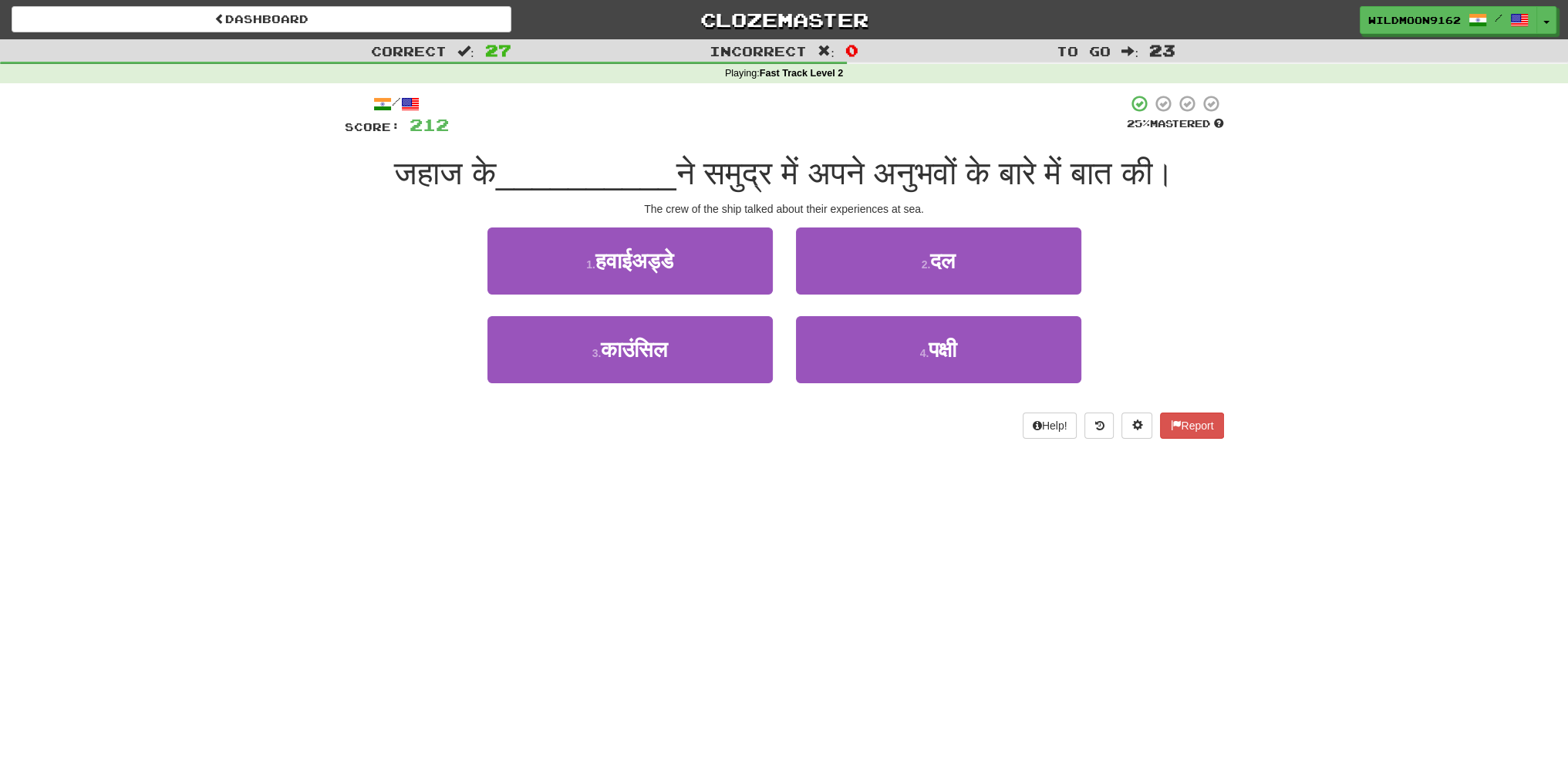
click at [897, 536] on div "Dashboard Clozemaster WildMoon9162 / Toggle Dropdown Dashboard Leaderboard Acti…" at bounding box center [784, 379] width 1568 height 758
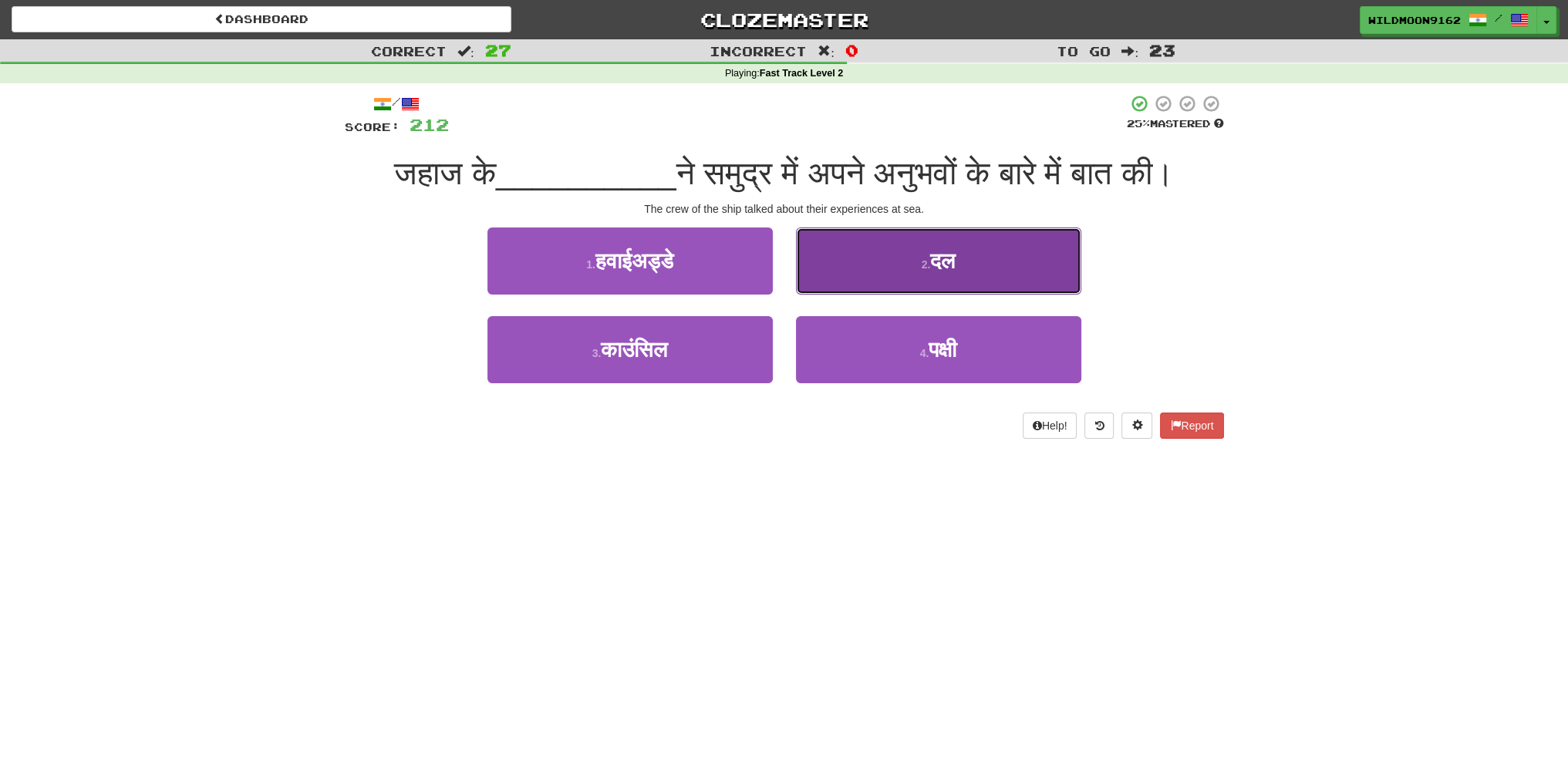
click at [928, 267] on small "2 ." at bounding box center [926, 265] width 9 height 12
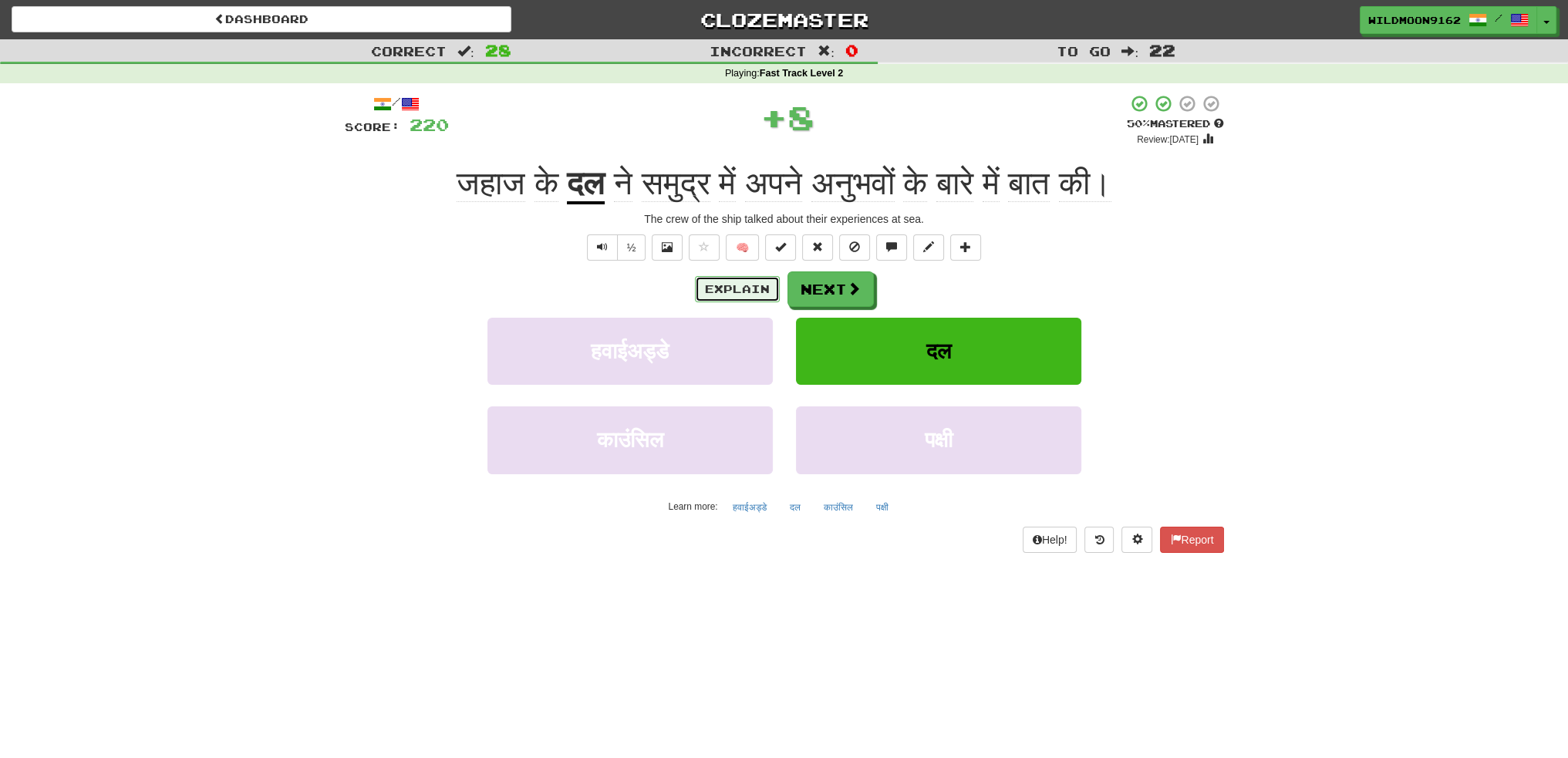
click at [726, 297] on button "Explain" at bounding box center [737, 289] width 85 height 27
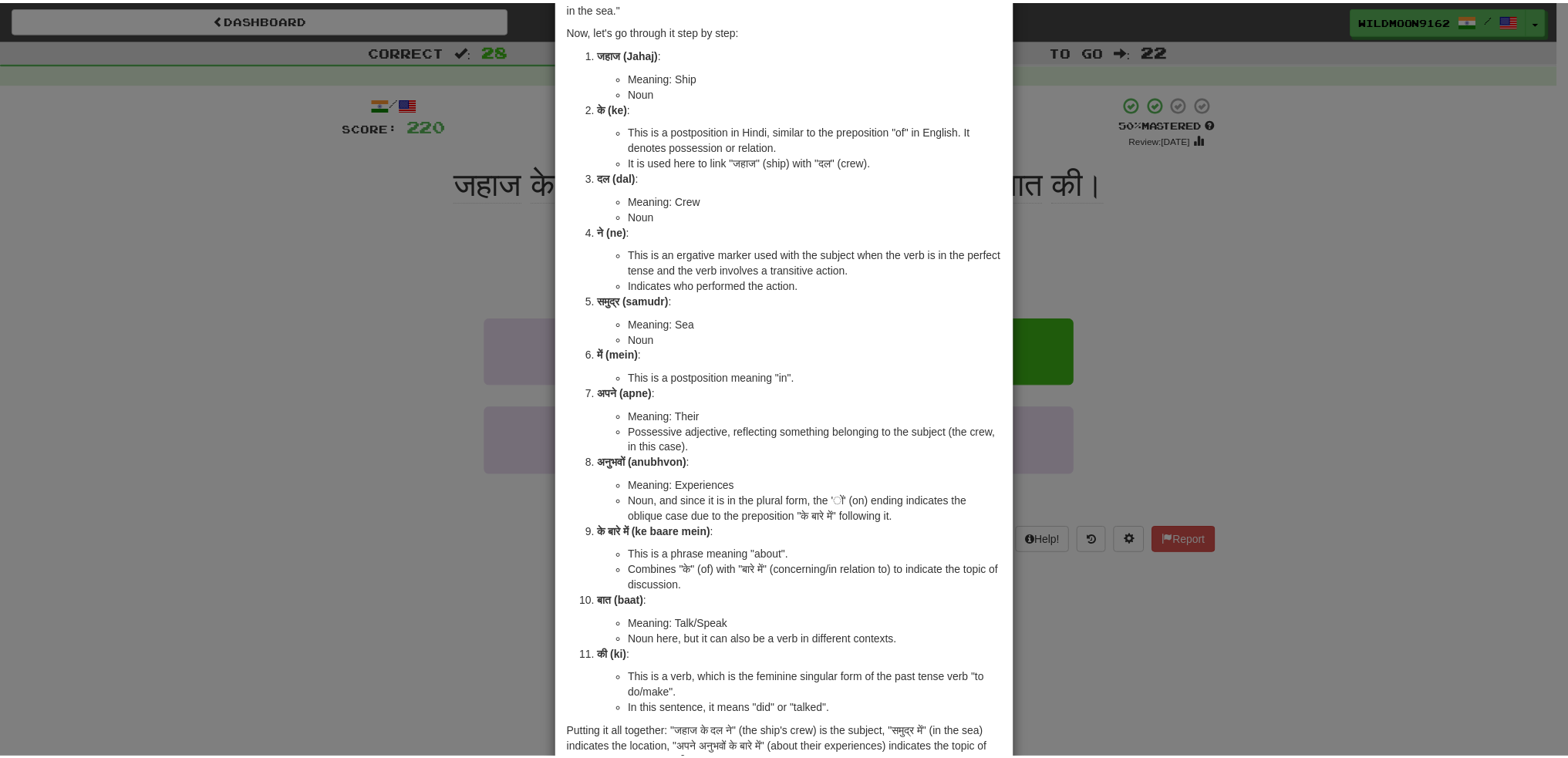
scroll to position [231, 0]
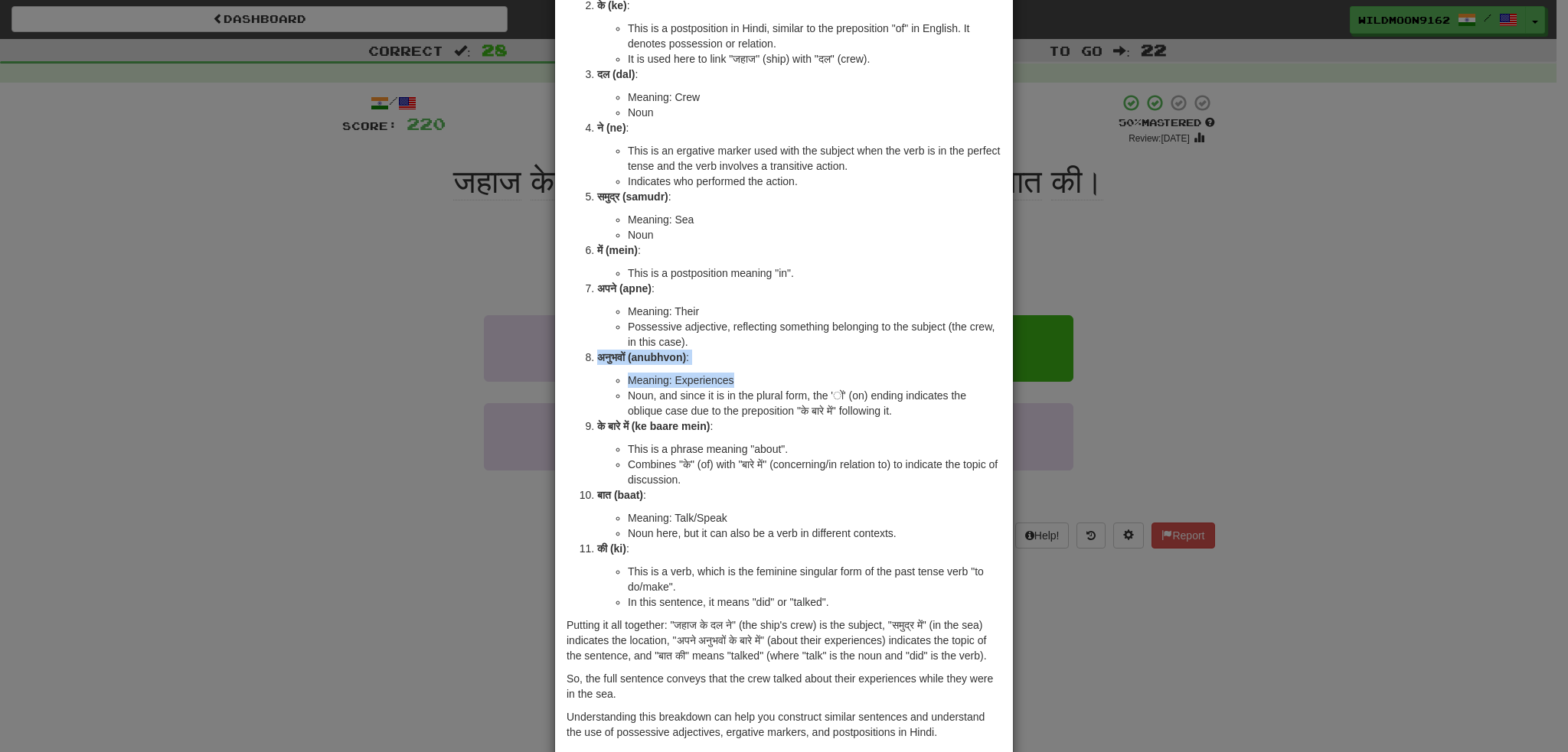
drag, startPoint x: 592, startPoint y: 357, endPoint x: 752, endPoint y: 371, distance: 160.6
click at [752, 371] on li "अनुभवों (anubhvon) : Meaning: Experiences Noun, and since it is in the plural f…" at bounding box center [799, 384] width 404 height 69
copy li "अनुभवों (anubhvon) : Meaning: Experiences"
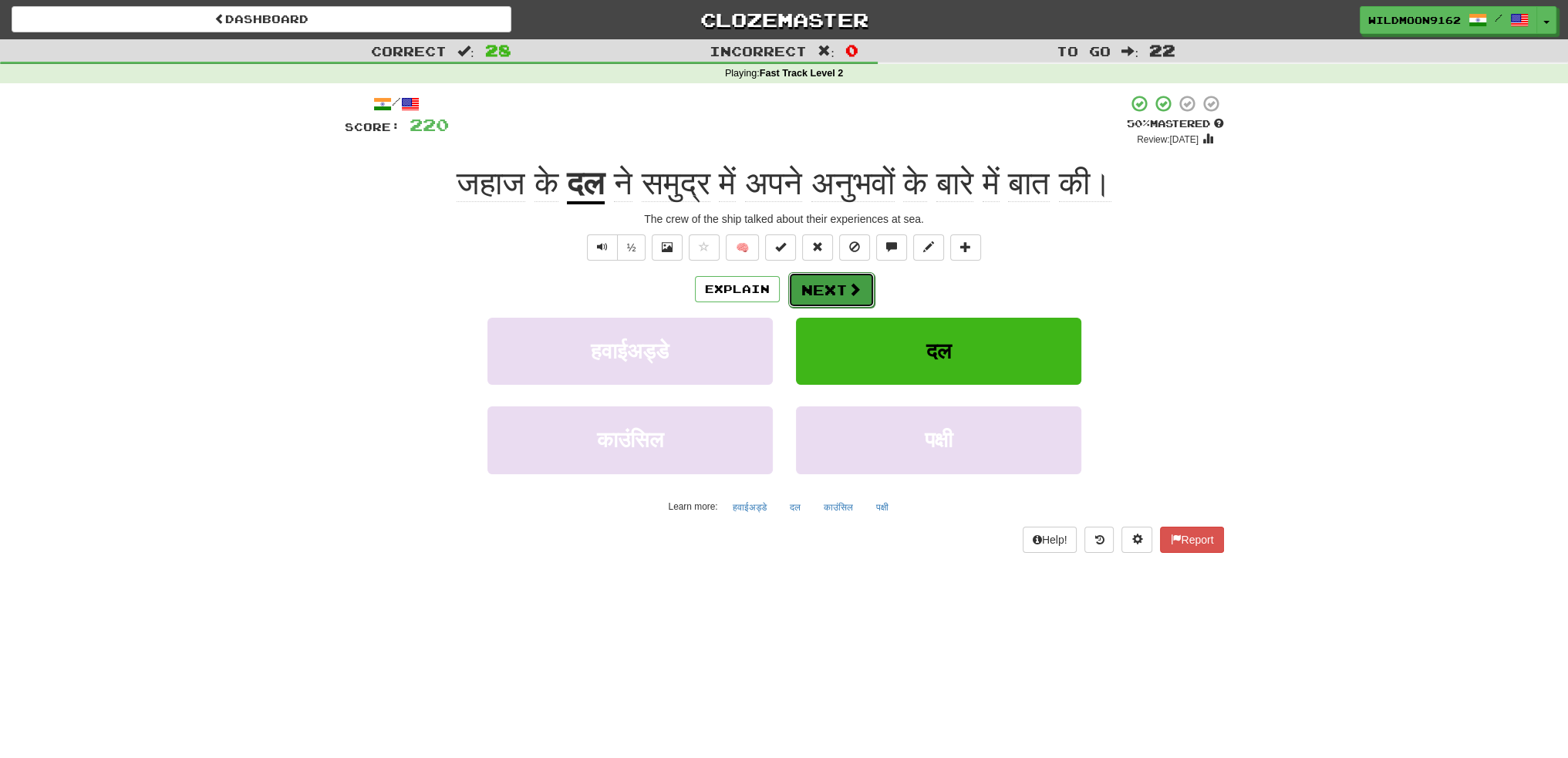
click at [840, 293] on button "Next" at bounding box center [831, 290] width 87 height 35
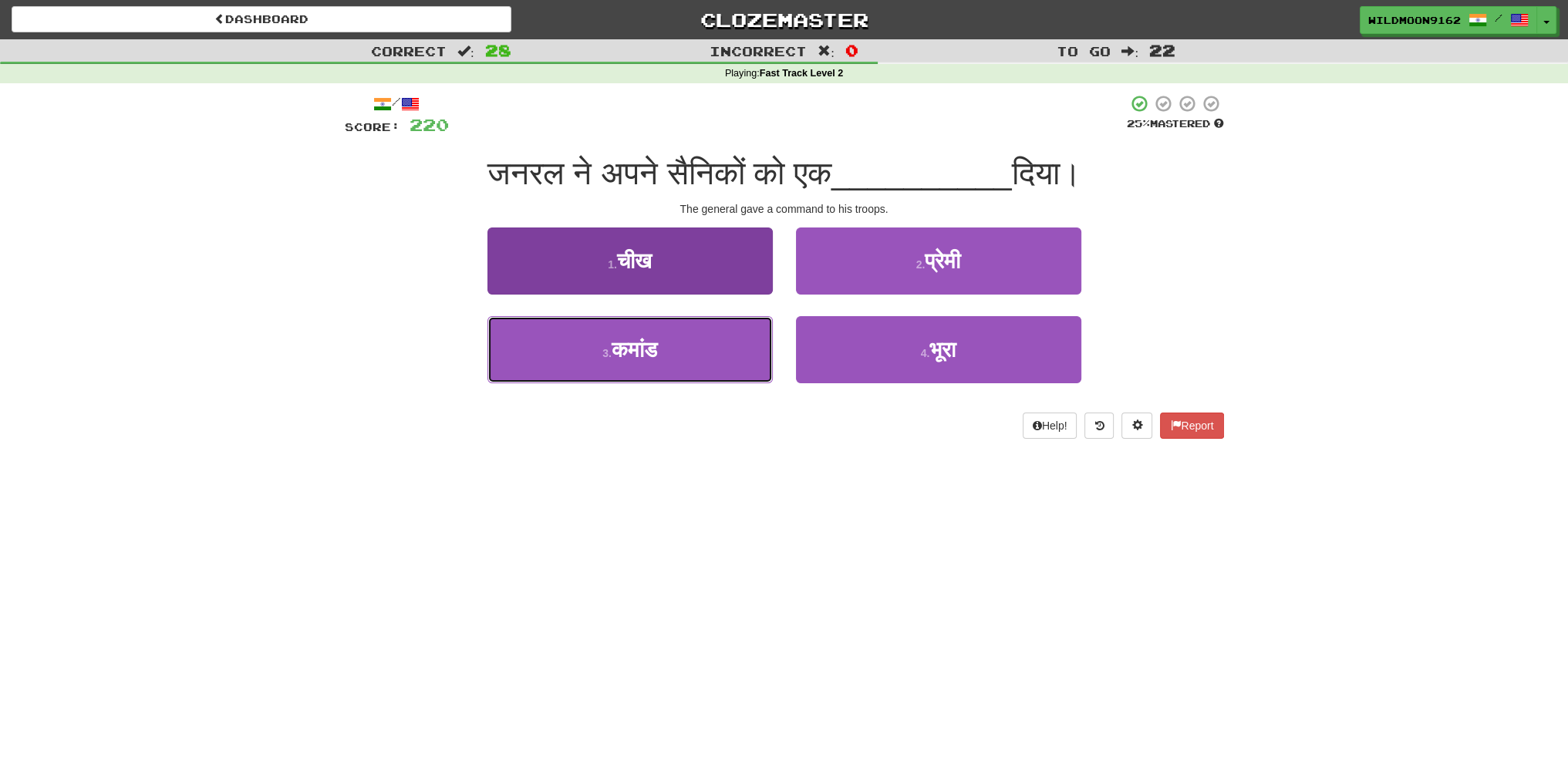
click at [653, 348] on span "कमांड" at bounding box center [634, 350] width 46 height 24
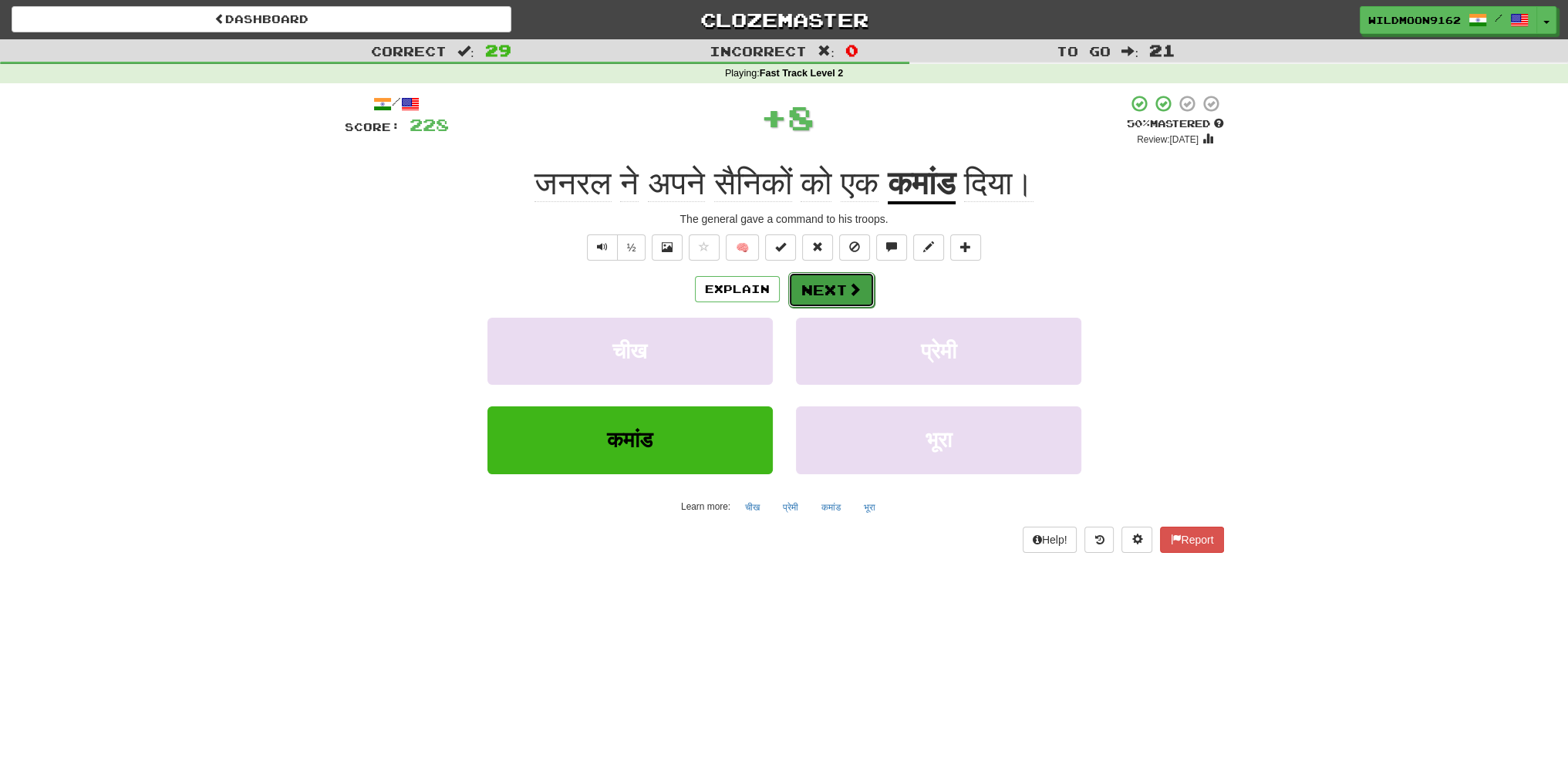
click at [848, 283] on span at bounding box center [855, 290] width 14 height 14
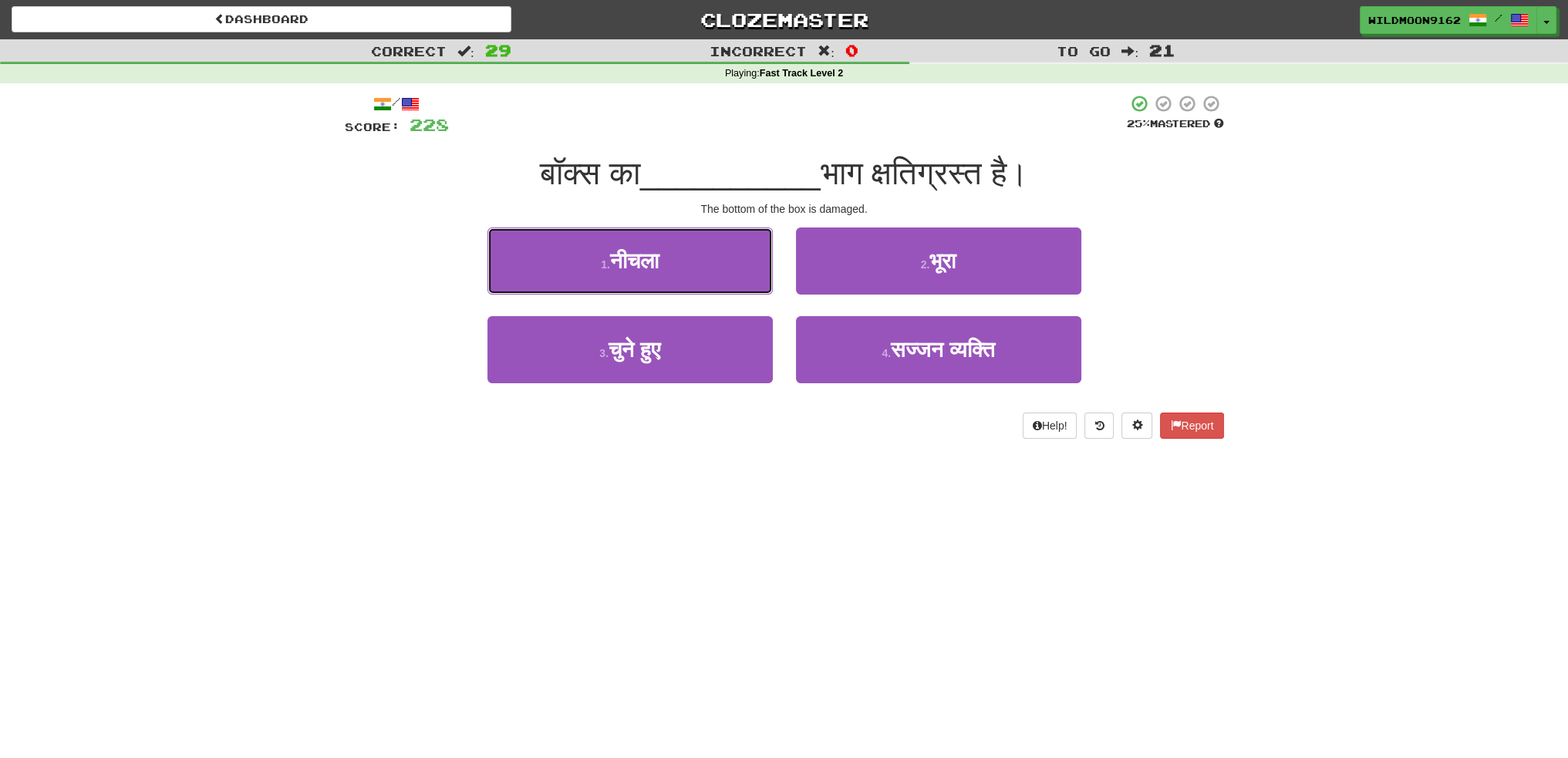
click at [699, 269] on button "1 . [GEOGRAPHIC_DATA]" at bounding box center [630, 261] width 285 height 67
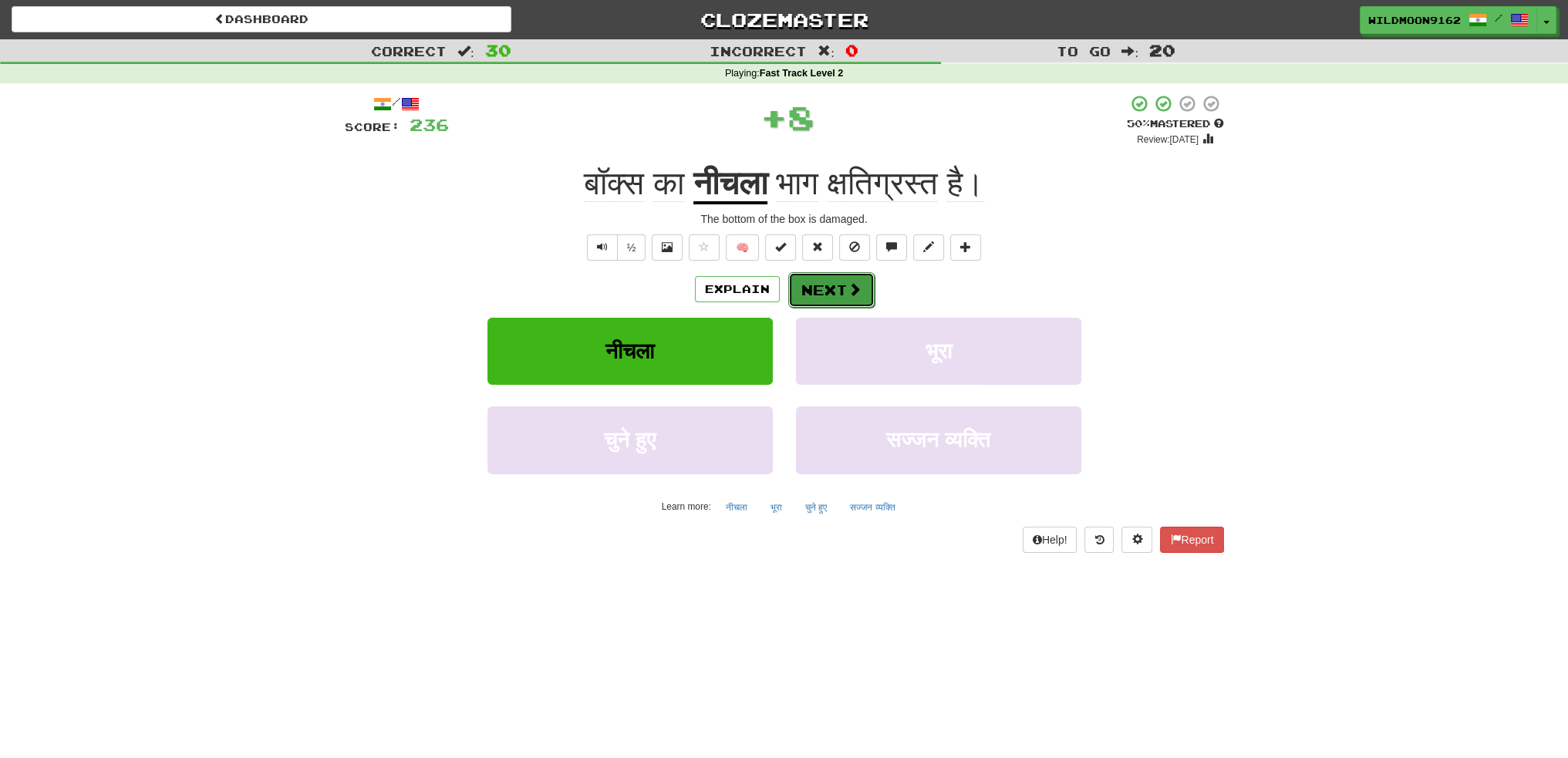
click at [839, 296] on button "Next" at bounding box center [831, 290] width 87 height 35
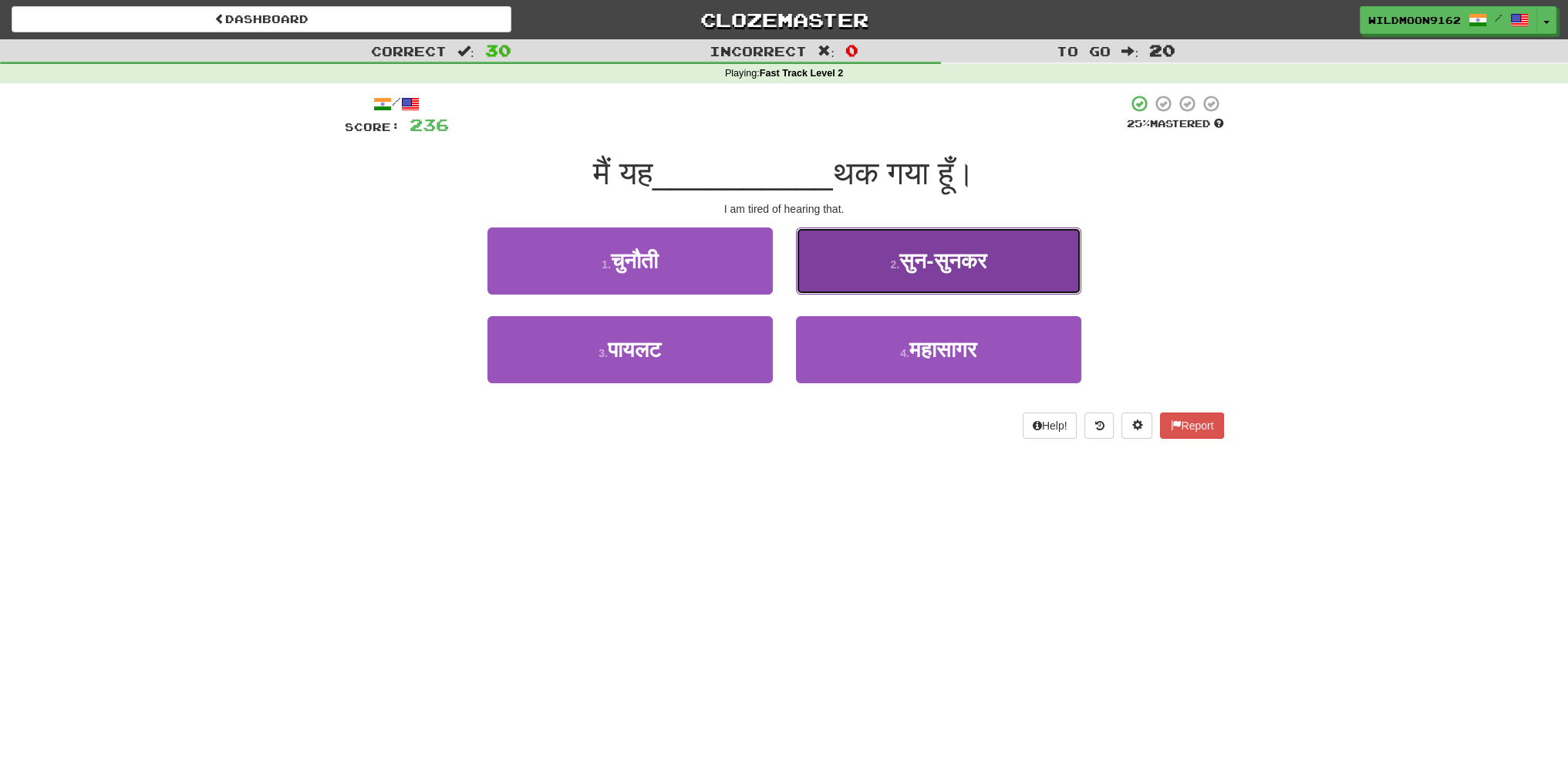
click at [935, 266] on span "सुन-सुनकर" at bounding box center [943, 261] width 87 height 24
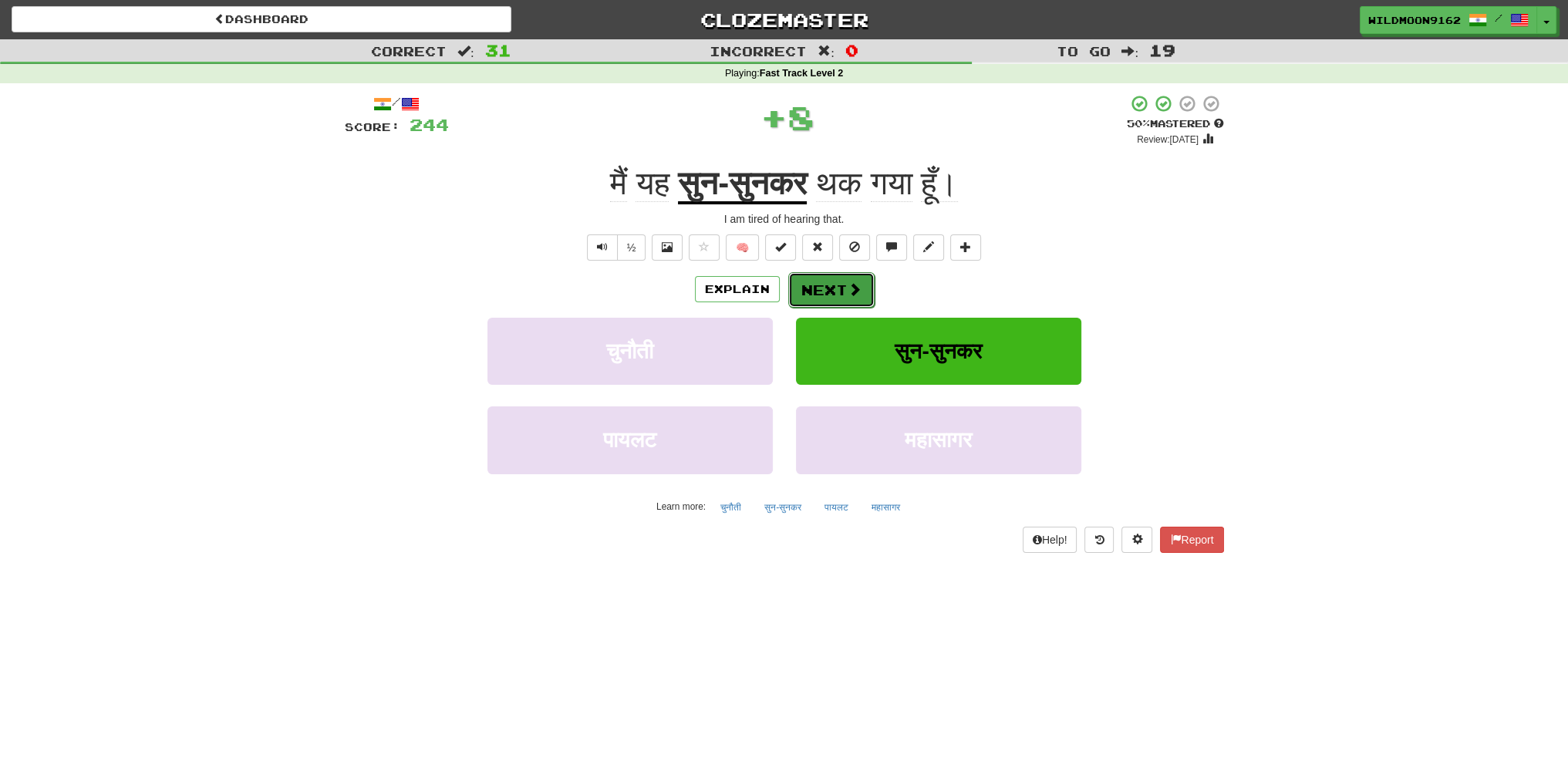
click at [848, 292] on span at bounding box center [855, 290] width 14 height 14
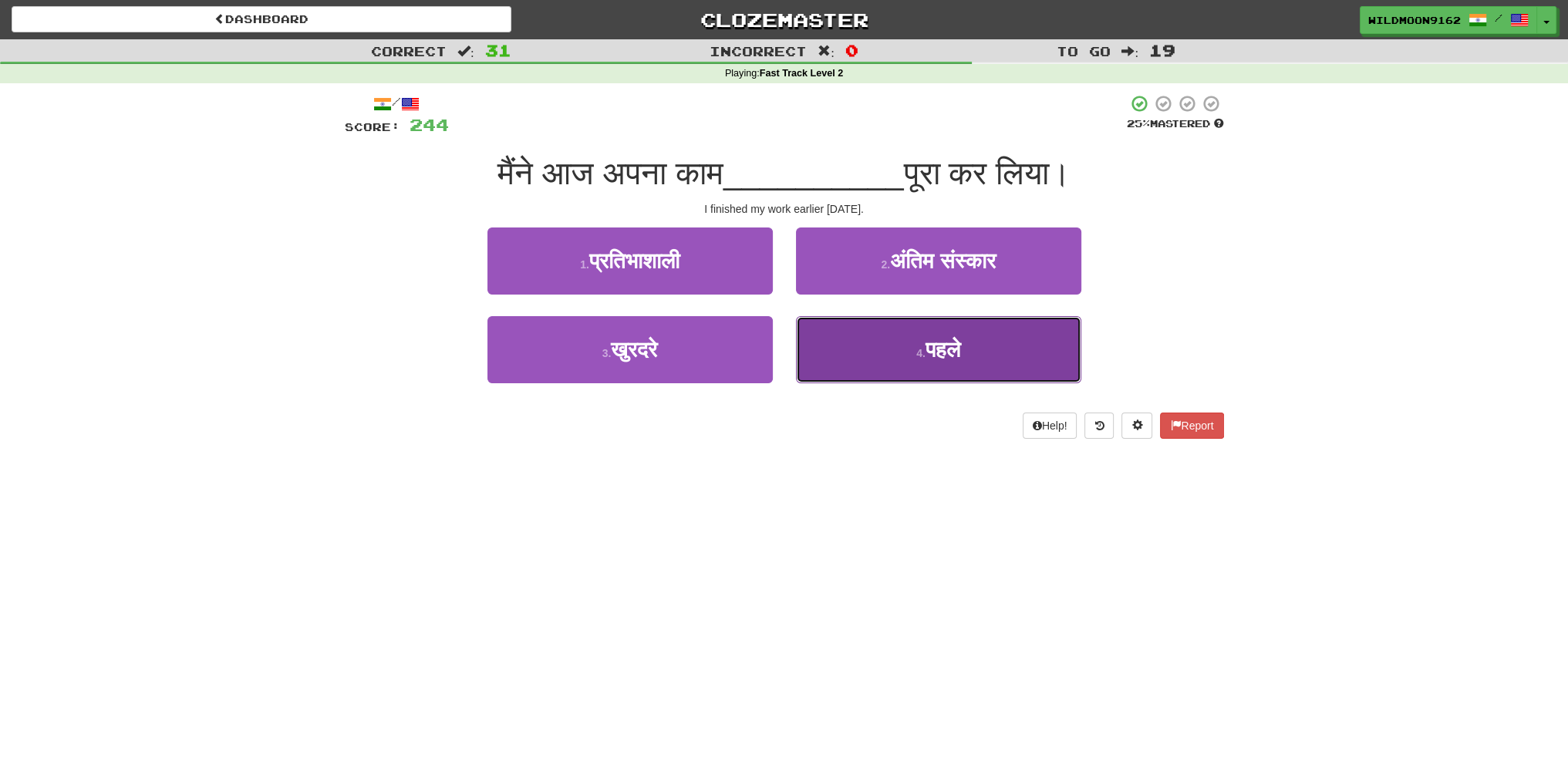
click at [907, 358] on button "4 . पहले" at bounding box center [938, 350] width 285 height 67
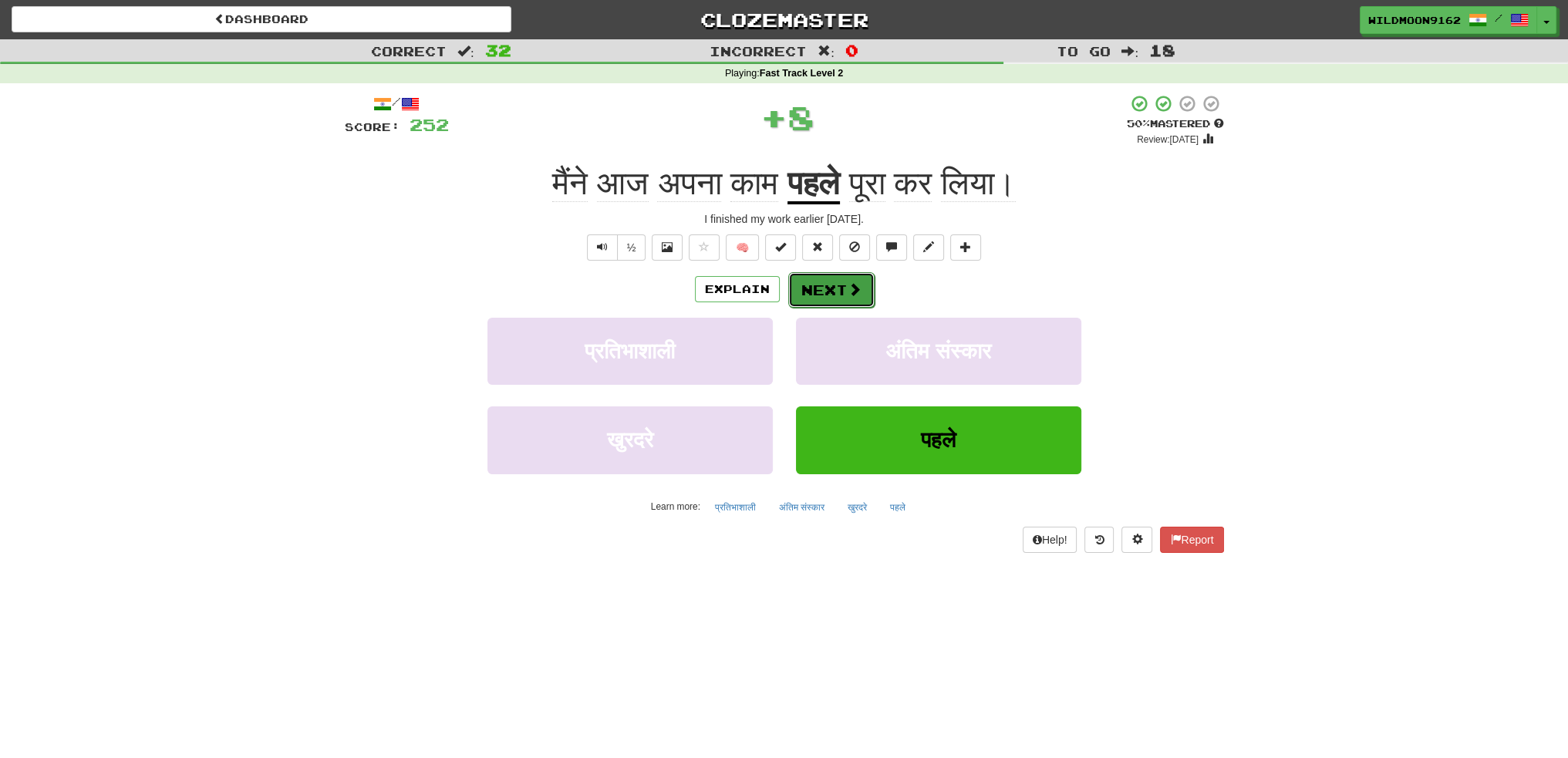
click at [837, 288] on button "Next" at bounding box center [831, 290] width 87 height 35
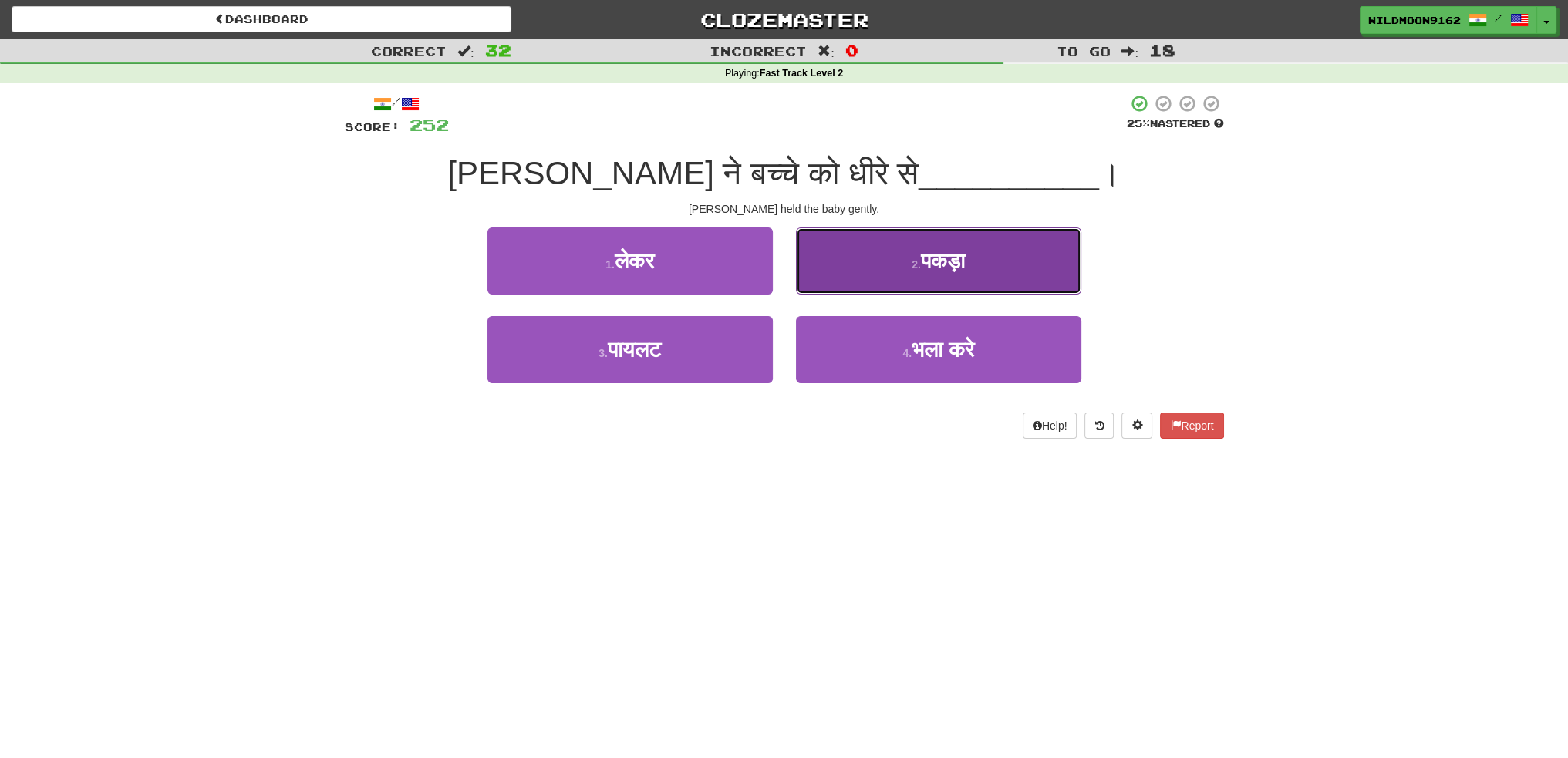
click at [929, 255] on span "पकड़ा" at bounding box center [943, 261] width 44 height 24
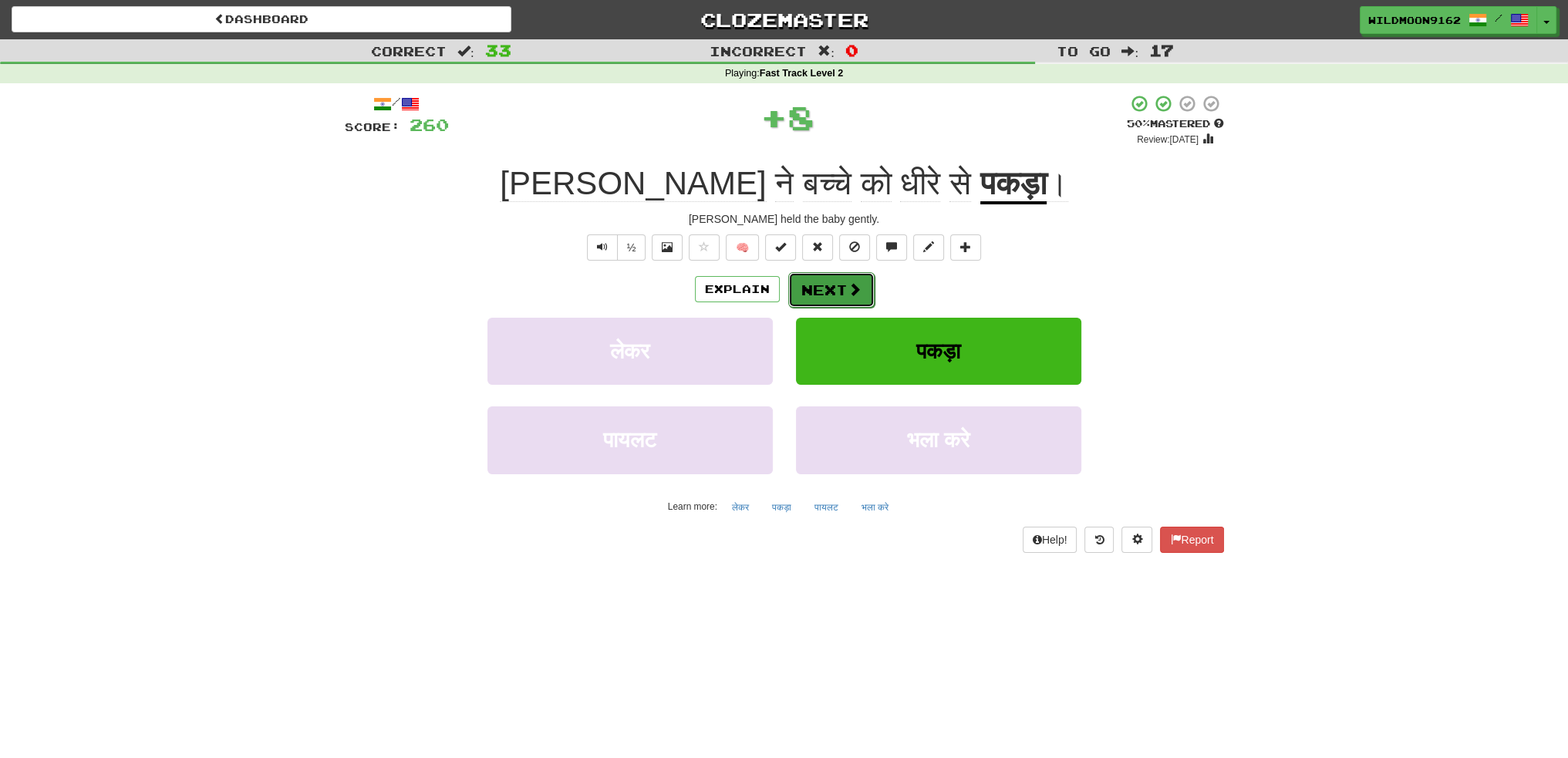
click at [836, 283] on button "Next" at bounding box center [831, 290] width 87 height 35
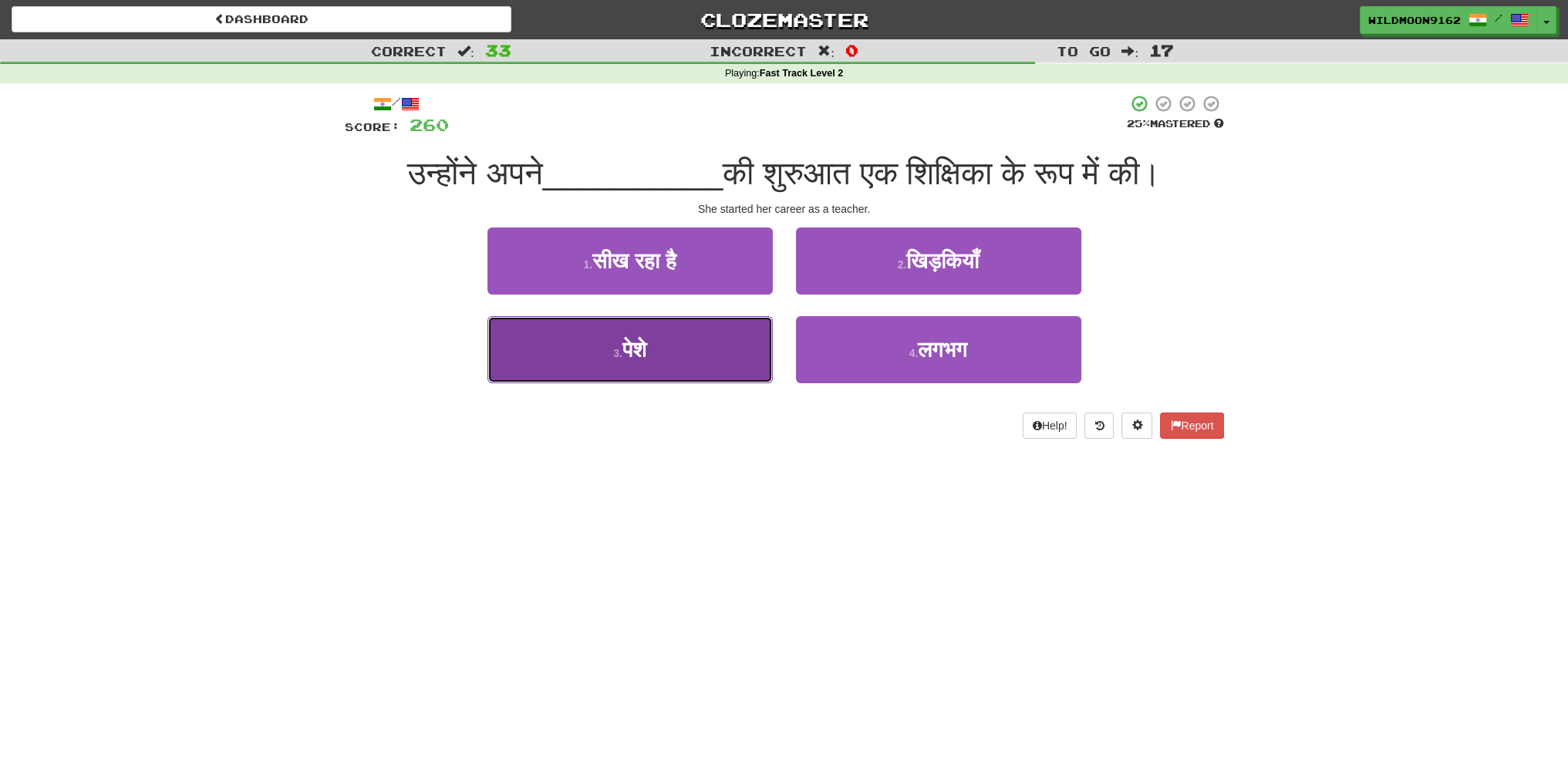
click at [691, 366] on button "3 . पेशे" at bounding box center [630, 350] width 285 height 67
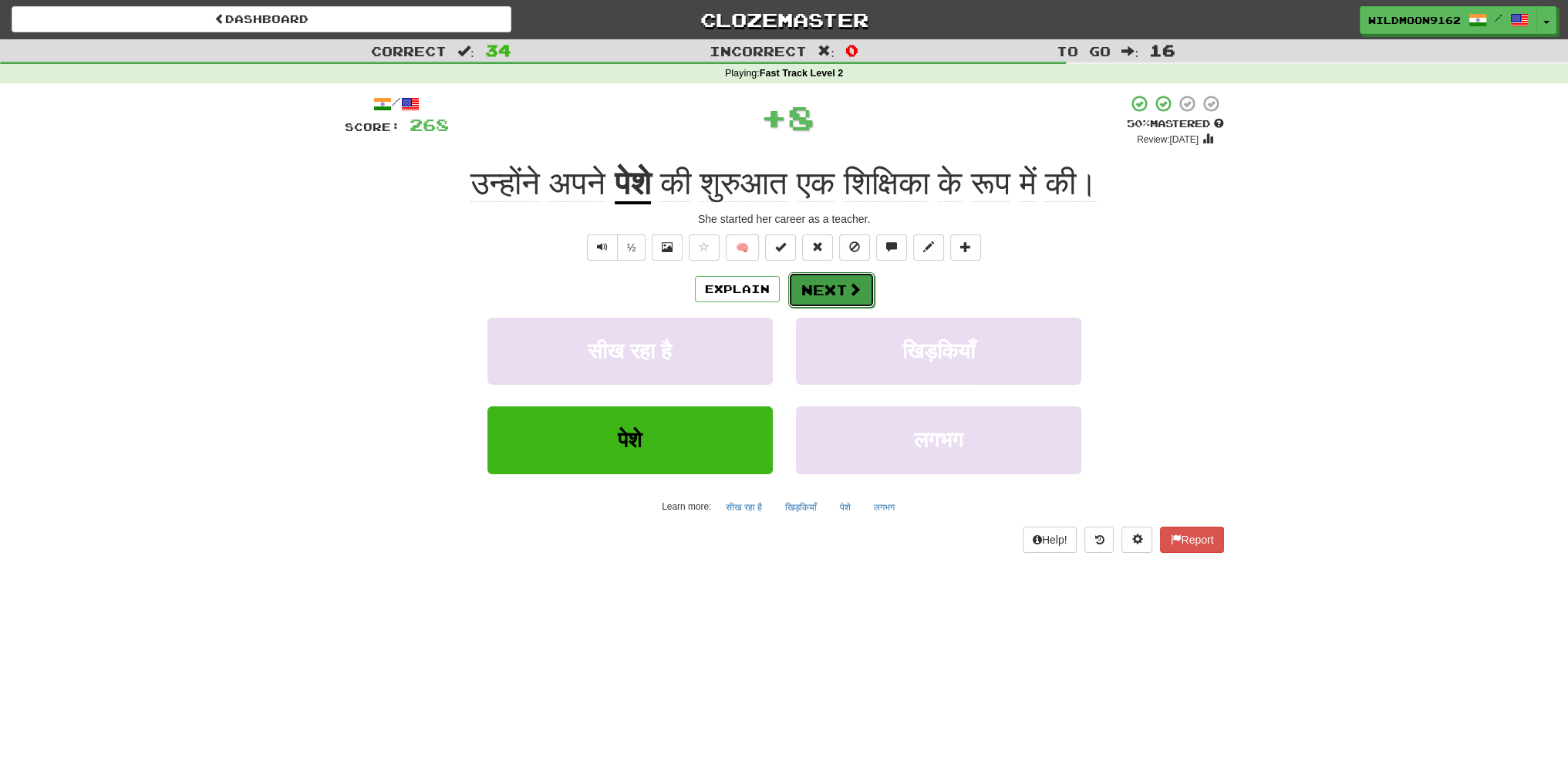
click at [827, 297] on button "Next" at bounding box center [831, 290] width 87 height 35
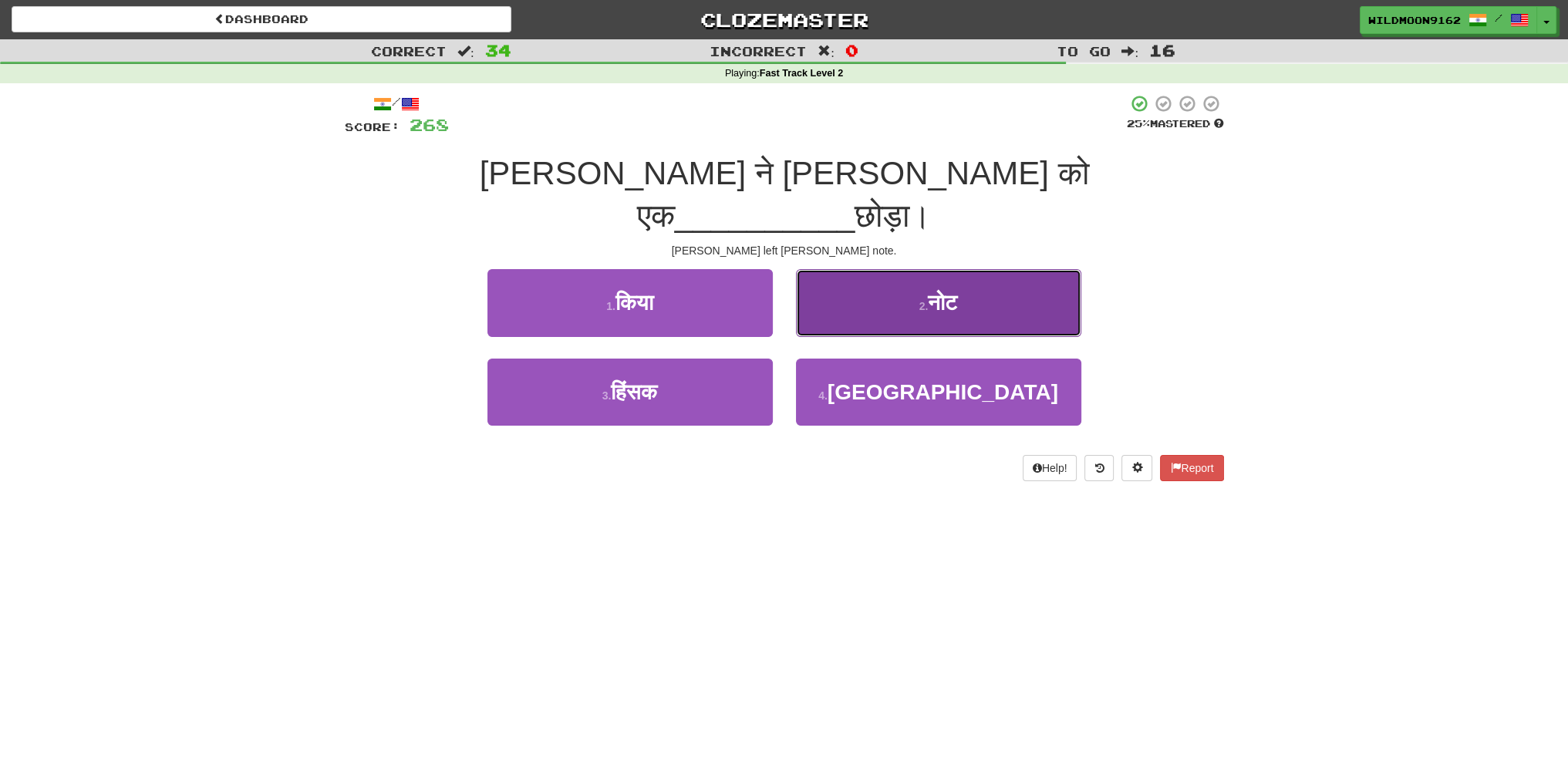
click at [893, 274] on button "2 . नोट" at bounding box center [938, 303] width 285 height 67
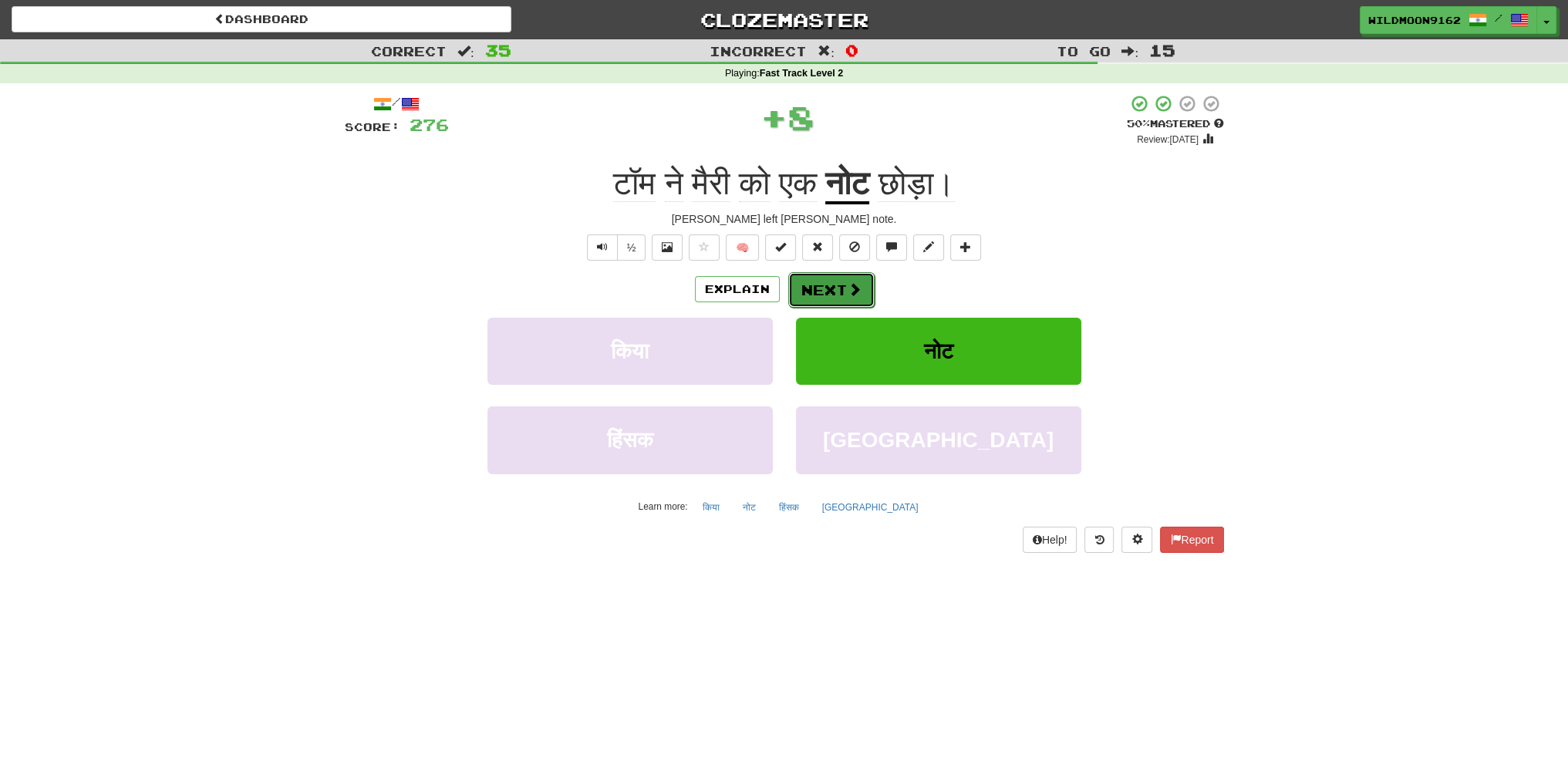
click at [821, 286] on button "Next" at bounding box center [831, 290] width 87 height 35
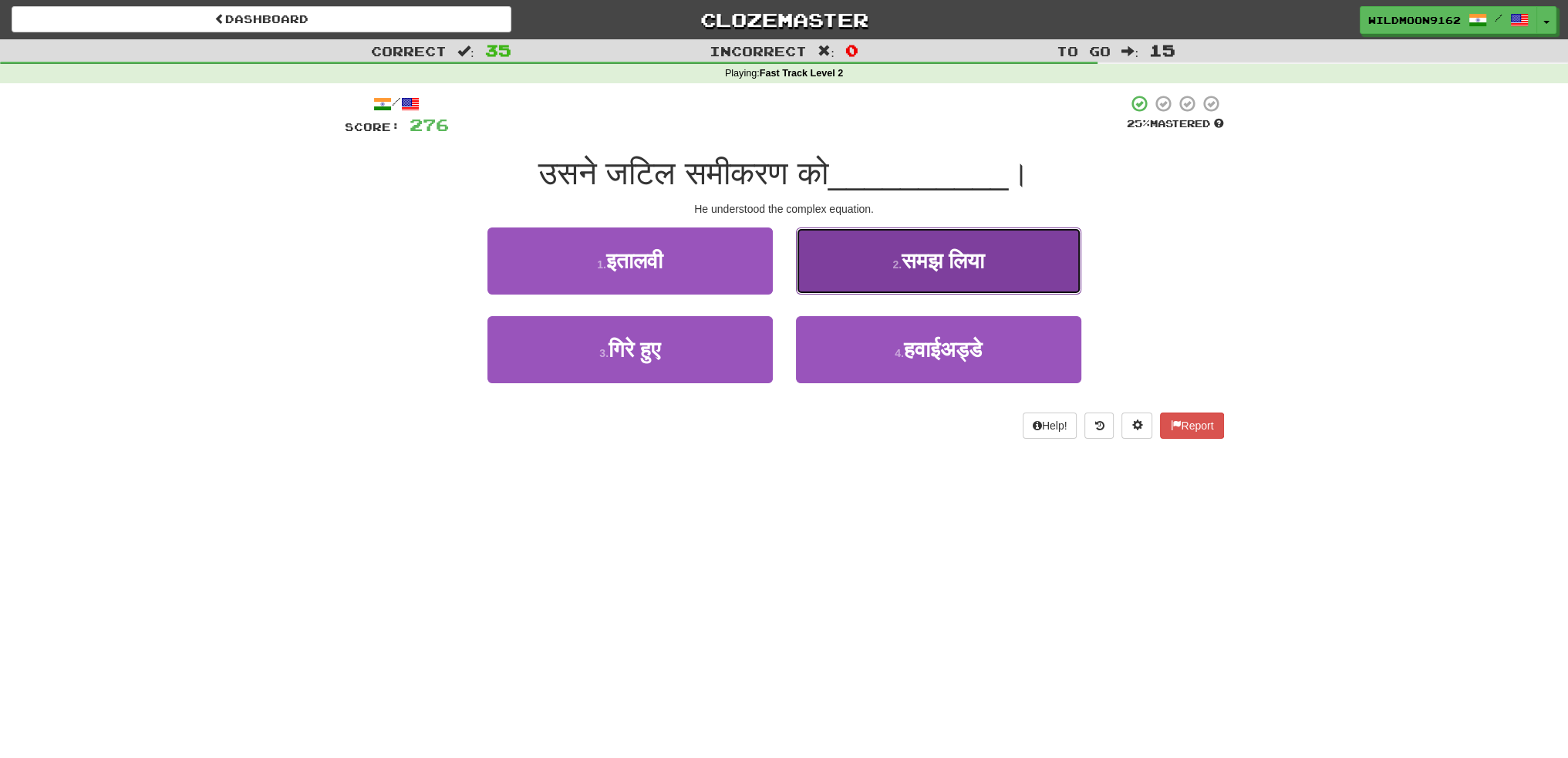
click at [941, 268] on span "समझ लिया" at bounding box center [943, 261] width 82 height 24
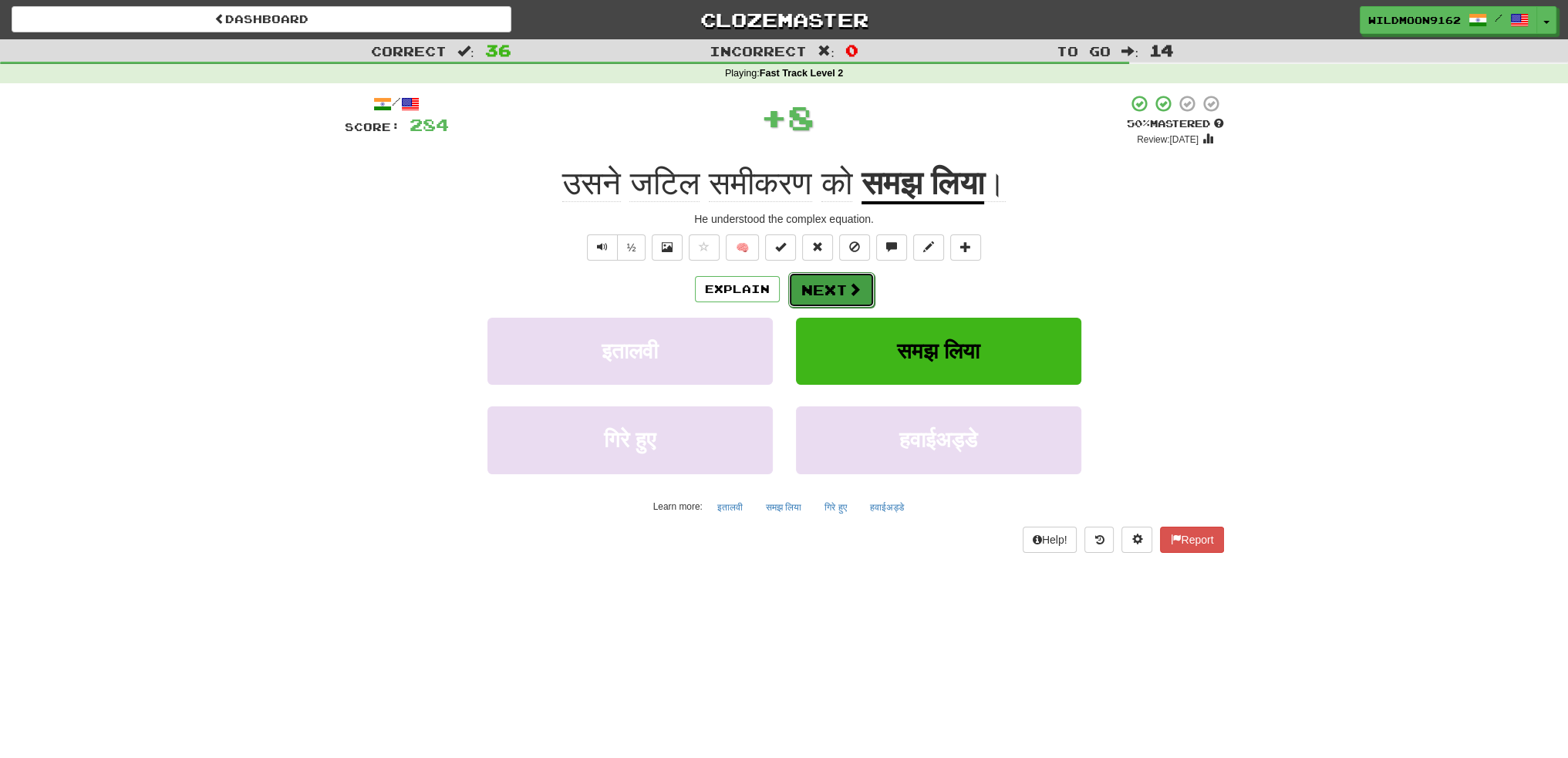
click at [843, 283] on button "Next" at bounding box center [831, 290] width 87 height 35
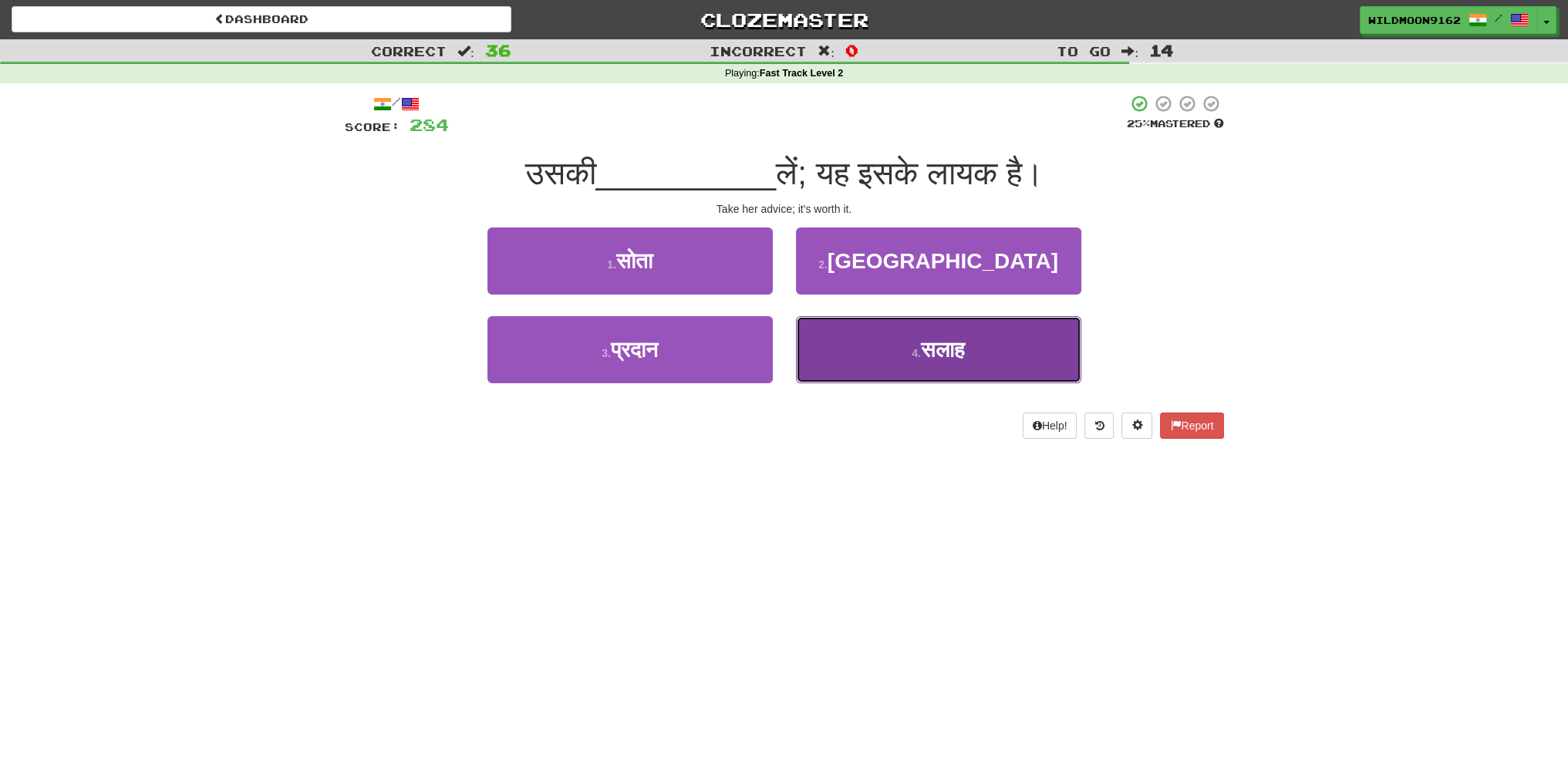
click at [907, 345] on button "4 . [GEOGRAPHIC_DATA]" at bounding box center [938, 350] width 285 height 67
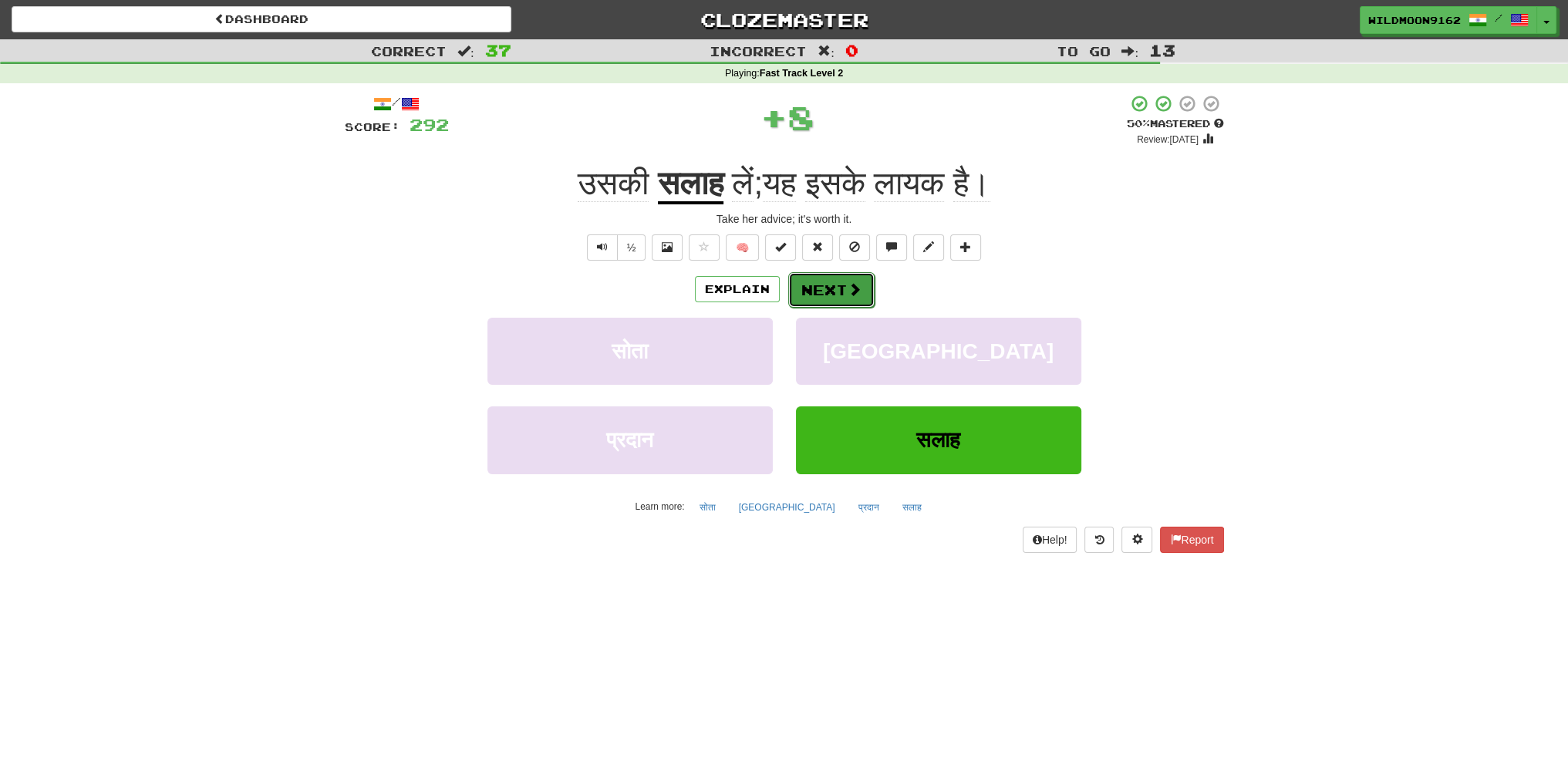
click at [817, 290] on button "Next" at bounding box center [831, 290] width 87 height 35
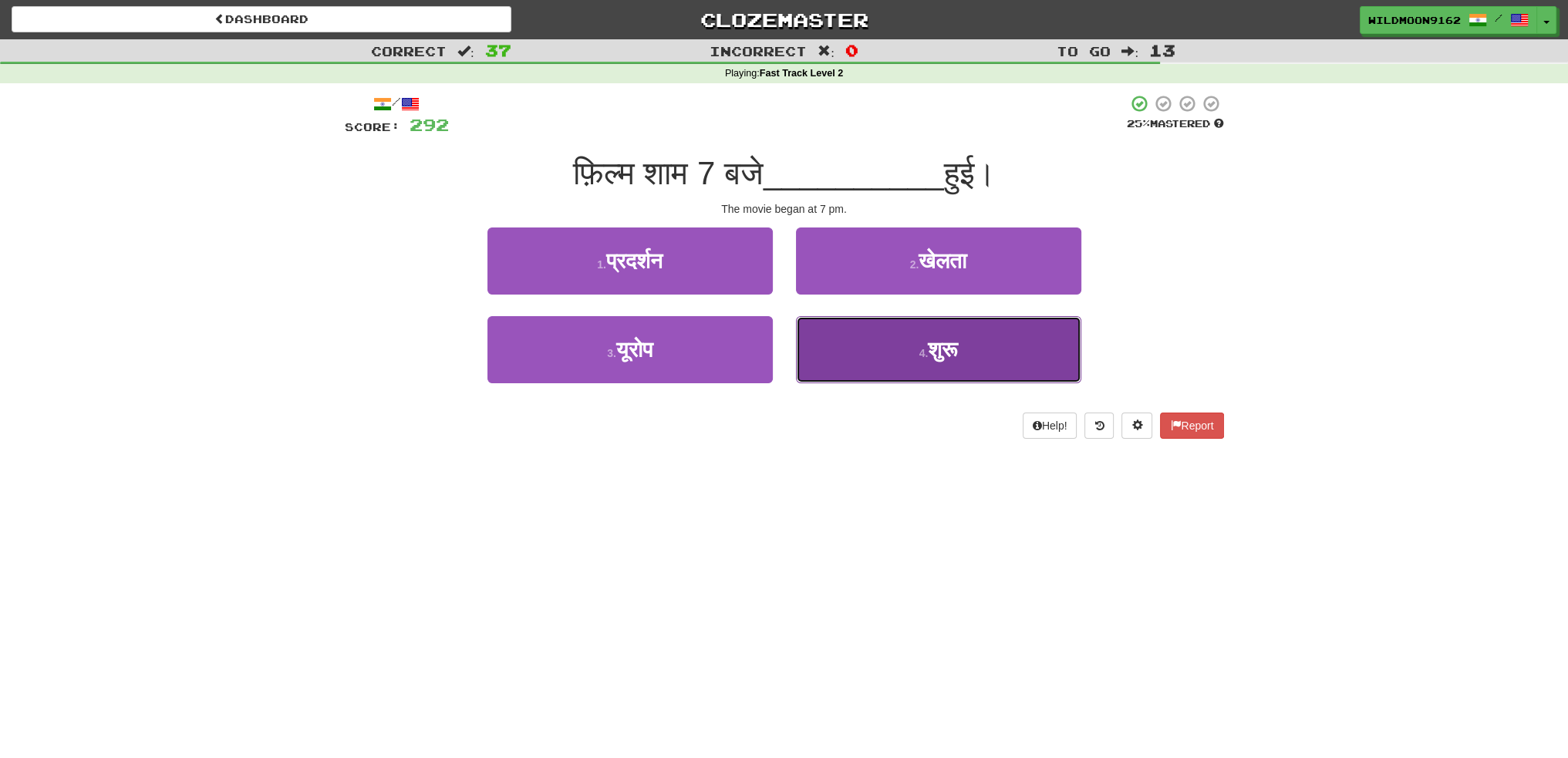
click at [922, 351] on small "4 ." at bounding box center [924, 353] width 9 height 12
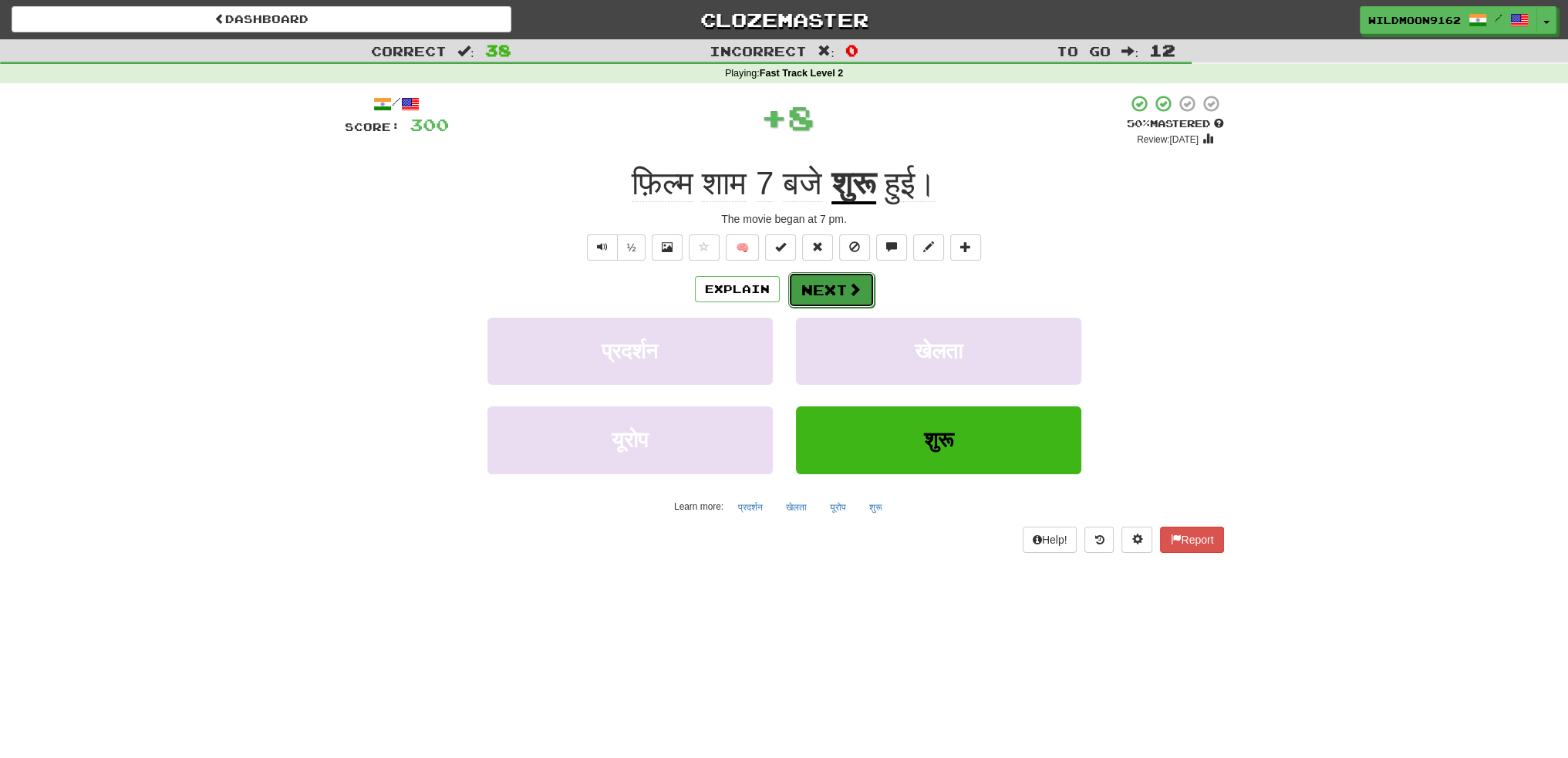
click at [825, 290] on button "Next" at bounding box center [831, 290] width 87 height 35
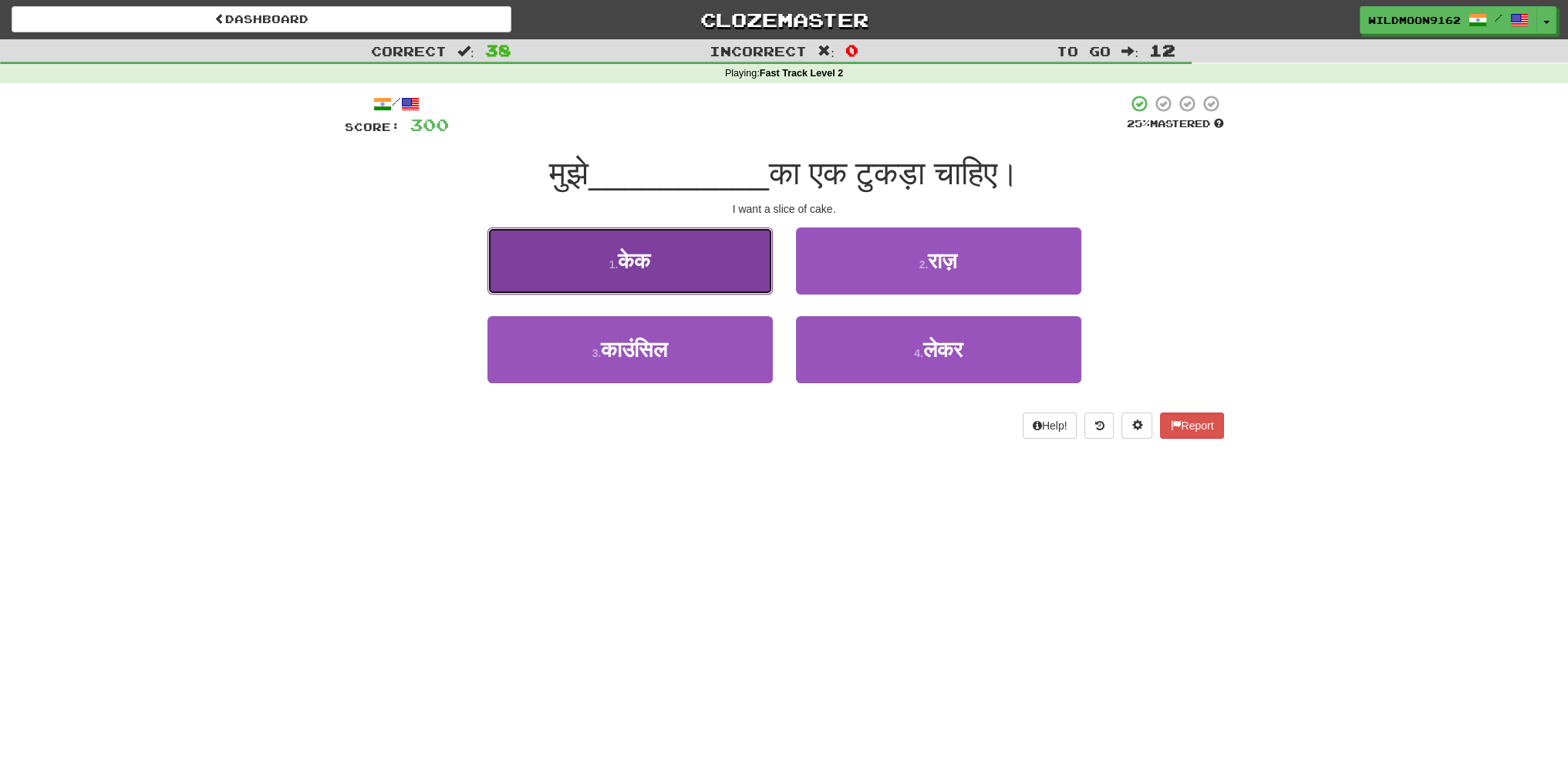
click at [650, 255] on span "केक" at bounding box center [634, 261] width 33 height 24
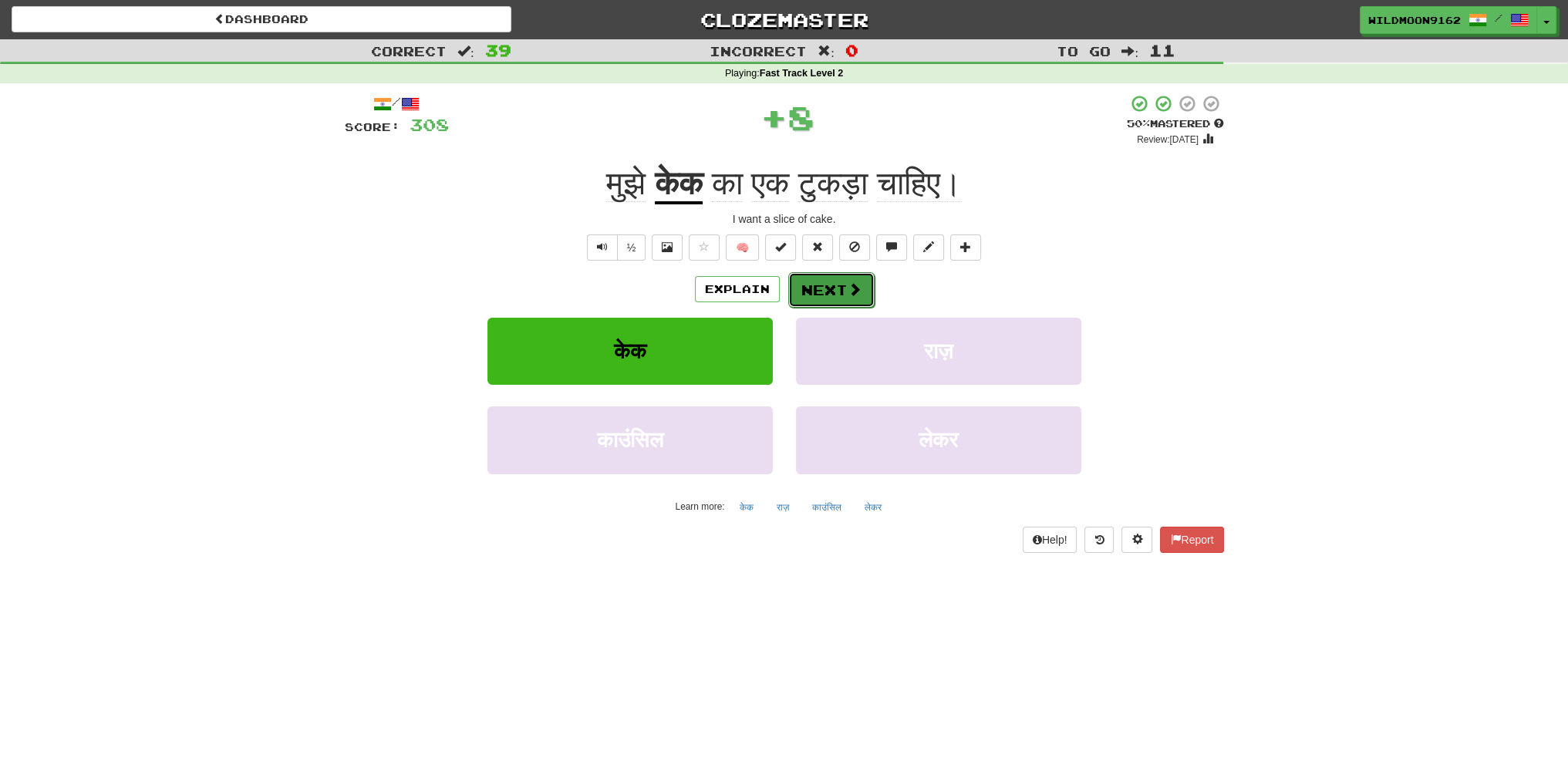
click at [839, 288] on button "Next" at bounding box center [831, 290] width 87 height 35
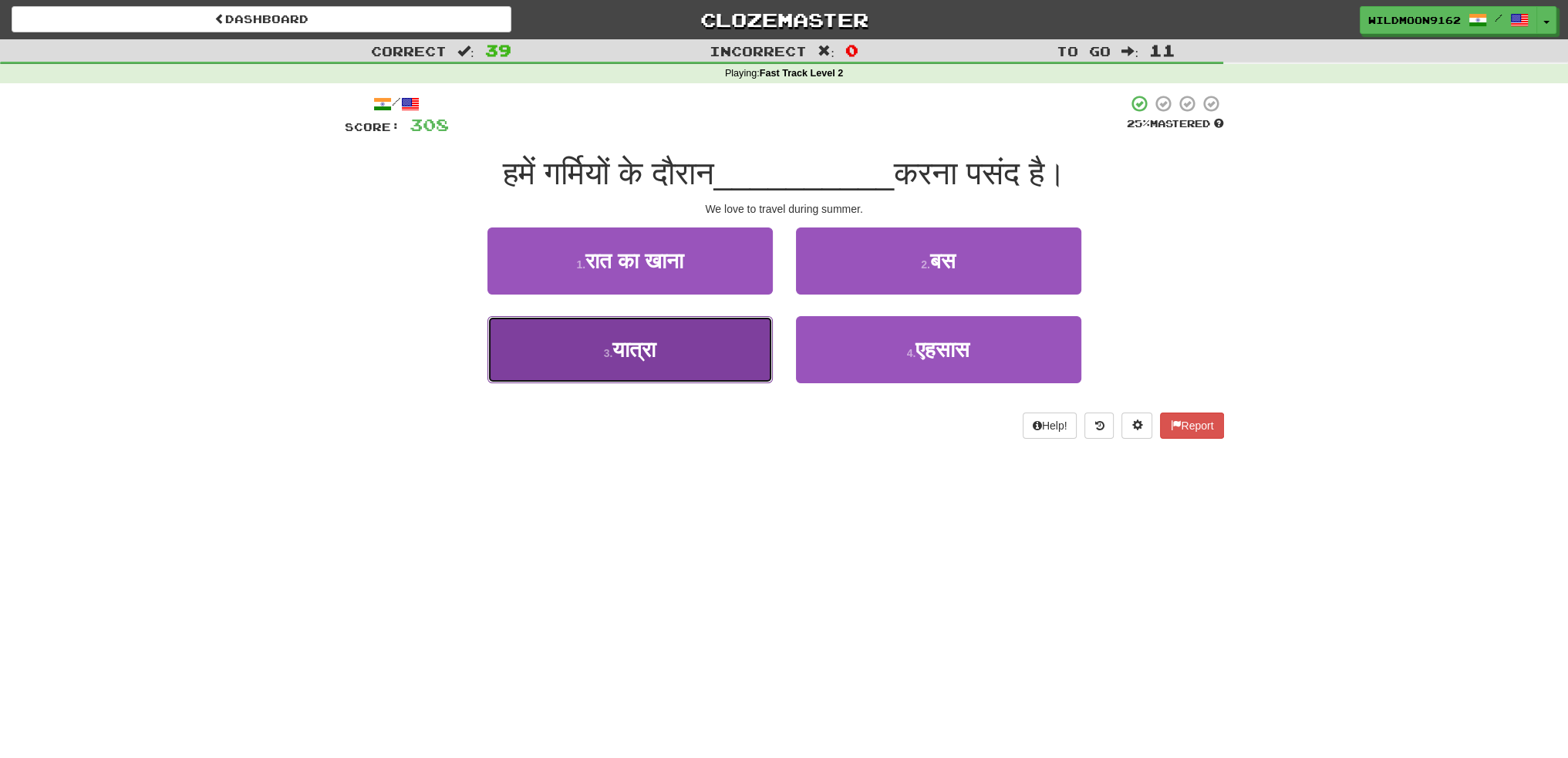
click at [677, 354] on button "3 . यात्रा" at bounding box center [630, 350] width 285 height 67
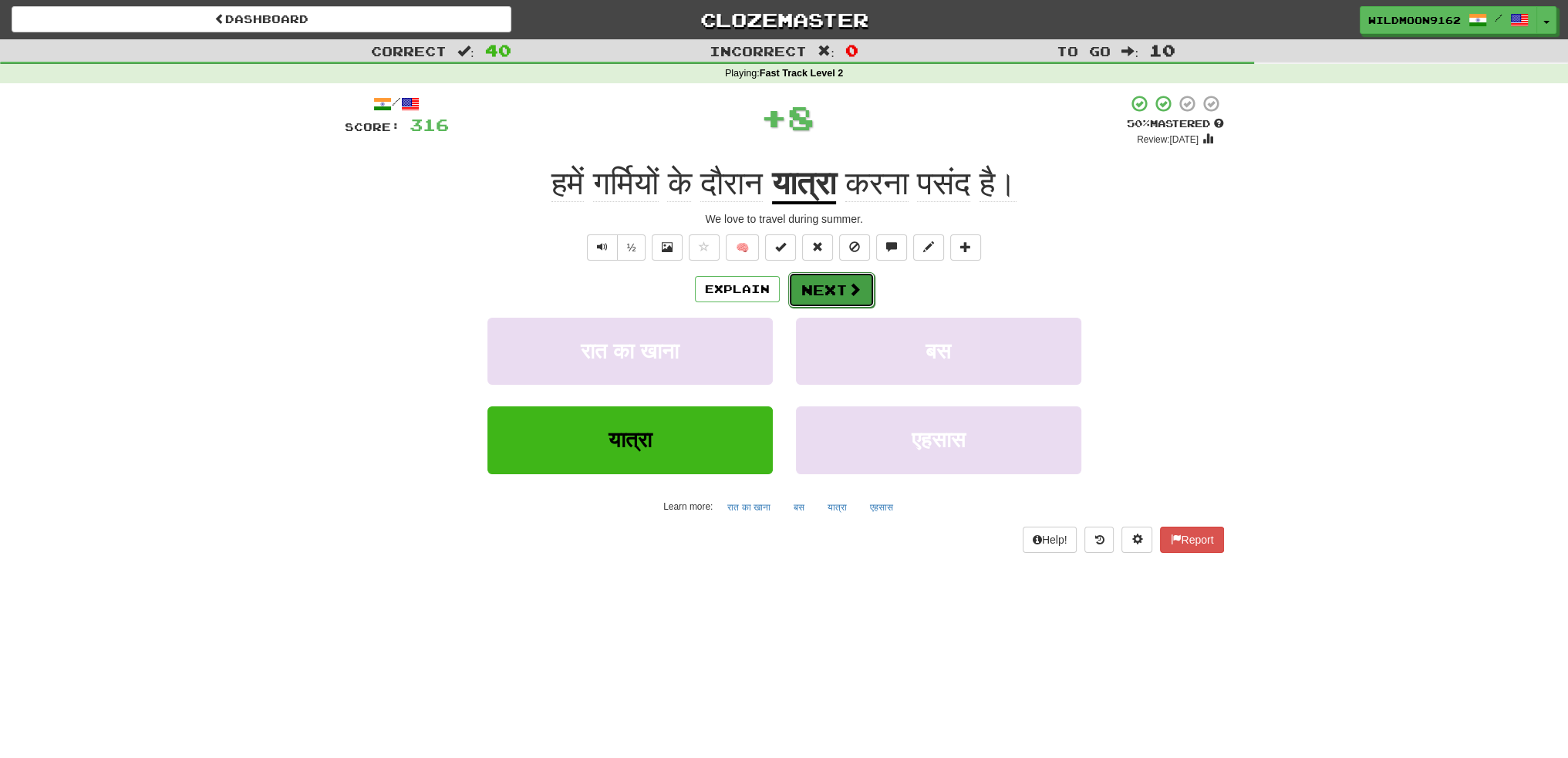
click at [806, 292] on button "Next" at bounding box center [831, 290] width 87 height 35
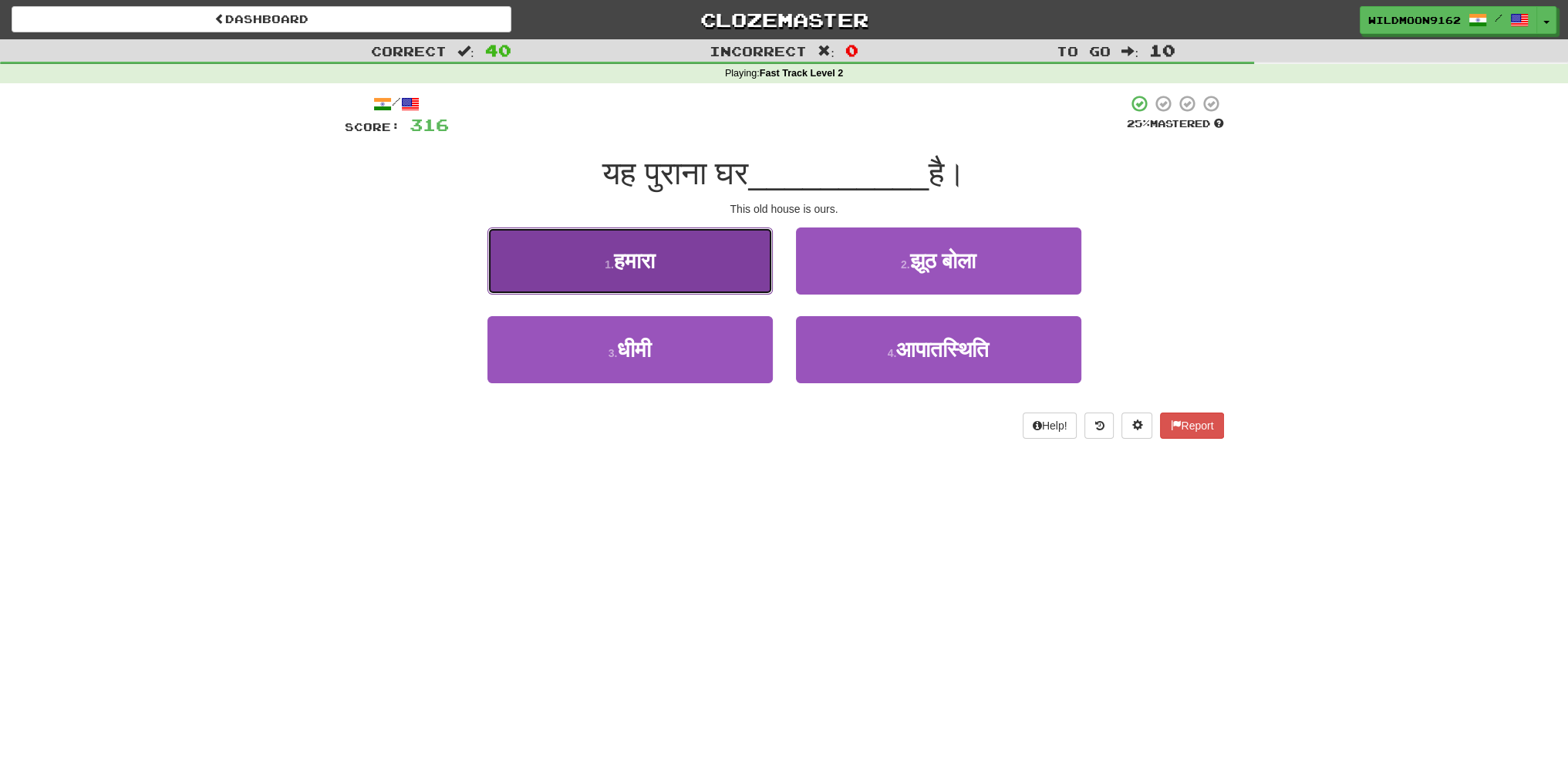
click at [666, 255] on button "1 . हमारा" at bounding box center [630, 261] width 285 height 67
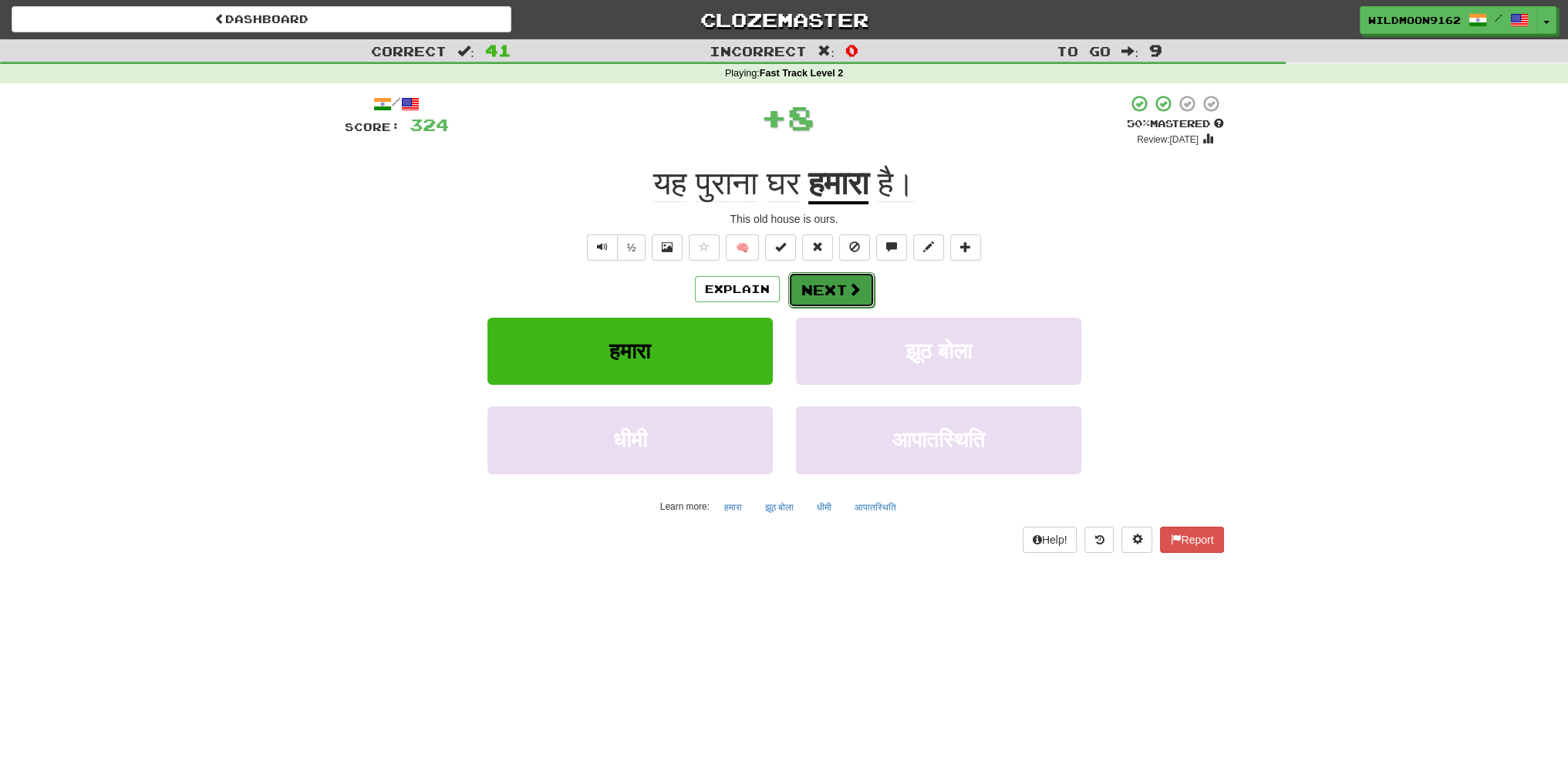
click at [830, 296] on button "Next" at bounding box center [831, 290] width 87 height 35
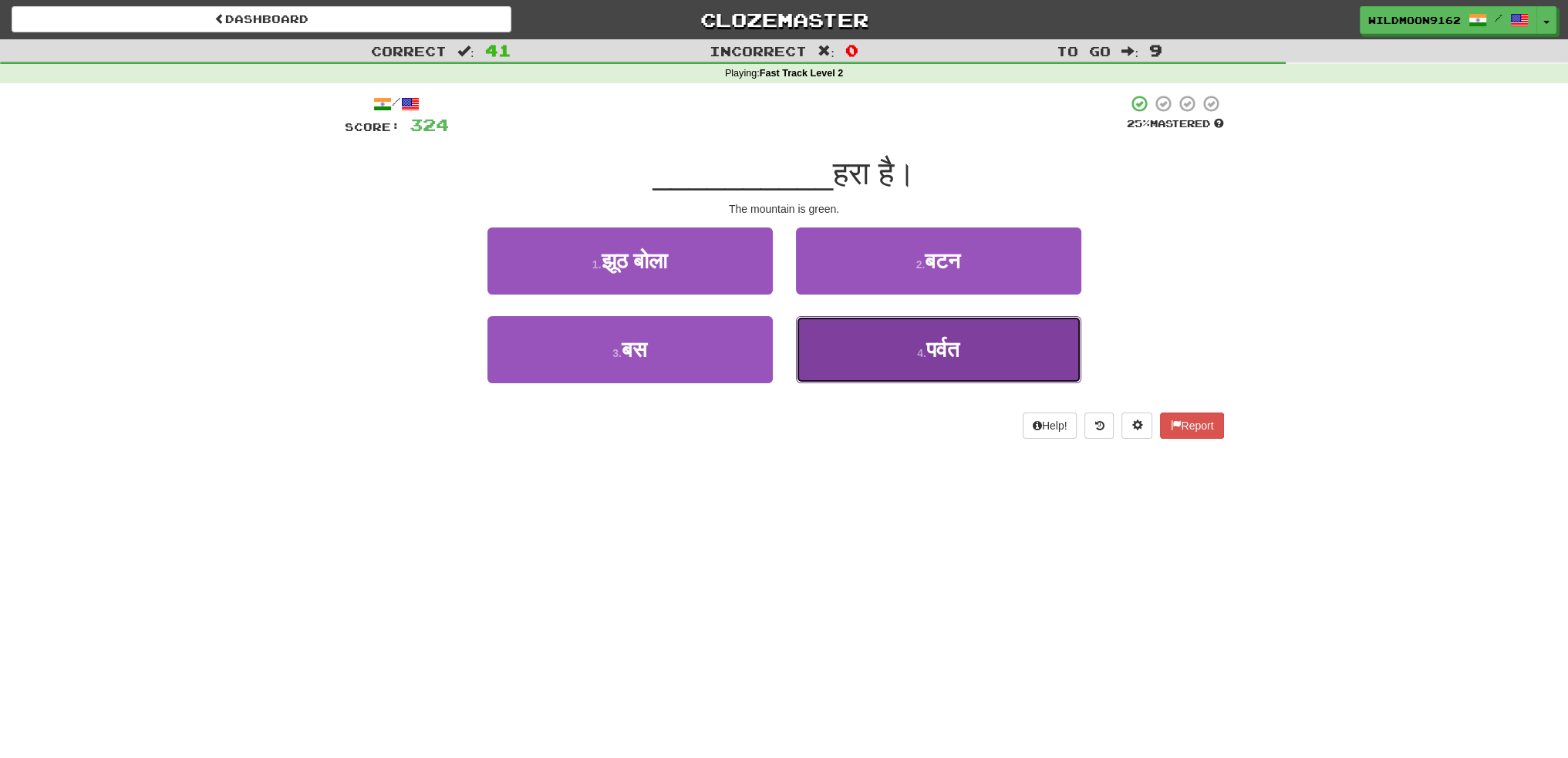
click at [917, 351] on small "4 ." at bounding box center [921, 353] width 9 height 12
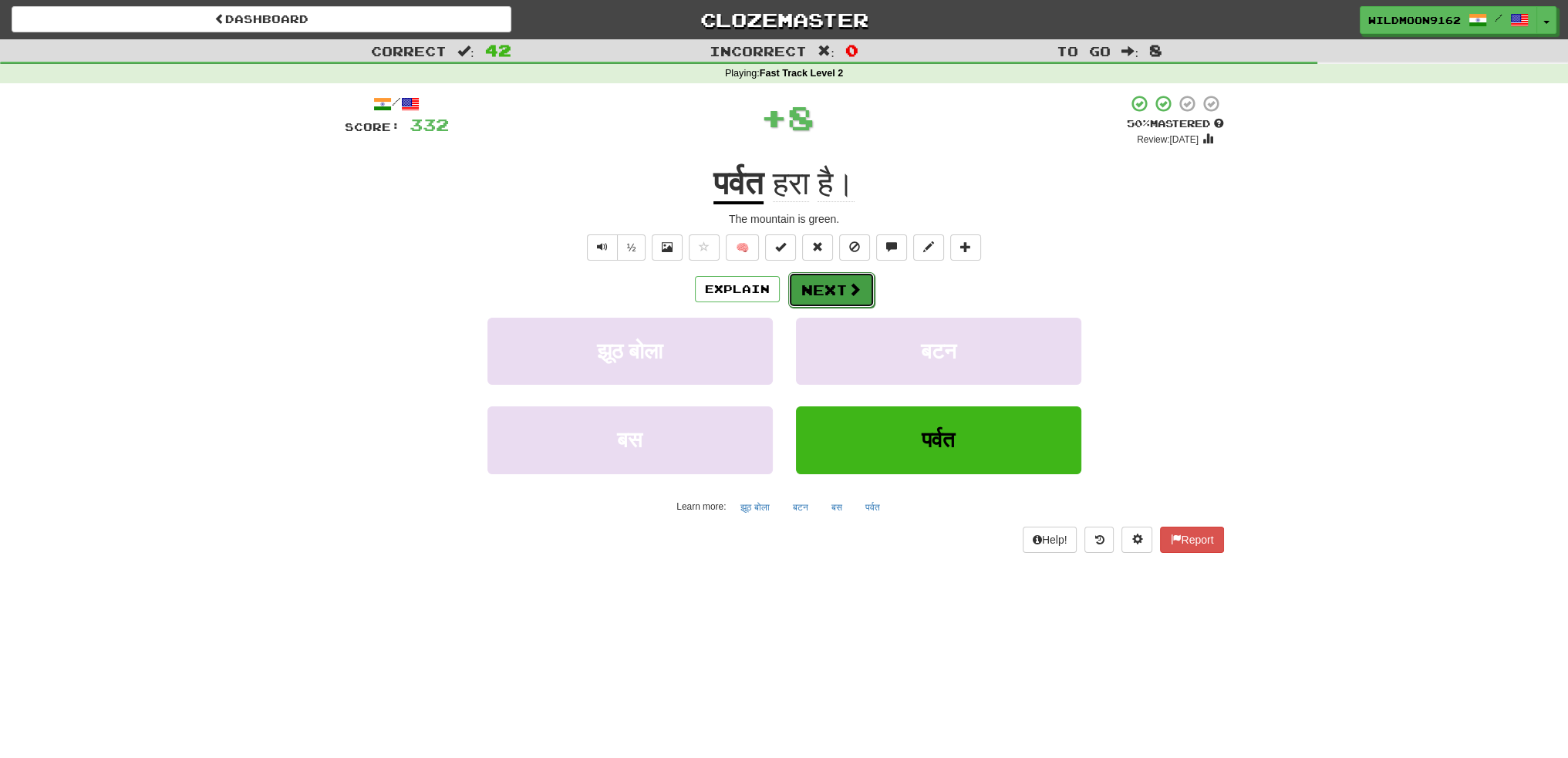
click at [827, 291] on button "Next" at bounding box center [831, 290] width 87 height 35
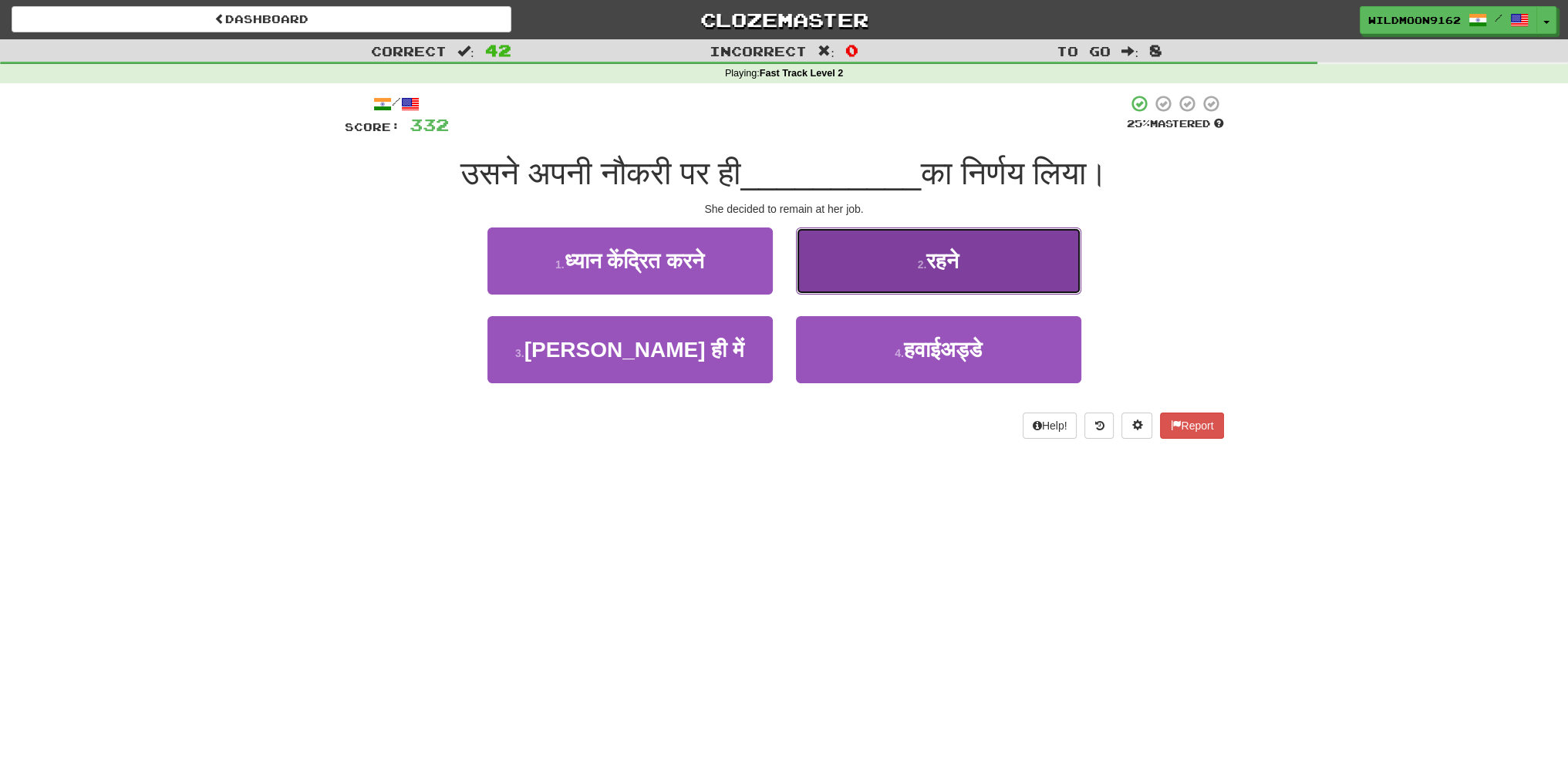
click at [943, 257] on span "रहने" at bounding box center [943, 261] width 33 height 24
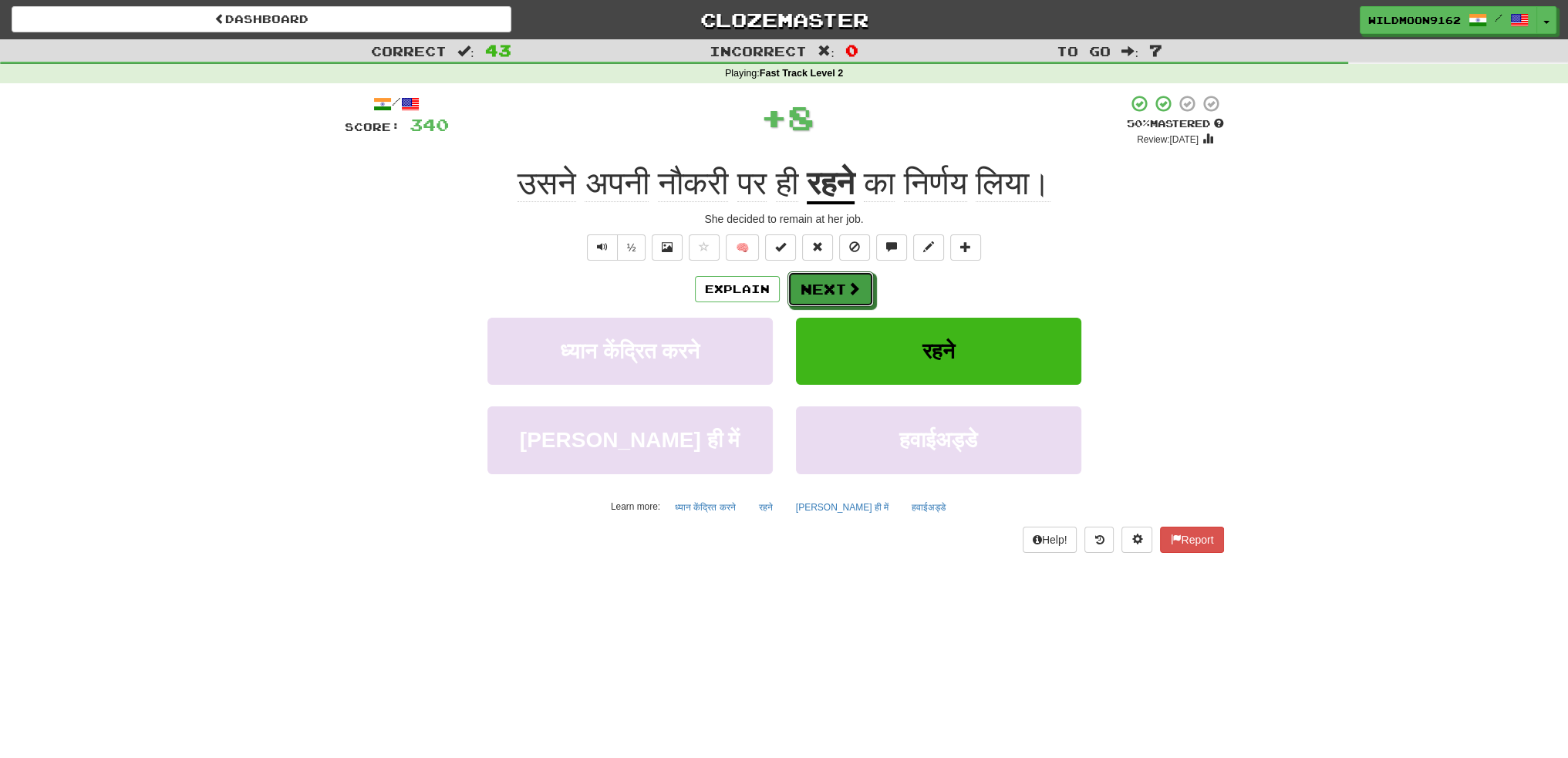
drag, startPoint x: 846, startPoint y: 289, endPoint x: 723, endPoint y: 444, distance: 197.9
click at [847, 290] on span at bounding box center [854, 289] width 14 height 14
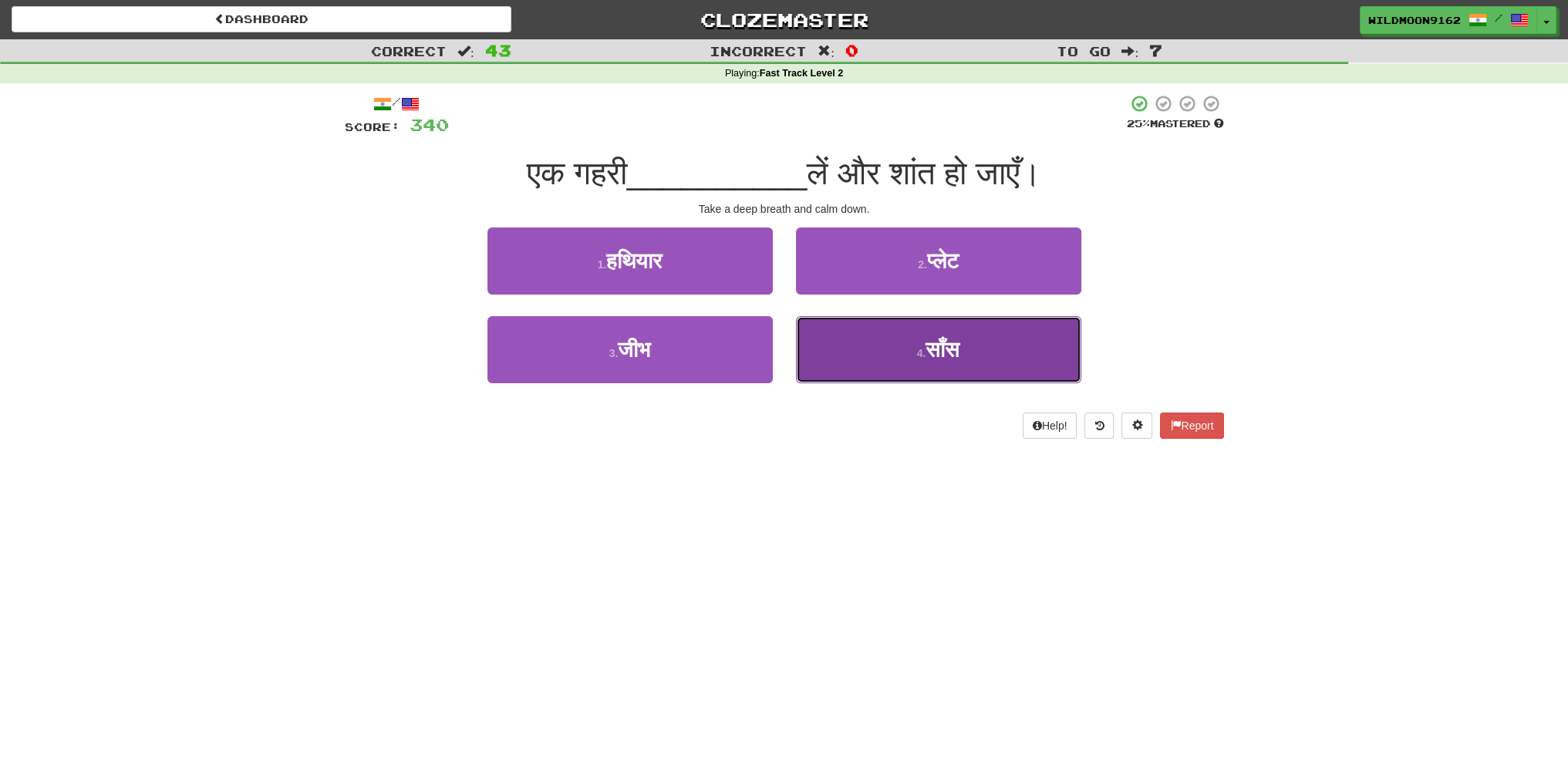
click at [893, 345] on button "4 . साँस" at bounding box center [938, 350] width 285 height 67
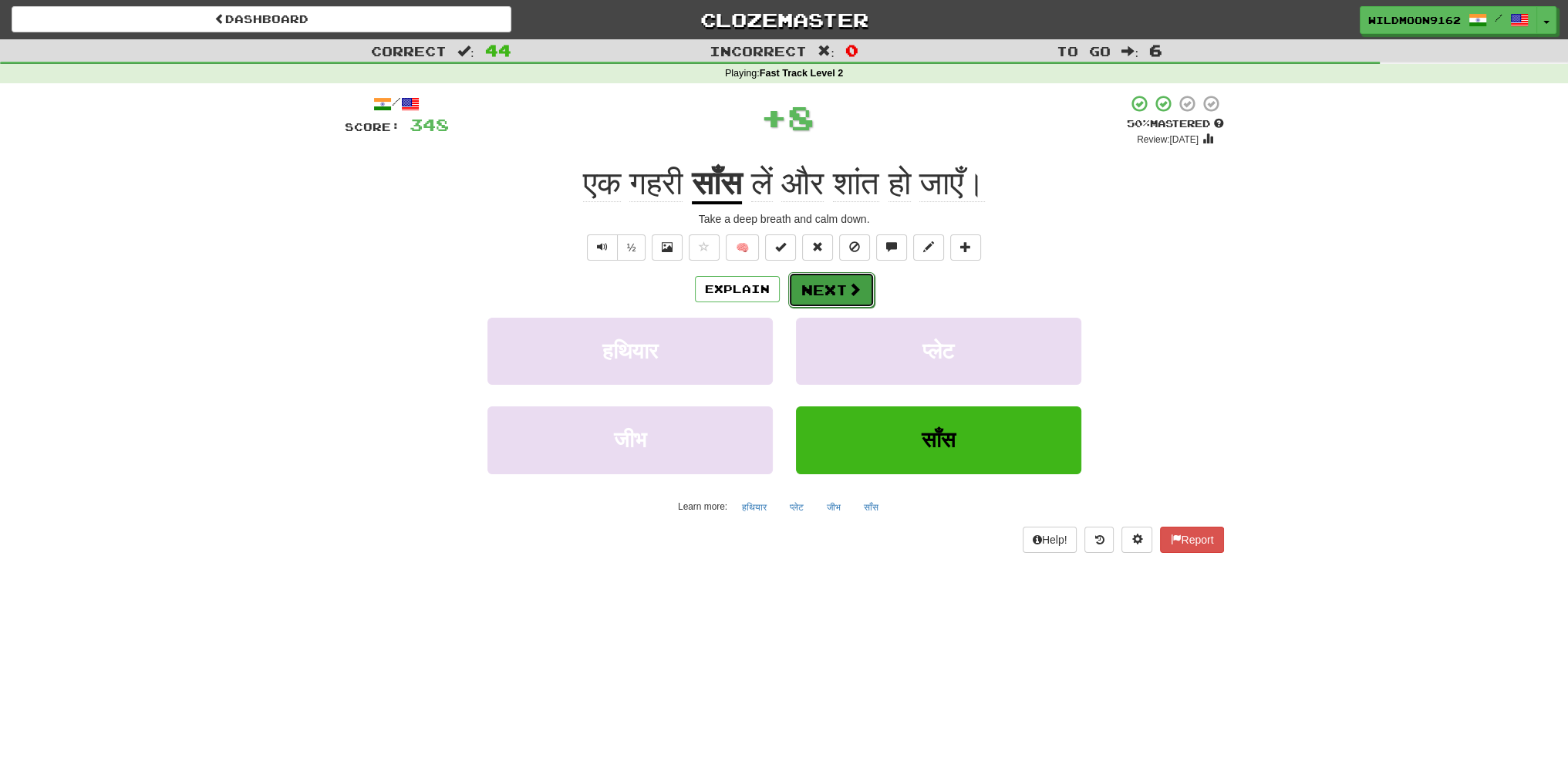
click at [827, 286] on button "Next" at bounding box center [831, 290] width 87 height 35
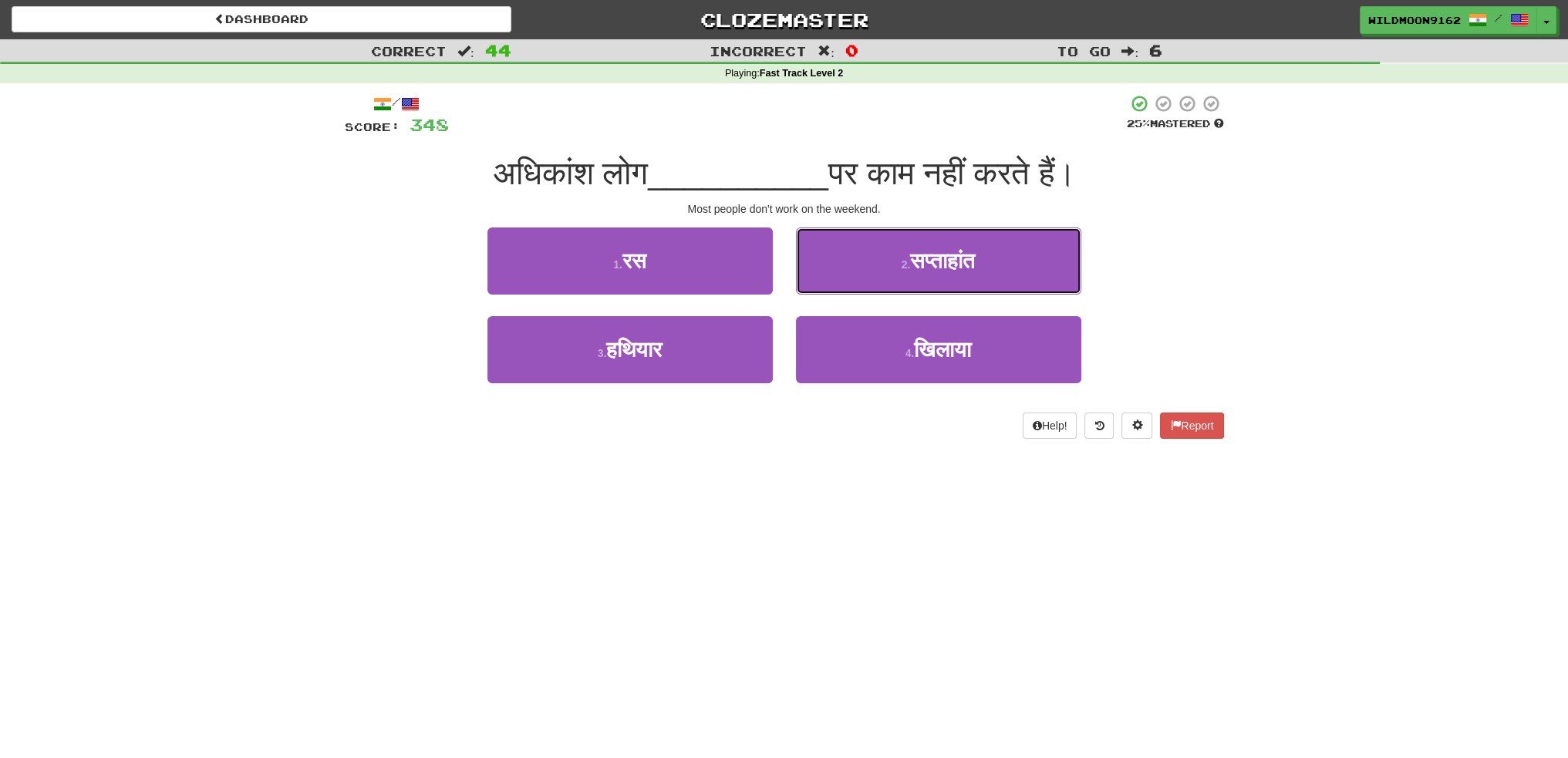
drag, startPoint x: 912, startPoint y: 258, endPoint x: 900, endPoint y: 267, distance: 15.0
click at [911, 258] on span "सप्ताहांत" at bounding box center [942, 261] width 64 height 24
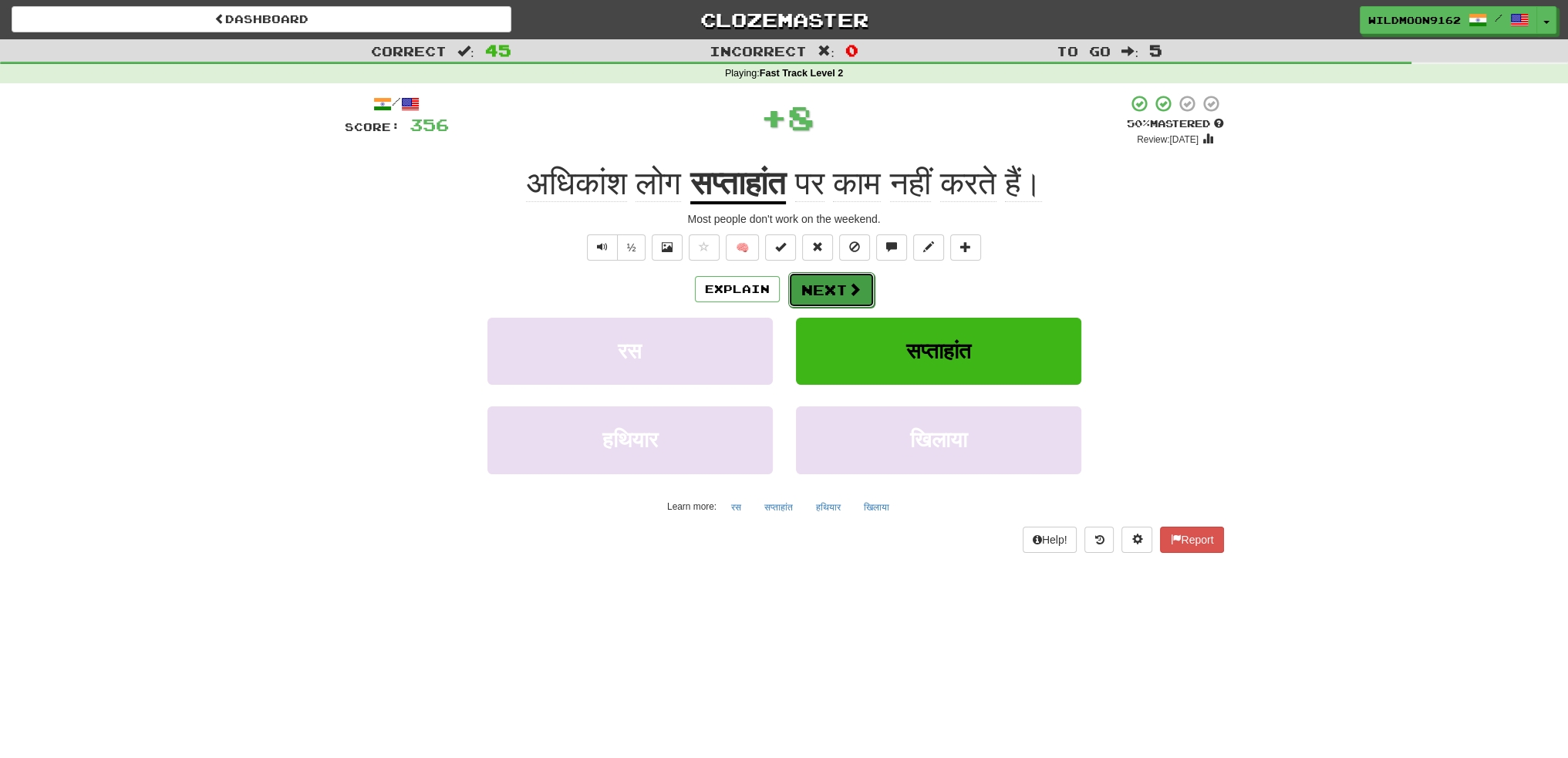
click at [827, 290] on button "Next" at bounding box center [831, 290] width 87 height 35
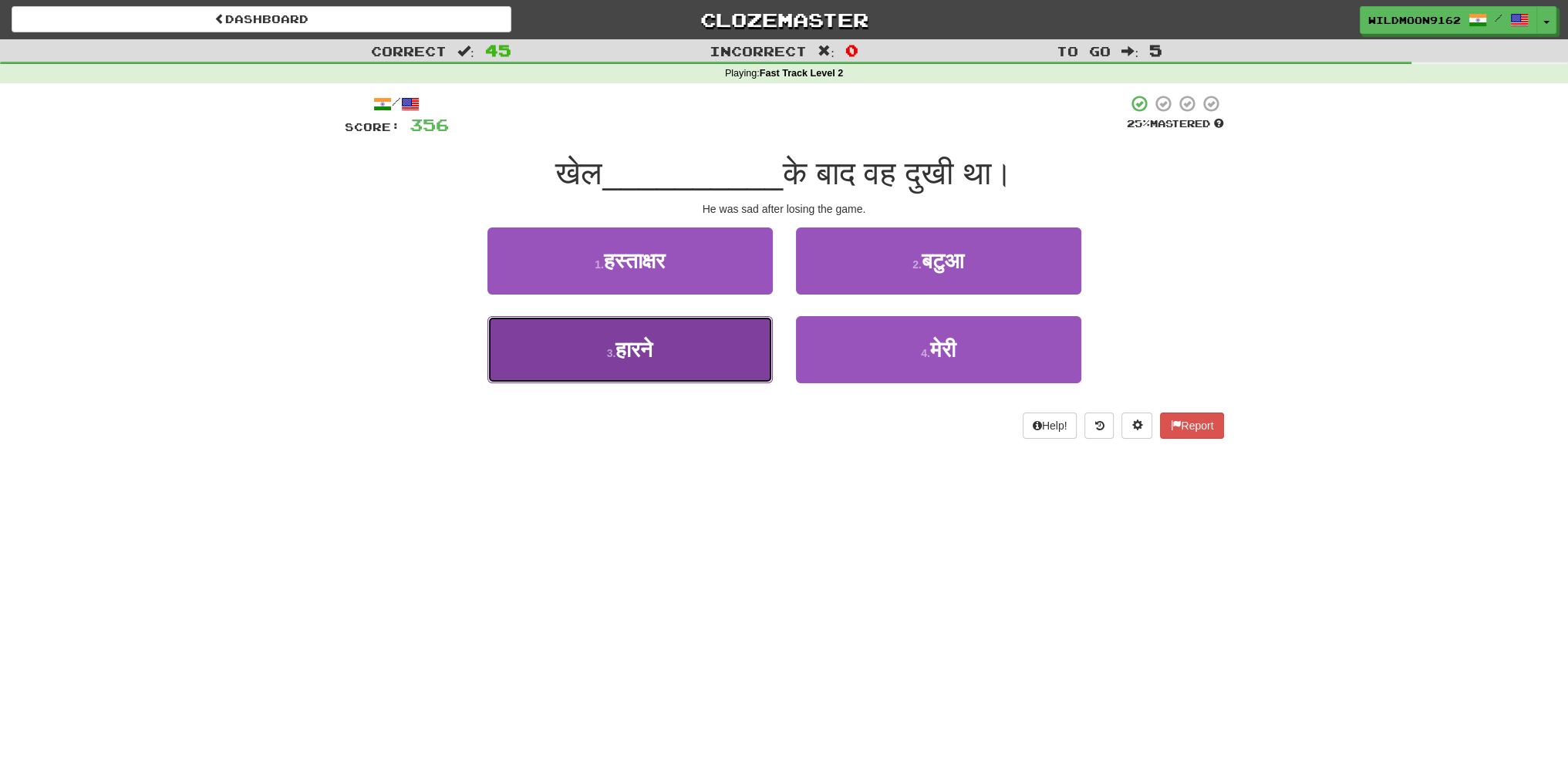
click at [672, 350] on button "3 . हारने" at bounding box center [630, 350] width 285 height 67
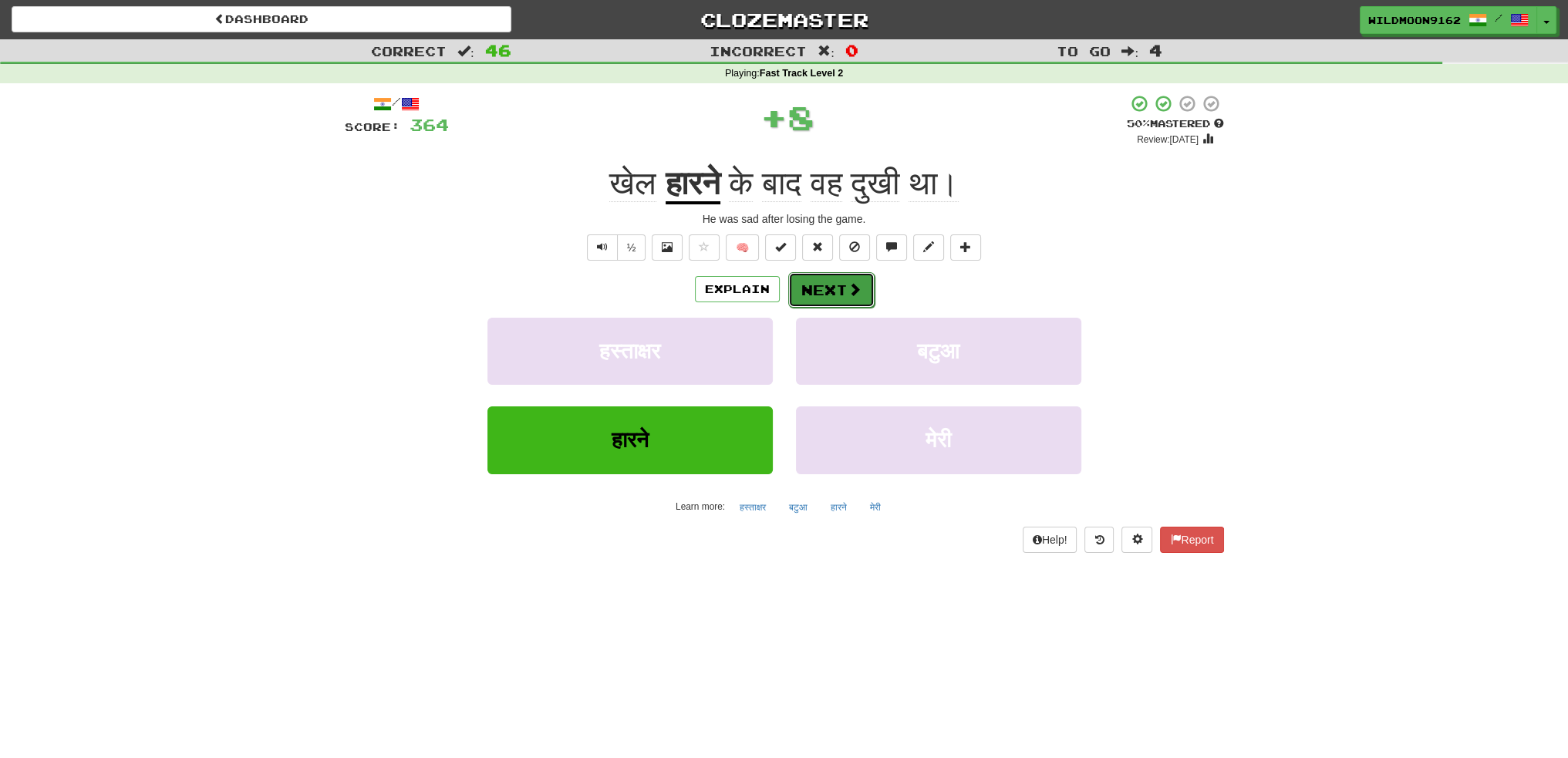
click at [803, 298] on button "Next" at bounding box center [831, 290] width 87 height 35
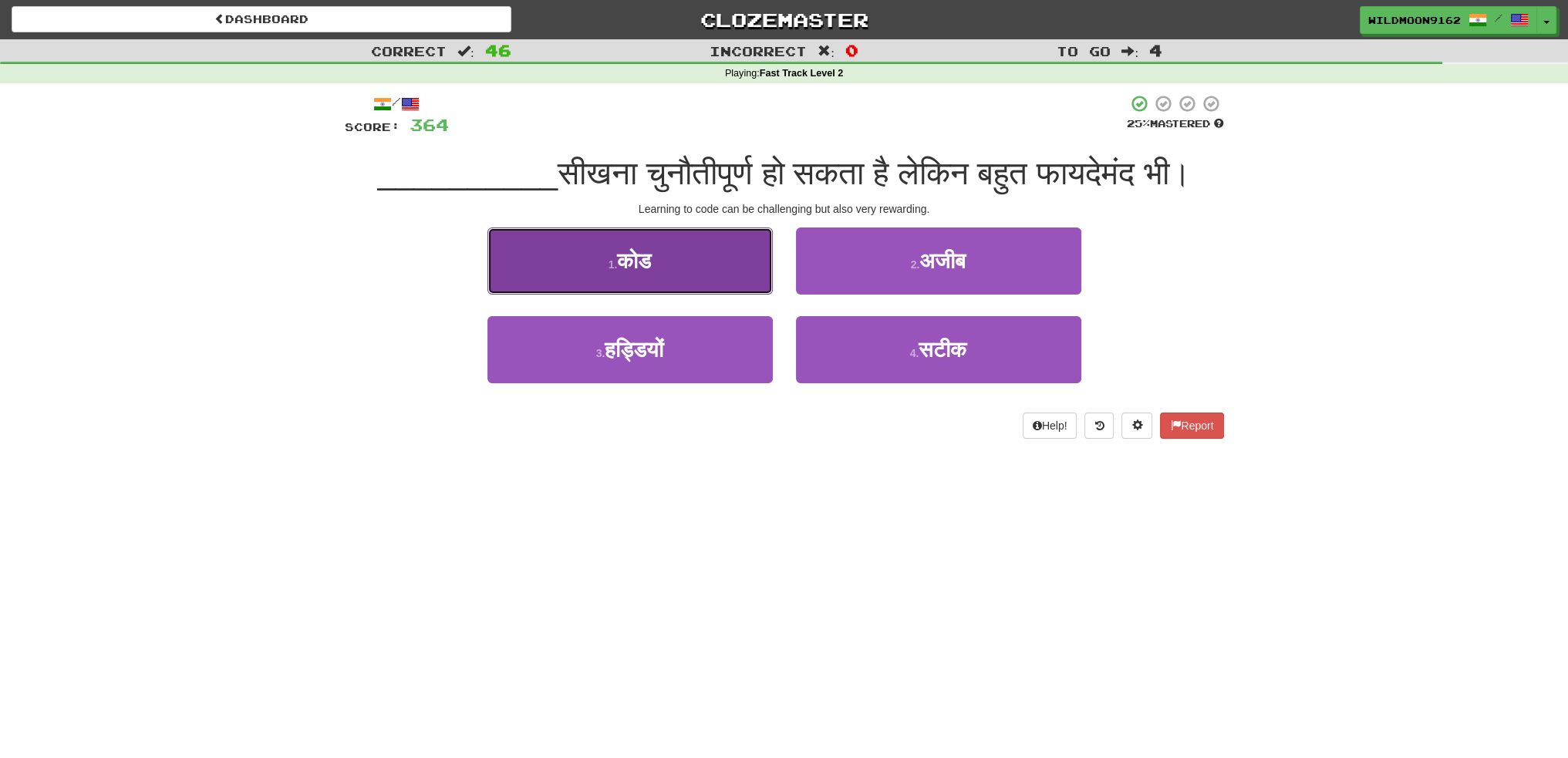
click at [667, 295] on button "1 . कोड" at bounding box center [630, 261] width 285 height 67
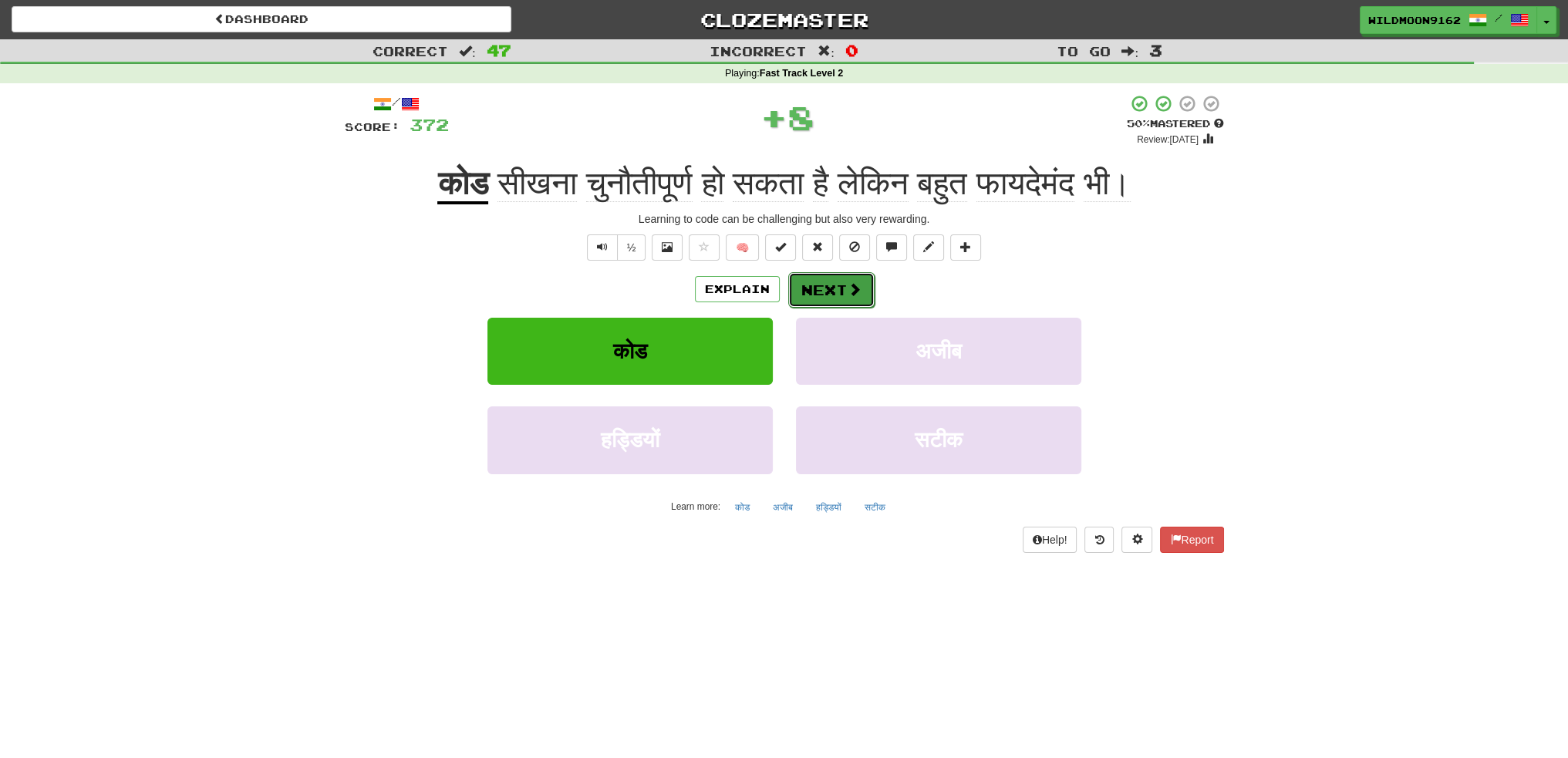
click at [815, 286] on button "Next" at bounding box center [831, 290] width 87 height 35
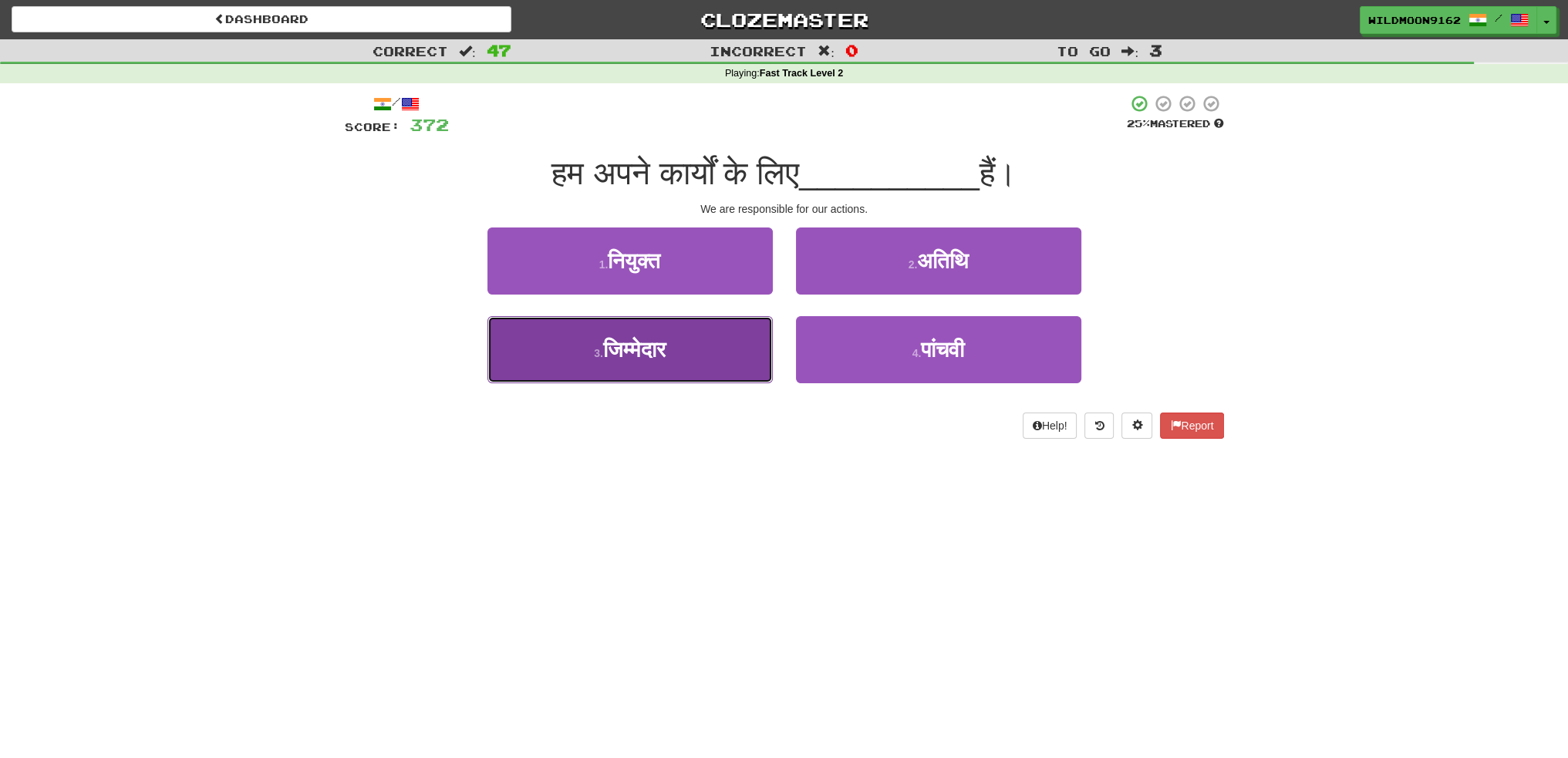
click at [688, 356] on button "3 . जिम्मेदार" at bounding box center [630, 350] width 285 height 67
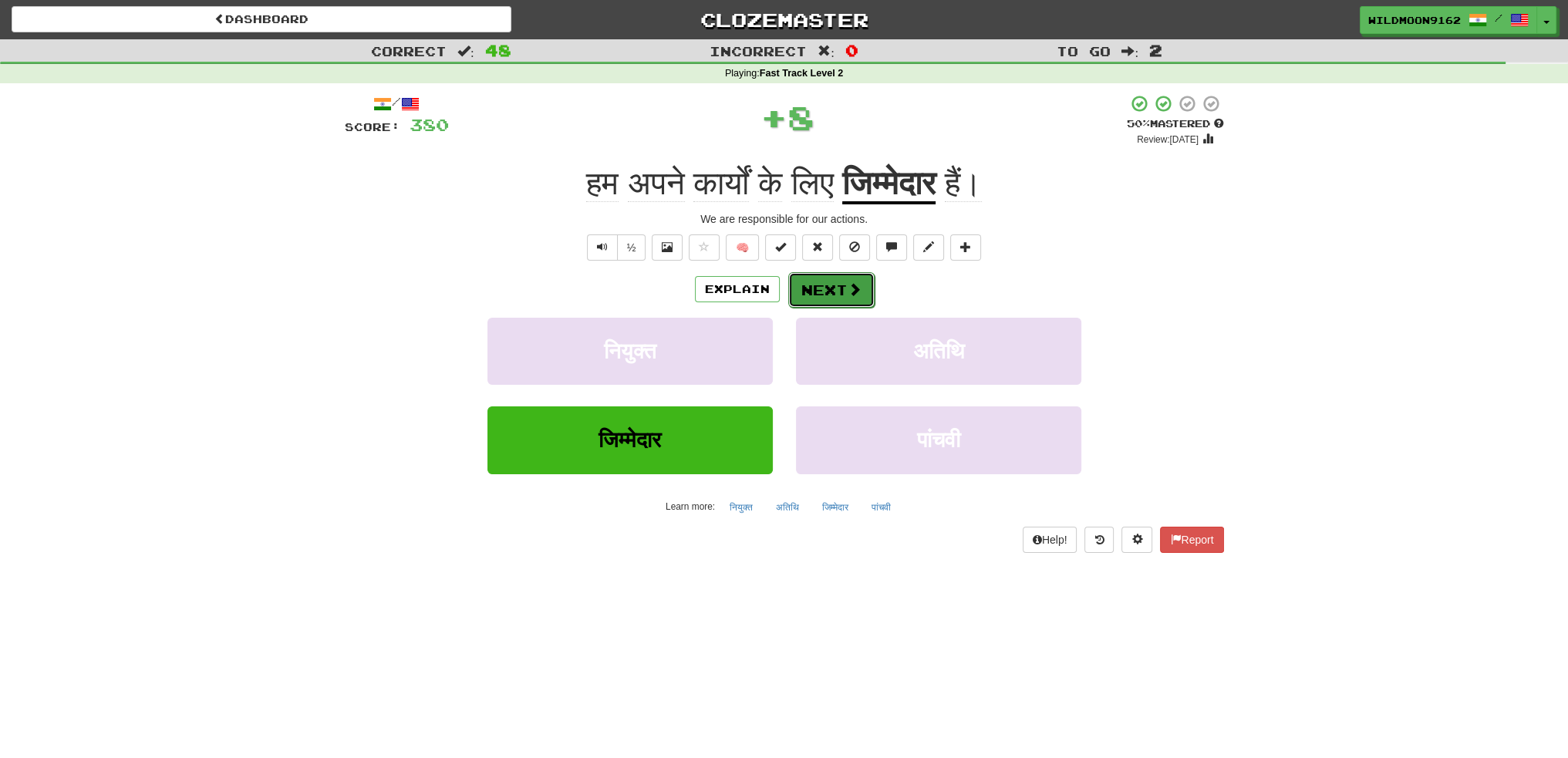
click at [848, 290] on span at bounding box center [855, 290] width 14 height 14
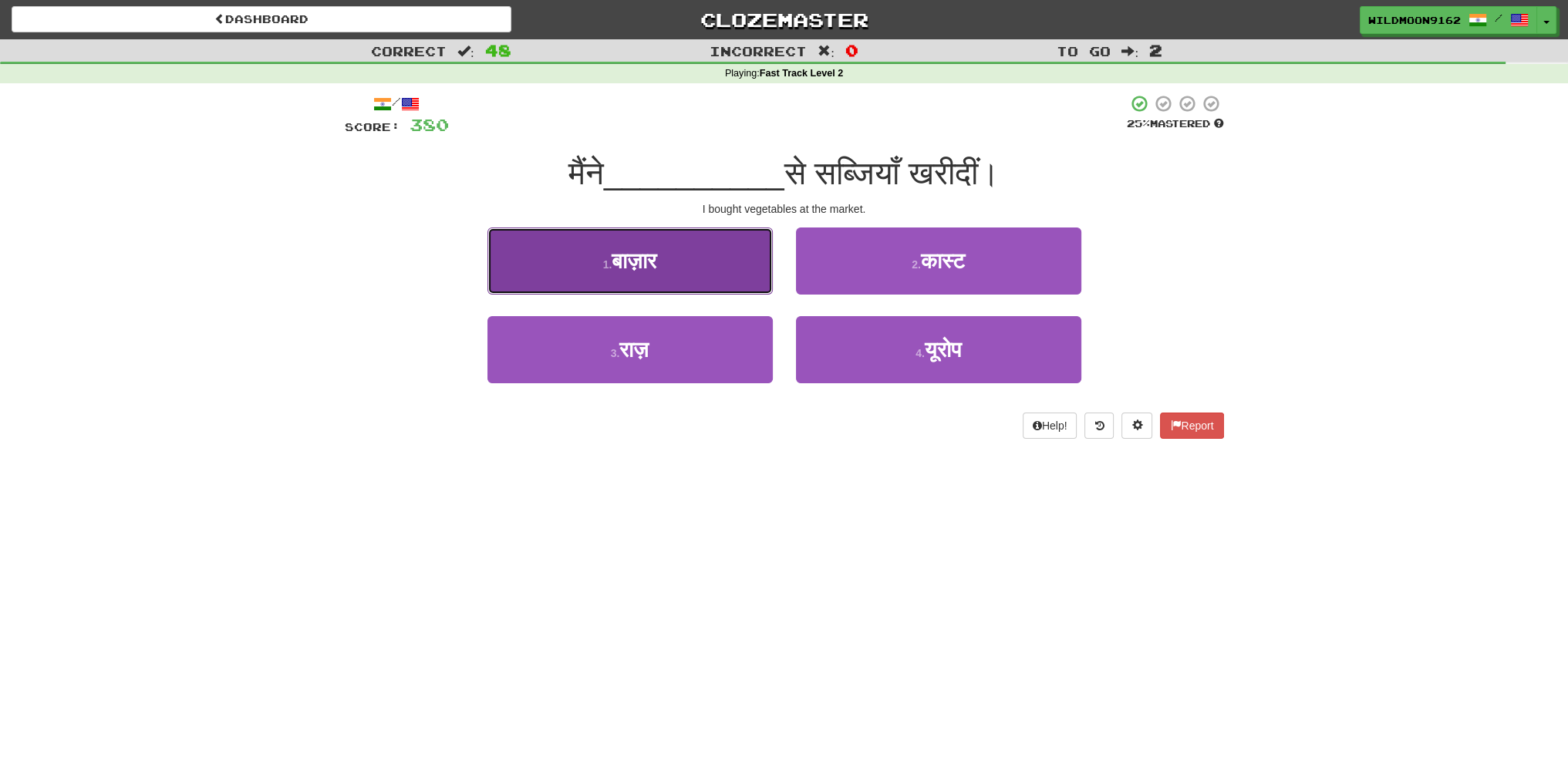
drag, startPoint x: 655, startPoint y: 268, endPoint x: 725, endPoint y: 269, distance: 70.0
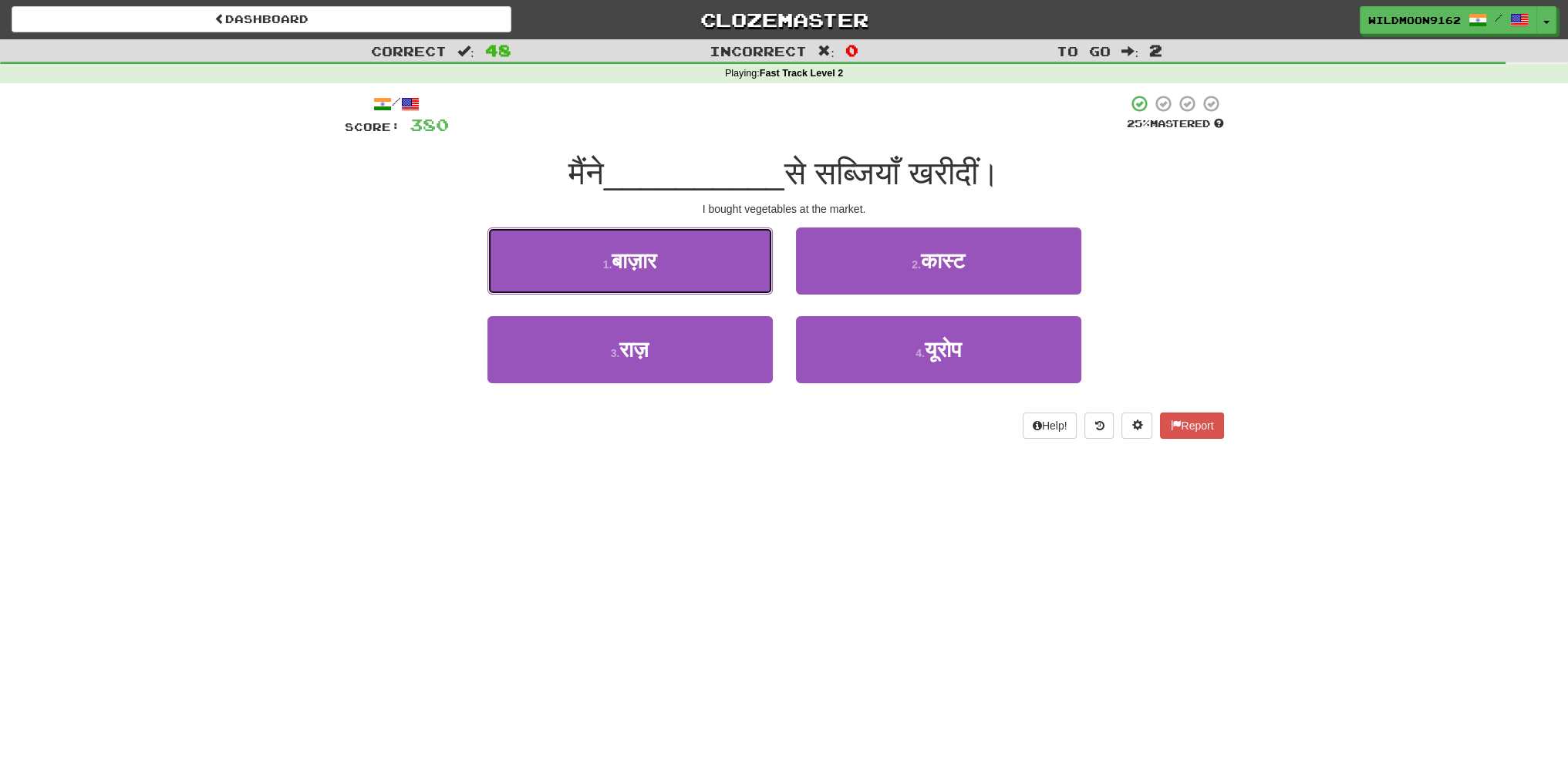
click at [656, 268] on span "बाज़ार" at bounding box center [634, 261] width 45 height 24
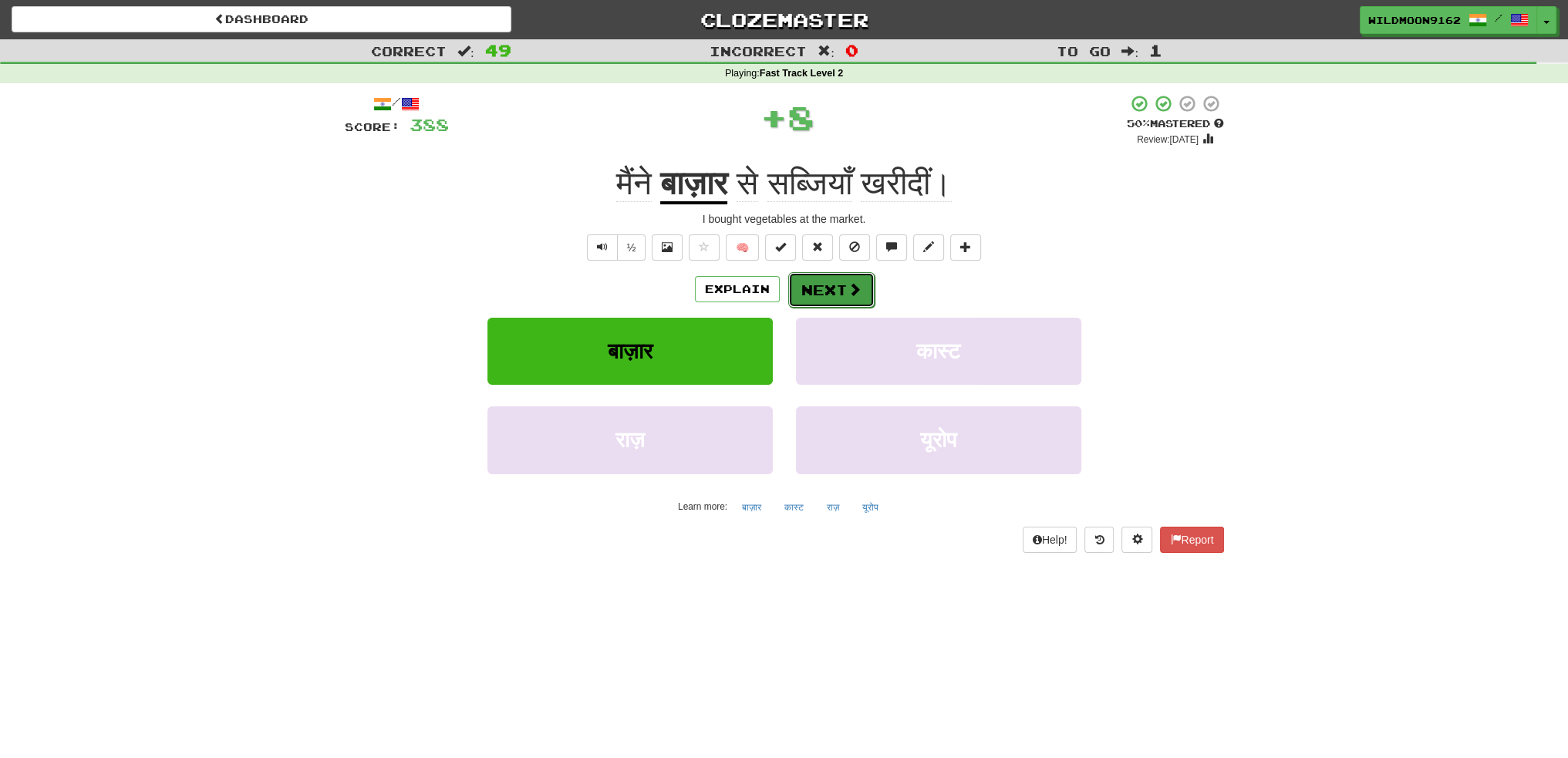
click at [837, 286] on button "Next" at bounding box center [831, 290] width 87 height 35
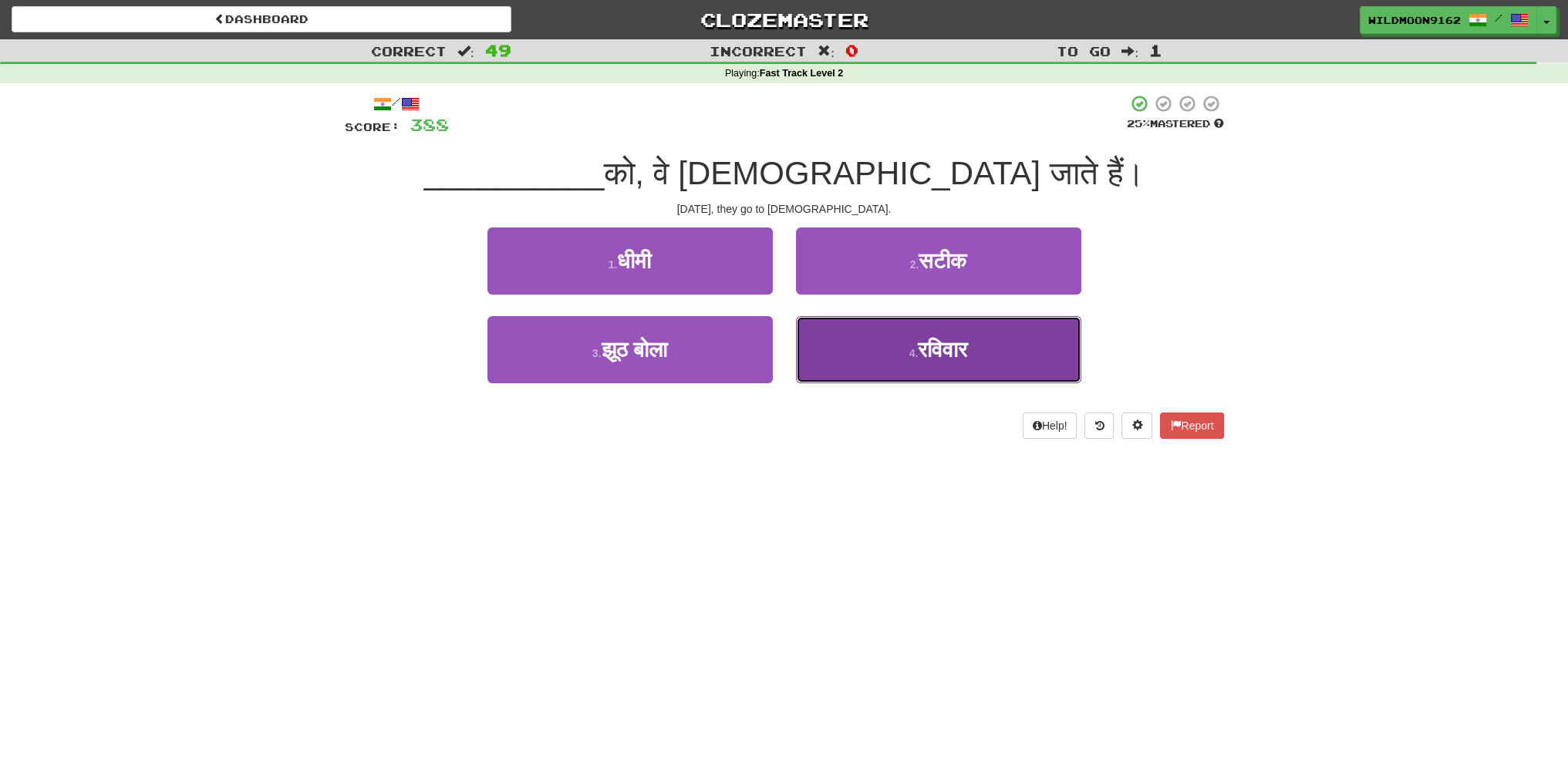
click at [950, 358] on span "रविवार" at bounding box center [942, 350] width 49 height 24
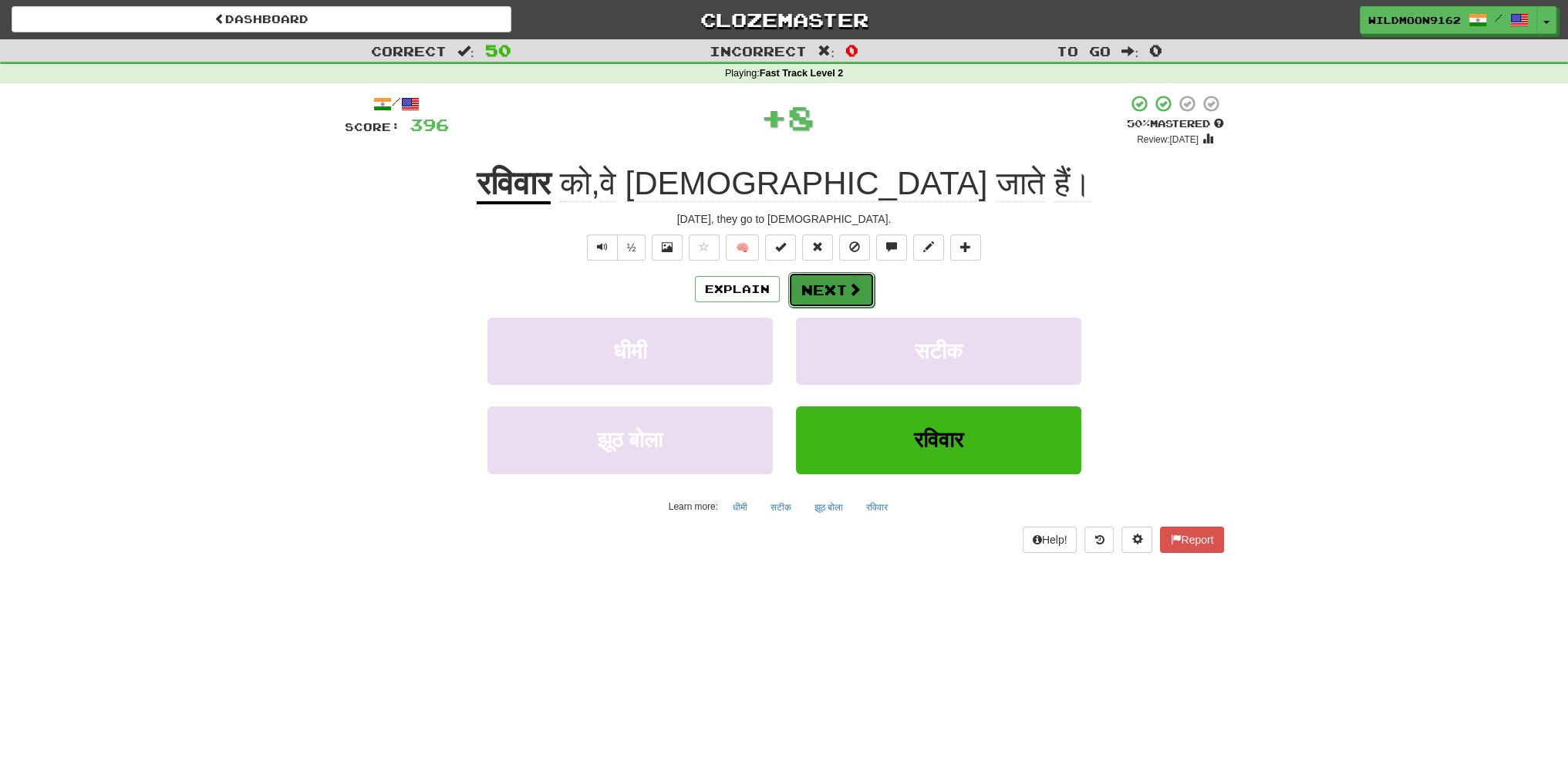
click at [848, 294] on span at bounding box center [855, 290] width 14 height 14
